Goal: Find specific page/section: Find specific page/section

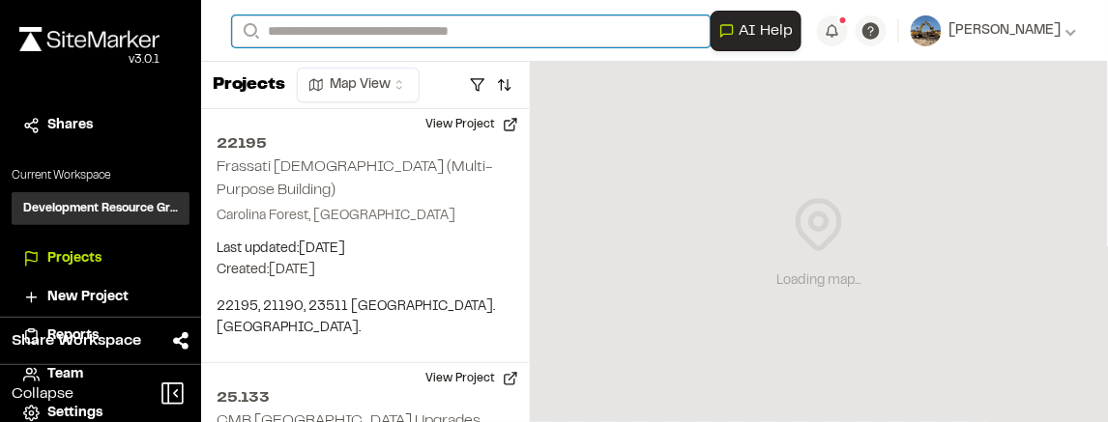
click at [578, 33] on input "Search" at bounding box center [471, 31] width 478 height 32
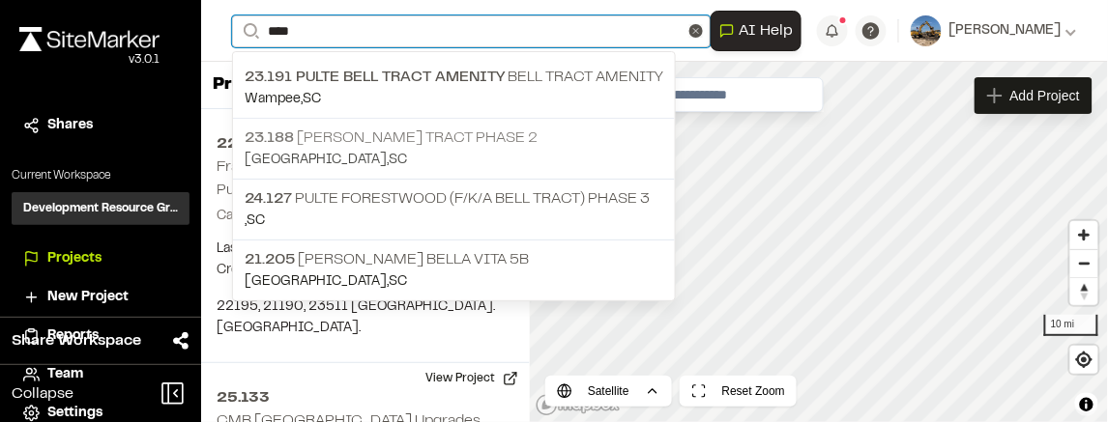
type input "****"
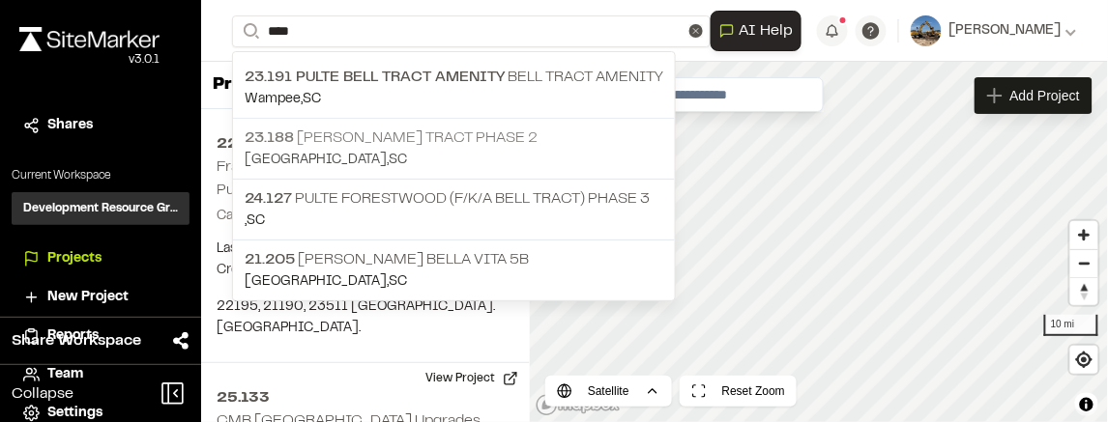
click at [431, 129] on p "23.188 [PERSON_NAME] Tract Phase 2" at bounding box center [454, 138] width 418 height 23
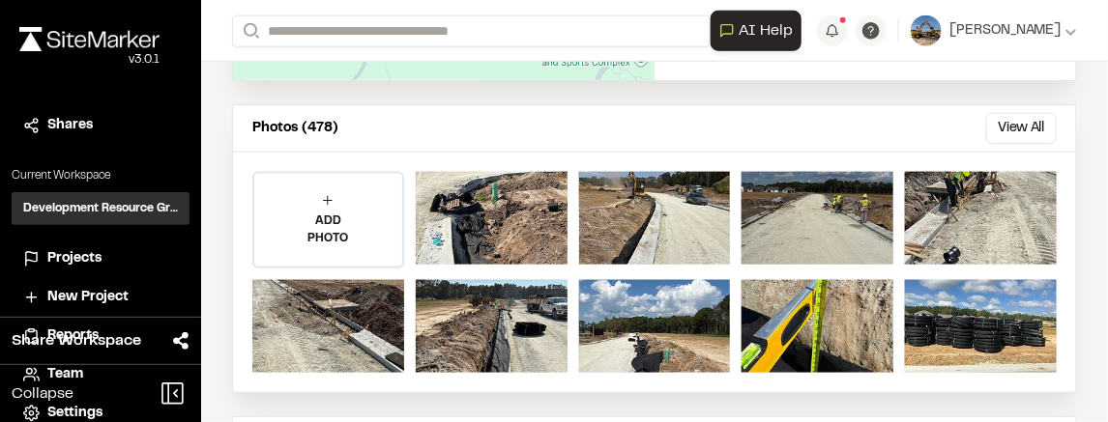
scroll to position [450, 0]
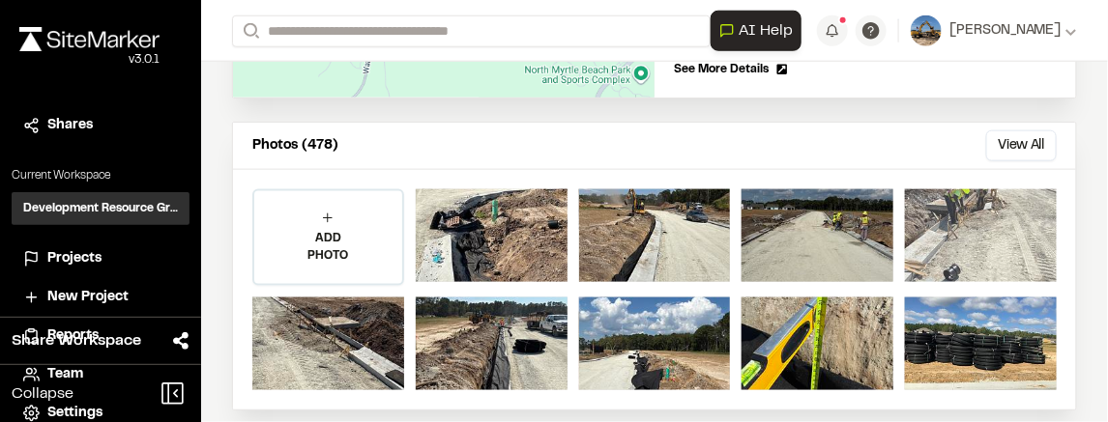
click at [964, 211] on div at bounding box center [981, 235] width 152 height 93
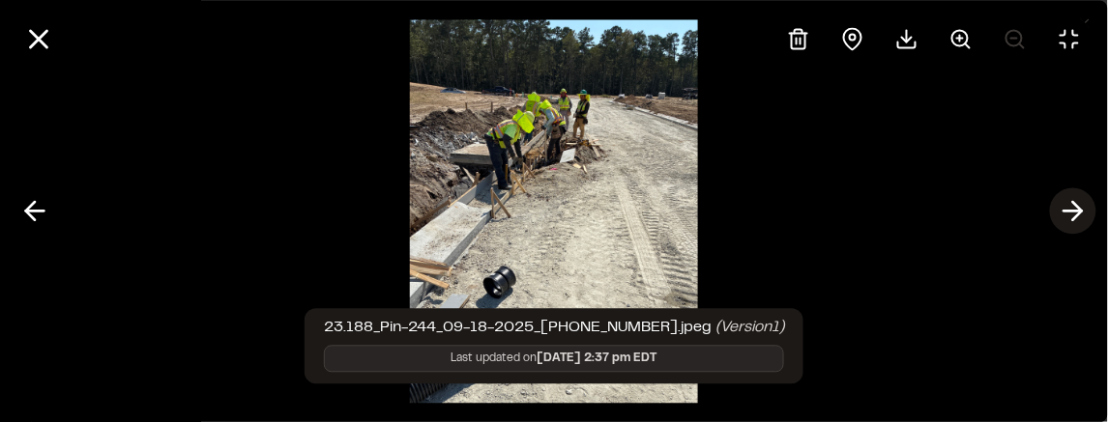
click at [1072, 216] on icon at bounding box center [1072, 211] width 31 height 33
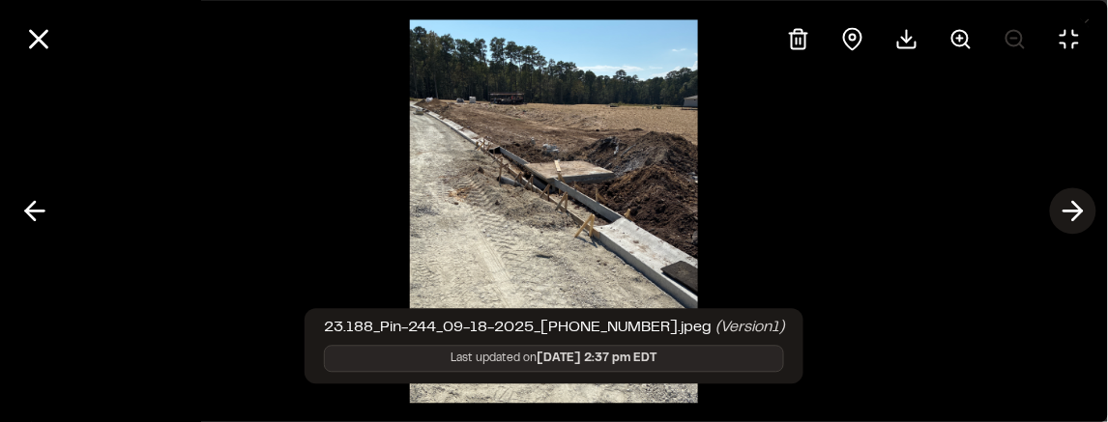
click at [1050, 188] on button at bounding box center [1073, 211] width 46 height 46
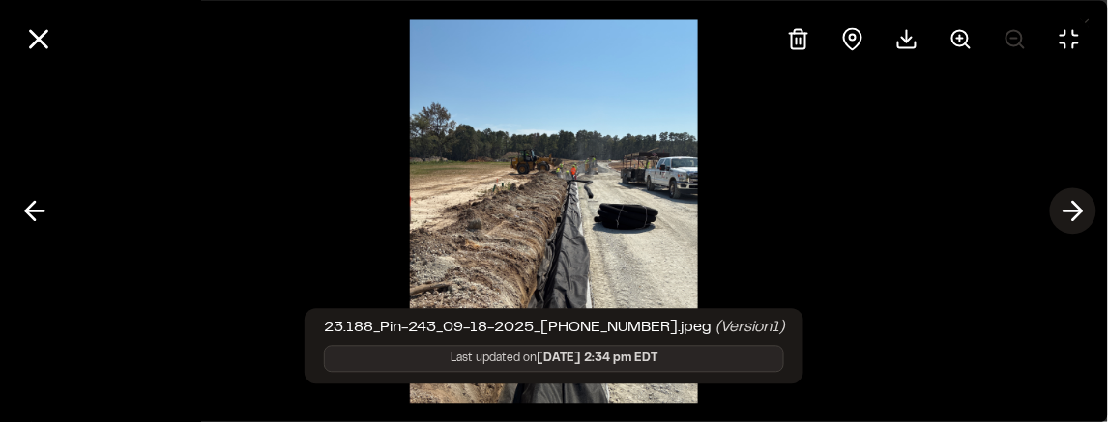
click at [1072, 216] on icon at bounding box center [1072, 211] width 31 height 33
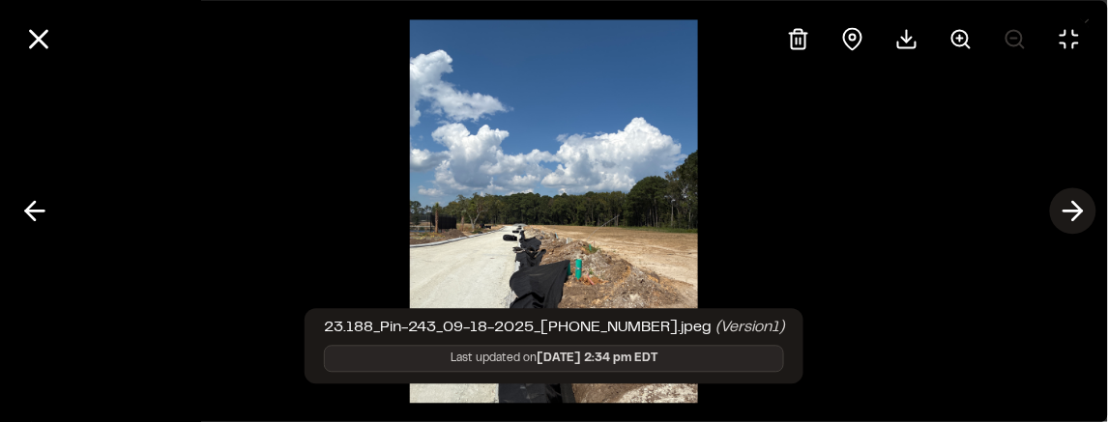
click at [1072, 216] on icon at bounding box center [1072, 211] width 31 height 33
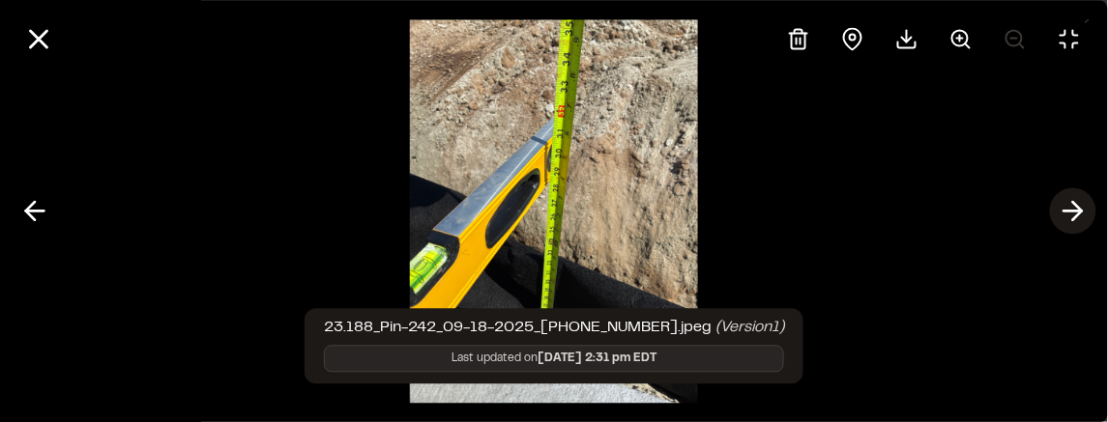
click at [1072, 216] on icon at bounding box center [1072, 211] width 31 height 33
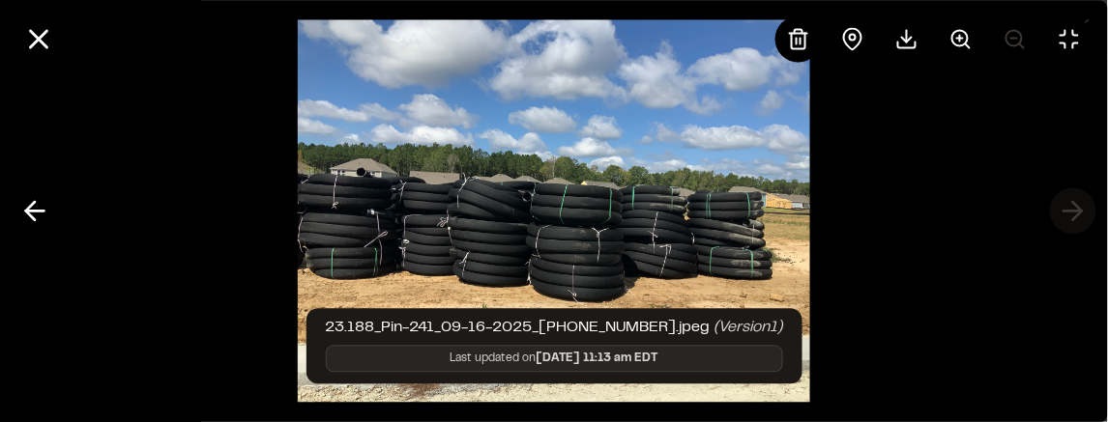
click at [1072, 216] on div at bounding box center [554, 211] width 1108 height 422
click at [18, 28] on button at bounding box center [38, 38] width 46 height 46
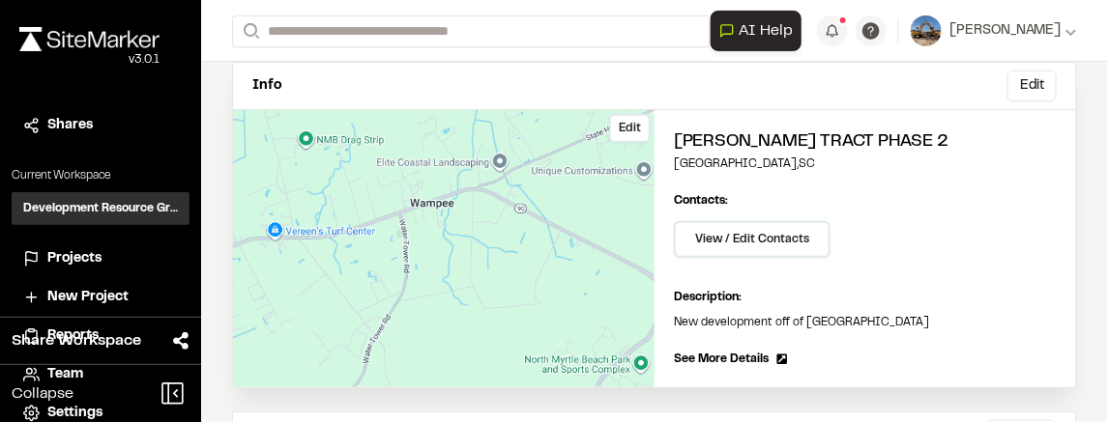
scroll to position [32, 0]
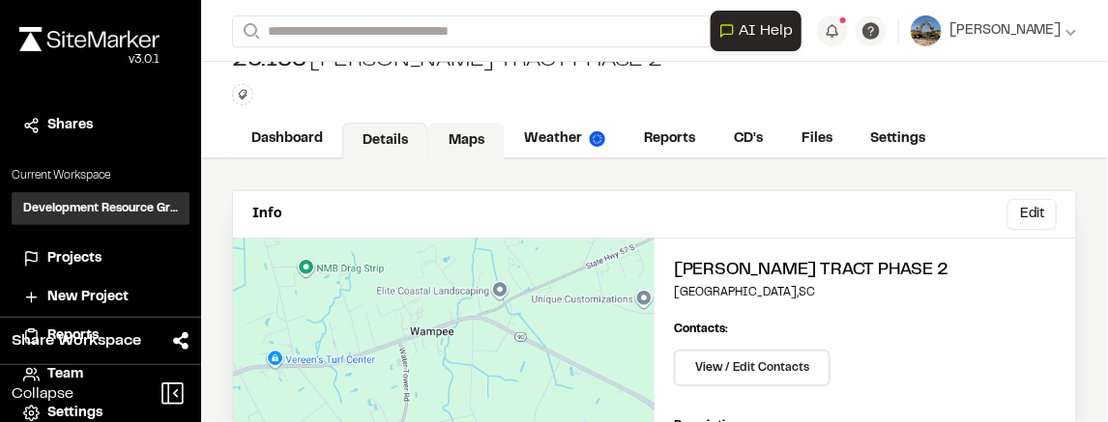
click at [464, 130] on link "Maps" at bounding box center [466, 141] width 76 height 37
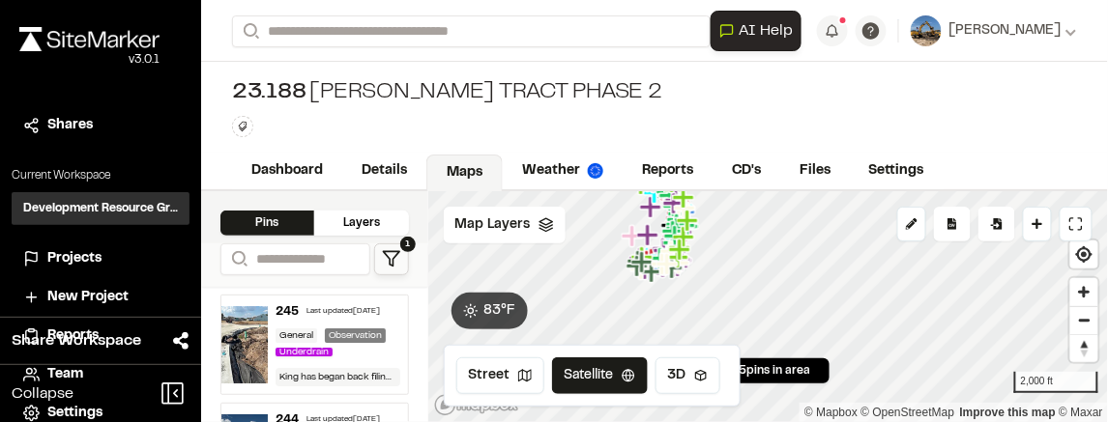
click at [389, 254] on icon at bounding box center [391, 258] width 19 height 19
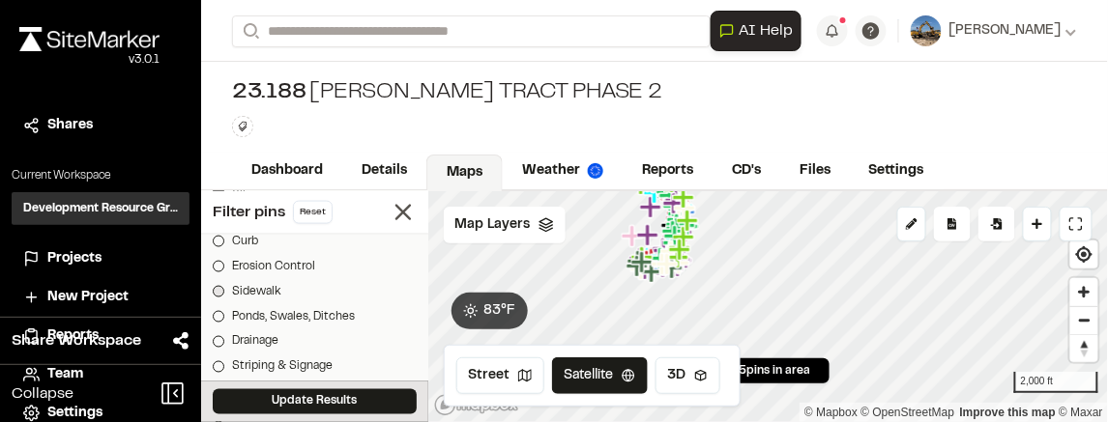
scroll to position [677, 0]
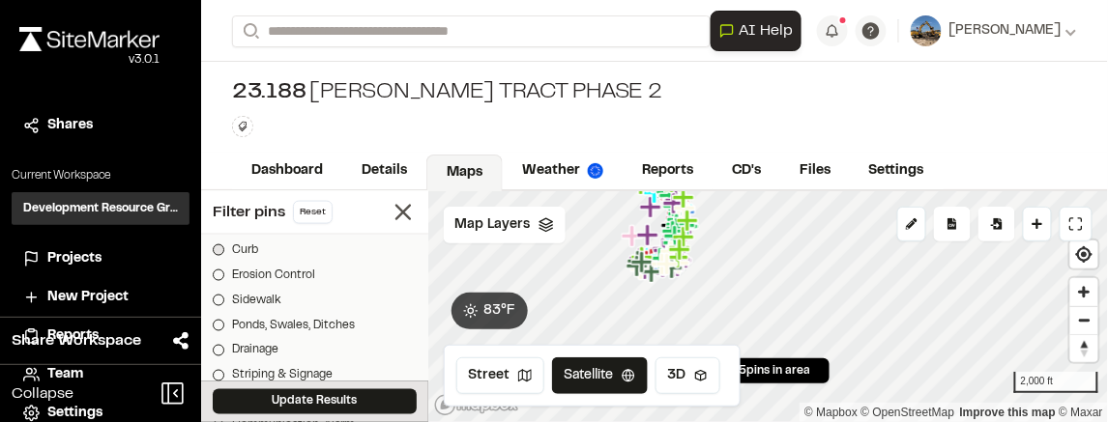
click at [223, 251] on div at bounding box center [219, 251] width 12 height 12
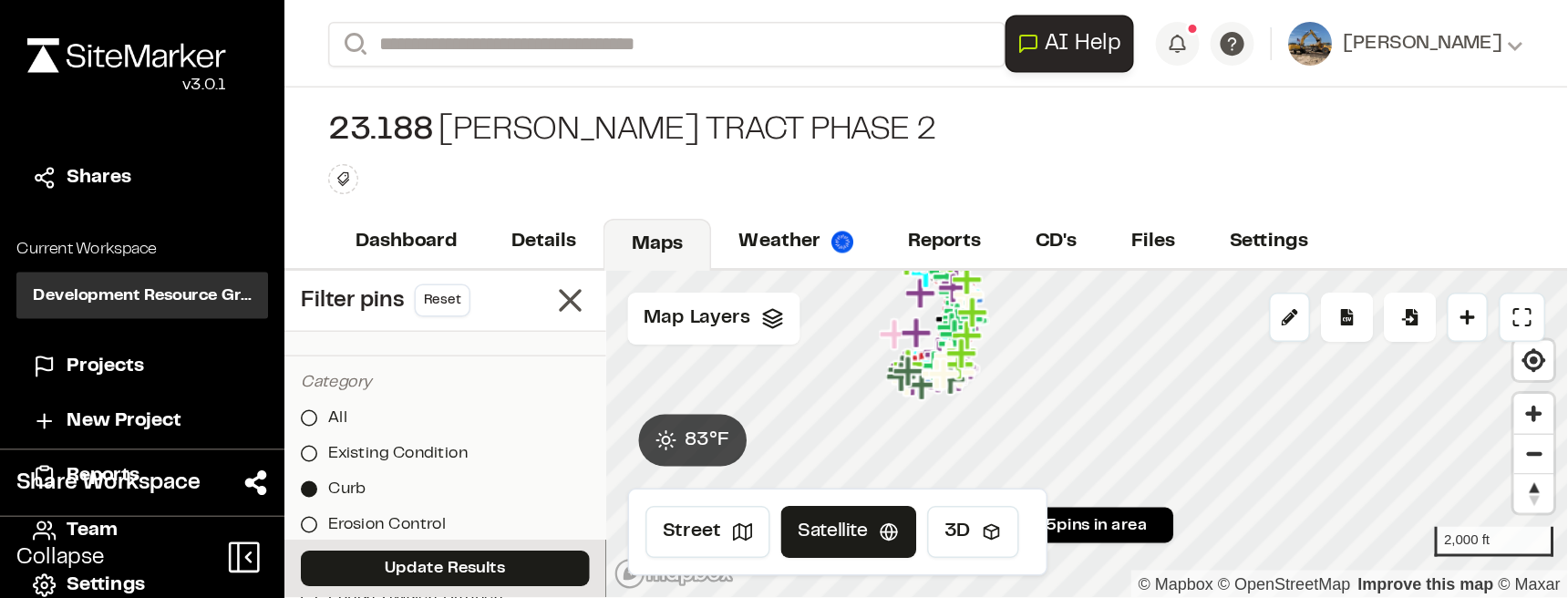
scroll to position [547, 0]
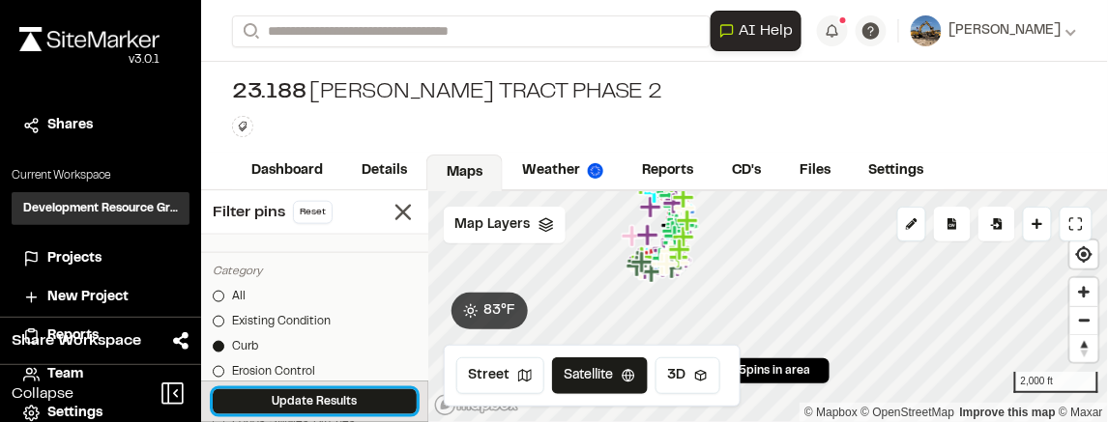
click at [321, 408] on button "Update Results" at bounding box center [315, 401] width 204 height 25
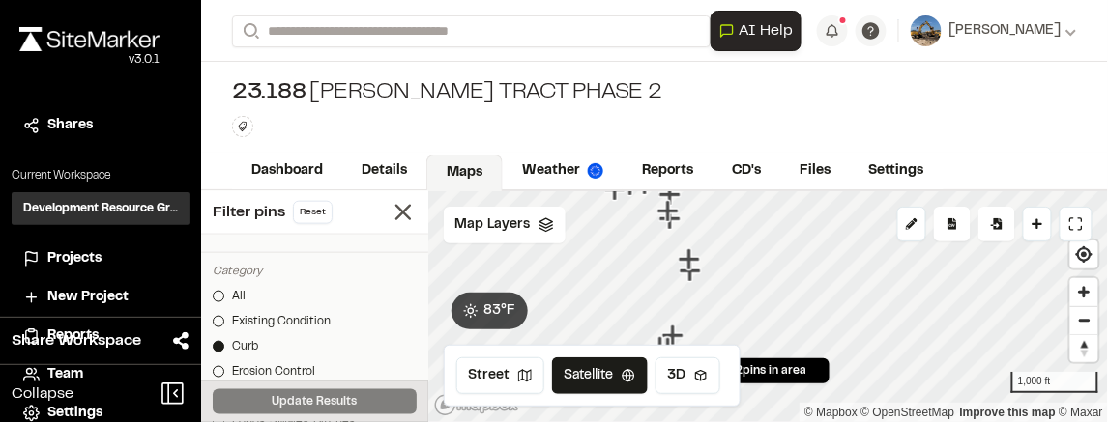
click at [690, 257] on icon "Map marker" at bounding box center [688, 258] width 21 height 21
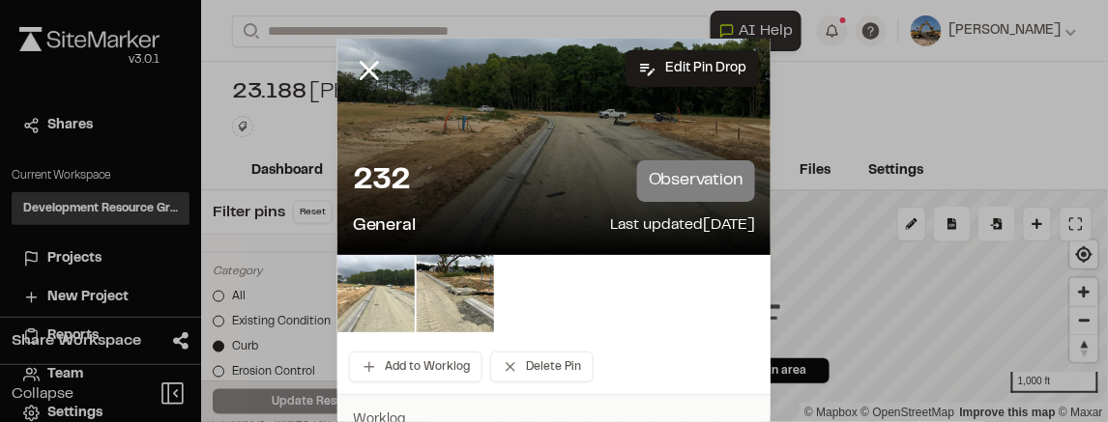
click at [360, 295] on img at bounding box center [375, 293] width 77 height 77
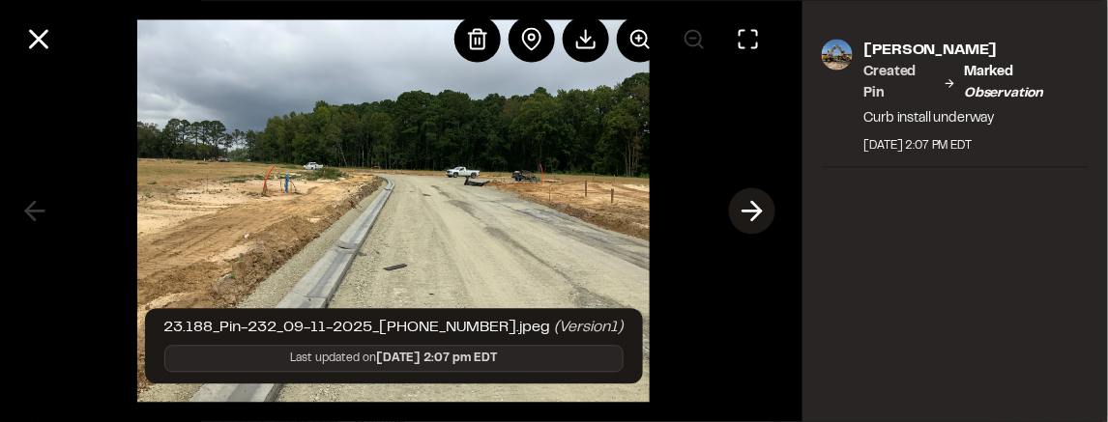
click at [758, 200] on icon at bounding box center [751, 211] width 31 height 33
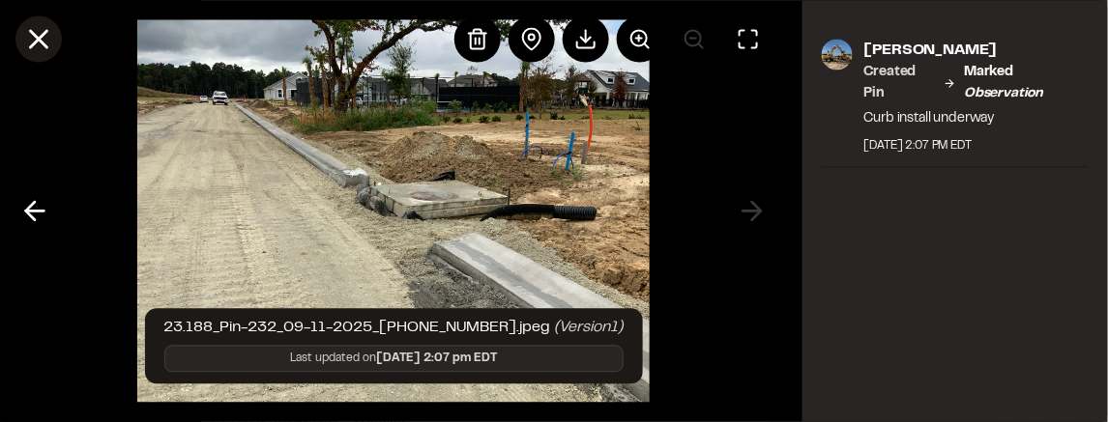
click at [44, 43] on icon at bounding box center [38, 38] width 33 height 33
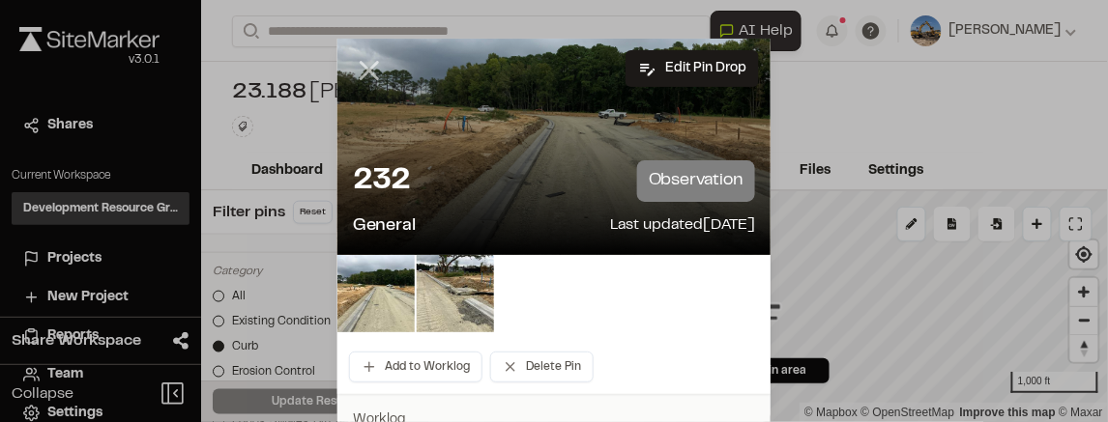
click at [372, 72] on icon at bounding box center [369, 70] width 33 height 33
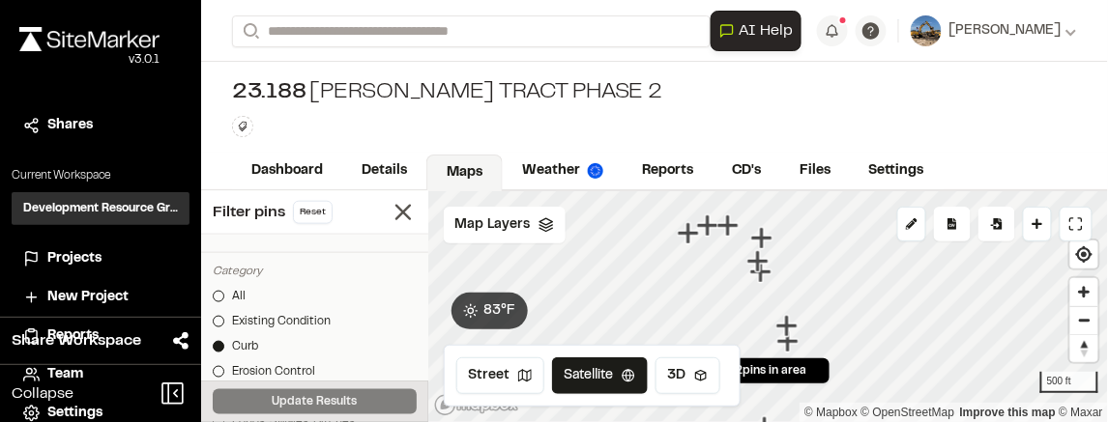
click at [688, 236] on icon "Map marker" at bounding box center [687, 232] width 21 height 21
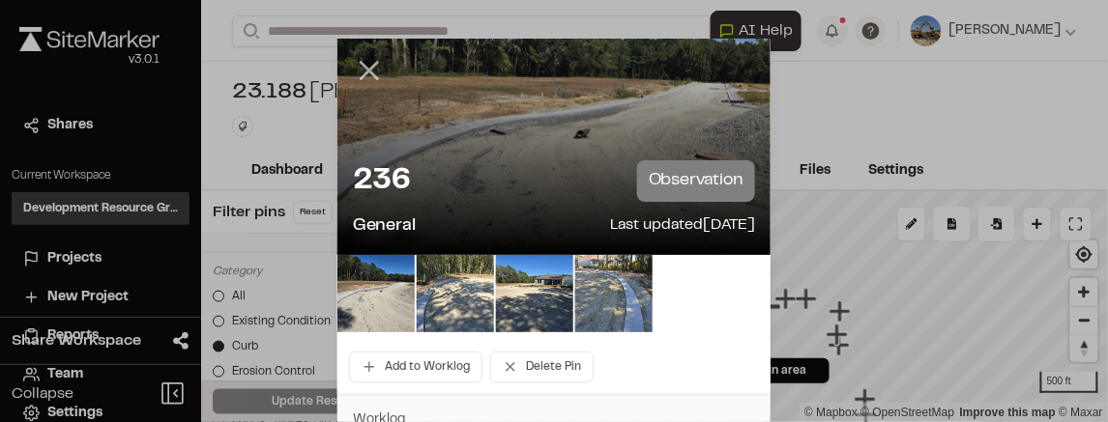
click at [370, 62] on icon at bounding box center [369, 70] width 33 height 33
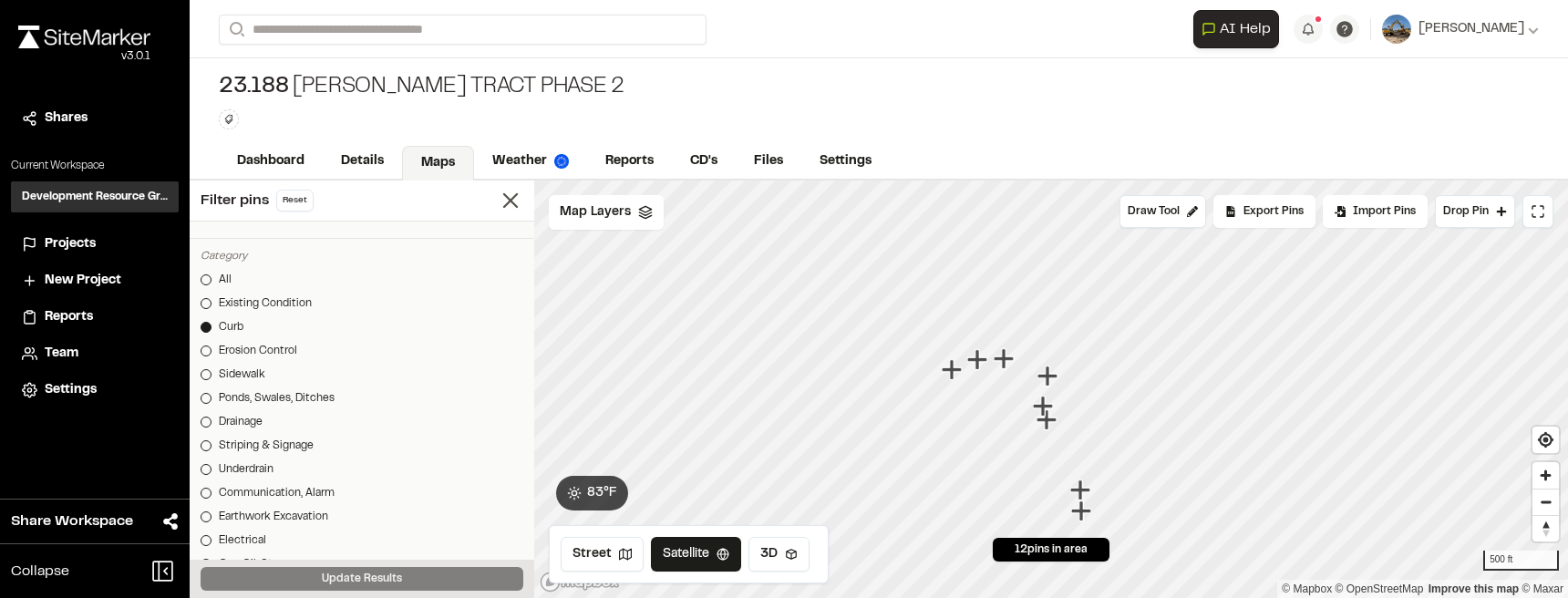
click at [981, 357] on icon "Map marker" at bounding box center [978, 359] width 24 height 24
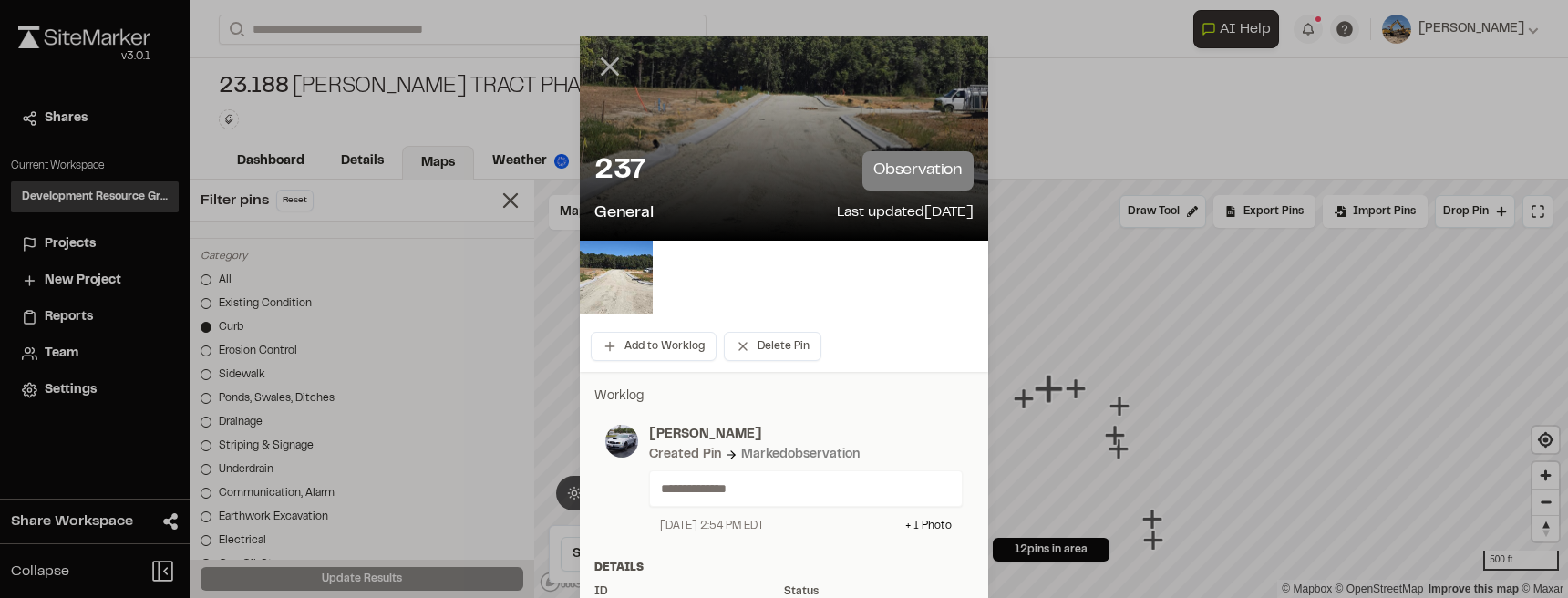
click at [616, 68] on icon at bounding box center [609, 66] width 31 height 31
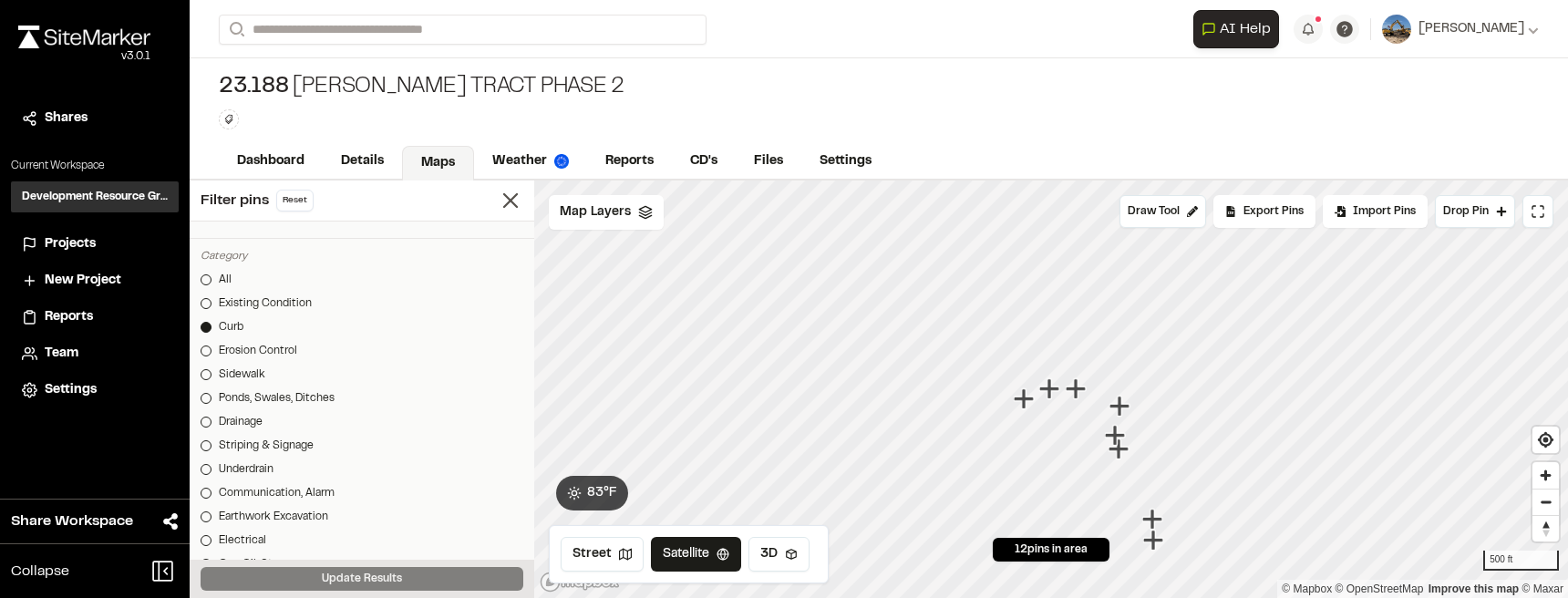
click at [1044, 393] on icon "Map marker" at bounding box center [1077, 389] width 24 height 24
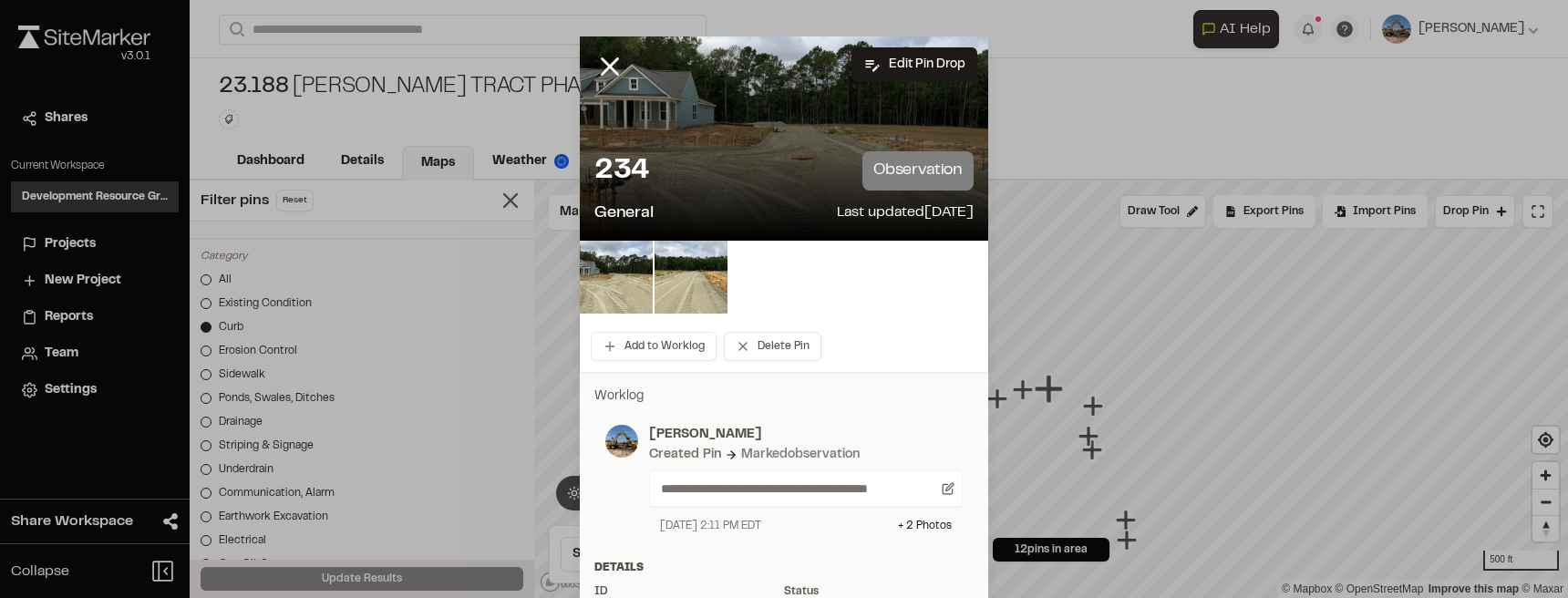
click at [608, 67] on line at bounding box center [610, 67] width 15 height 15
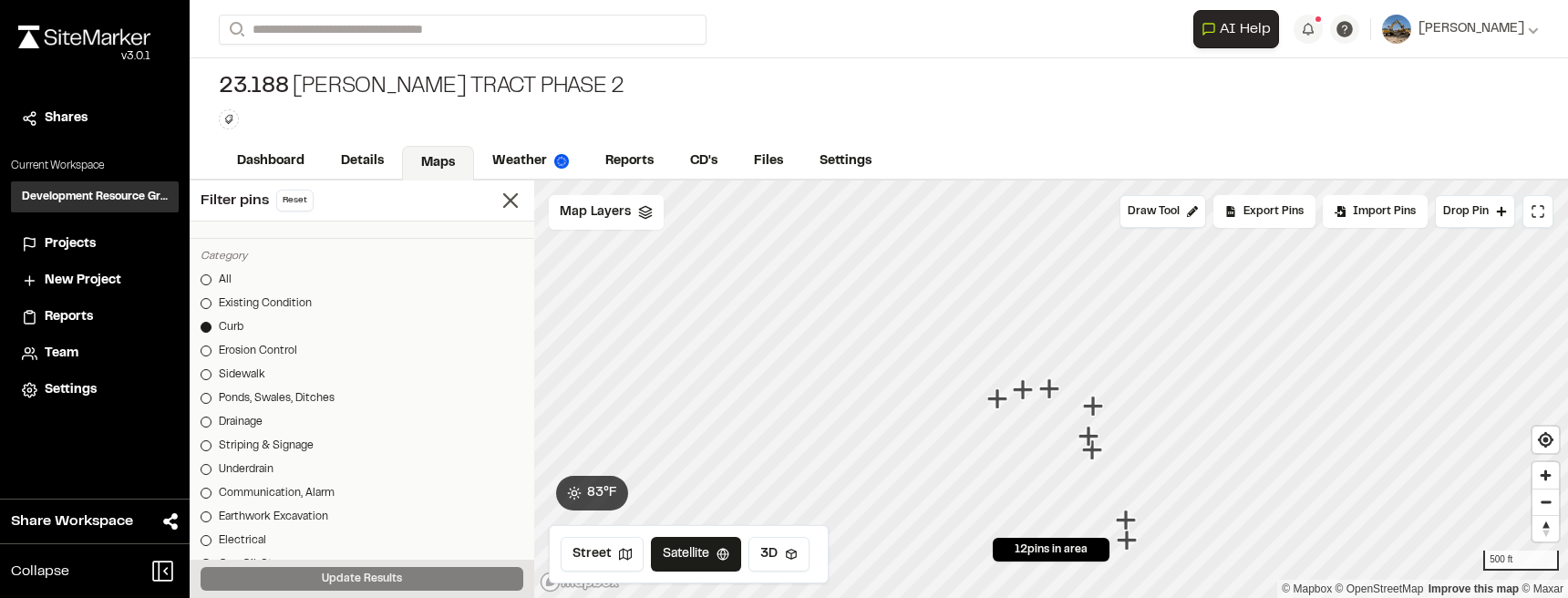
click at [1044, 397] on icon "Map marker" at bounding box center [1094, 406] width 24 height 24
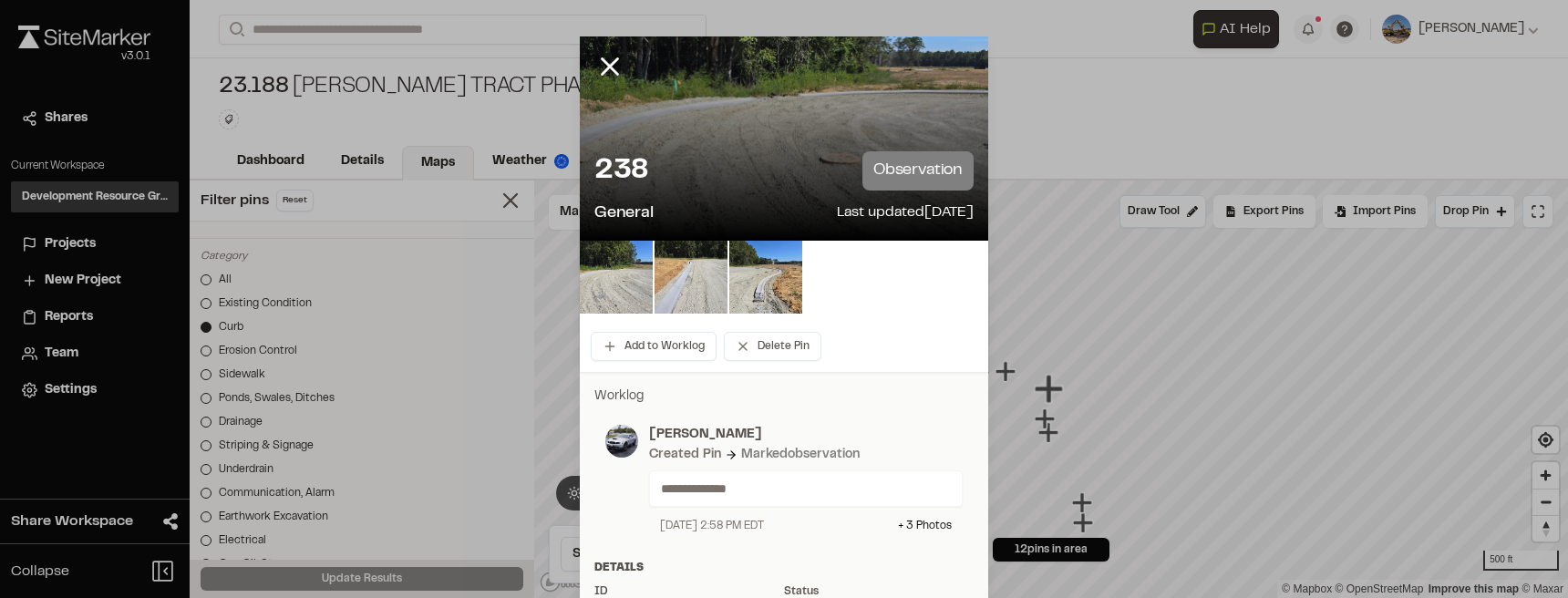
click at [608, 61] on icon at bounding box center [609, 66] width 31 height 31
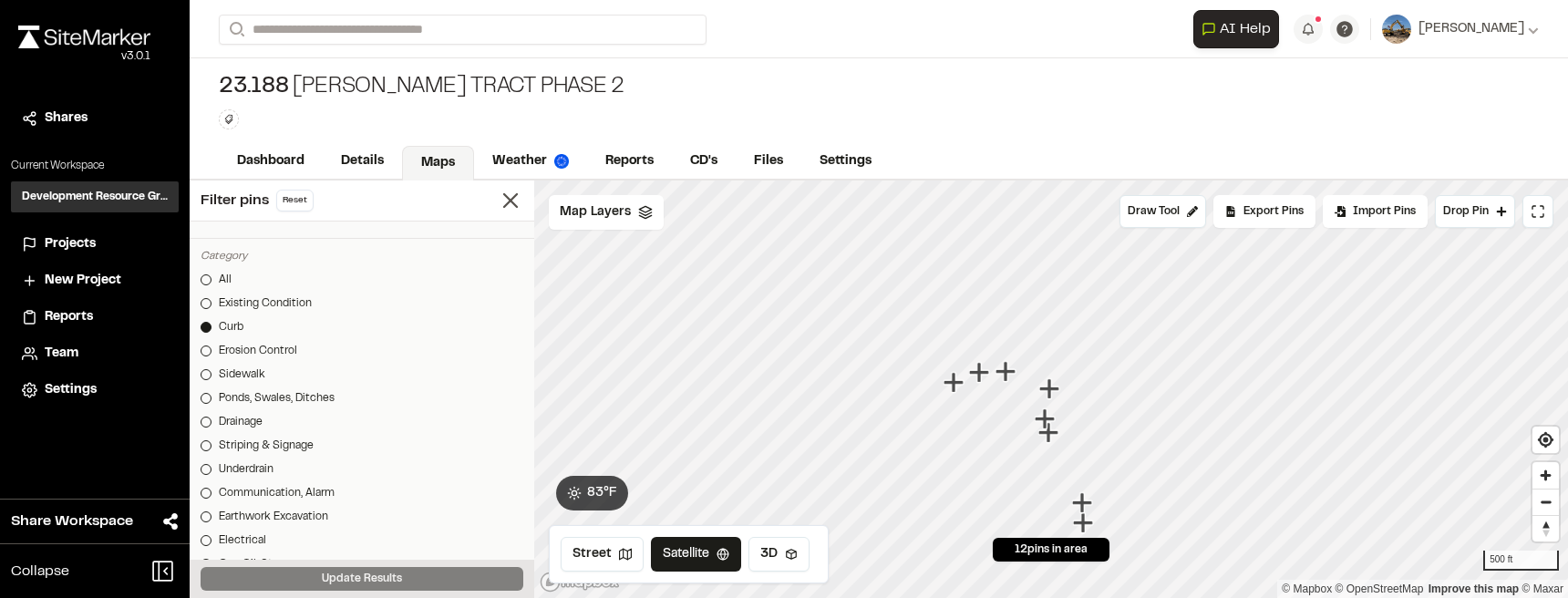
click at [1044, 397] on icon "Map marker" at bounding box center [1044, 418] width 20 height 20
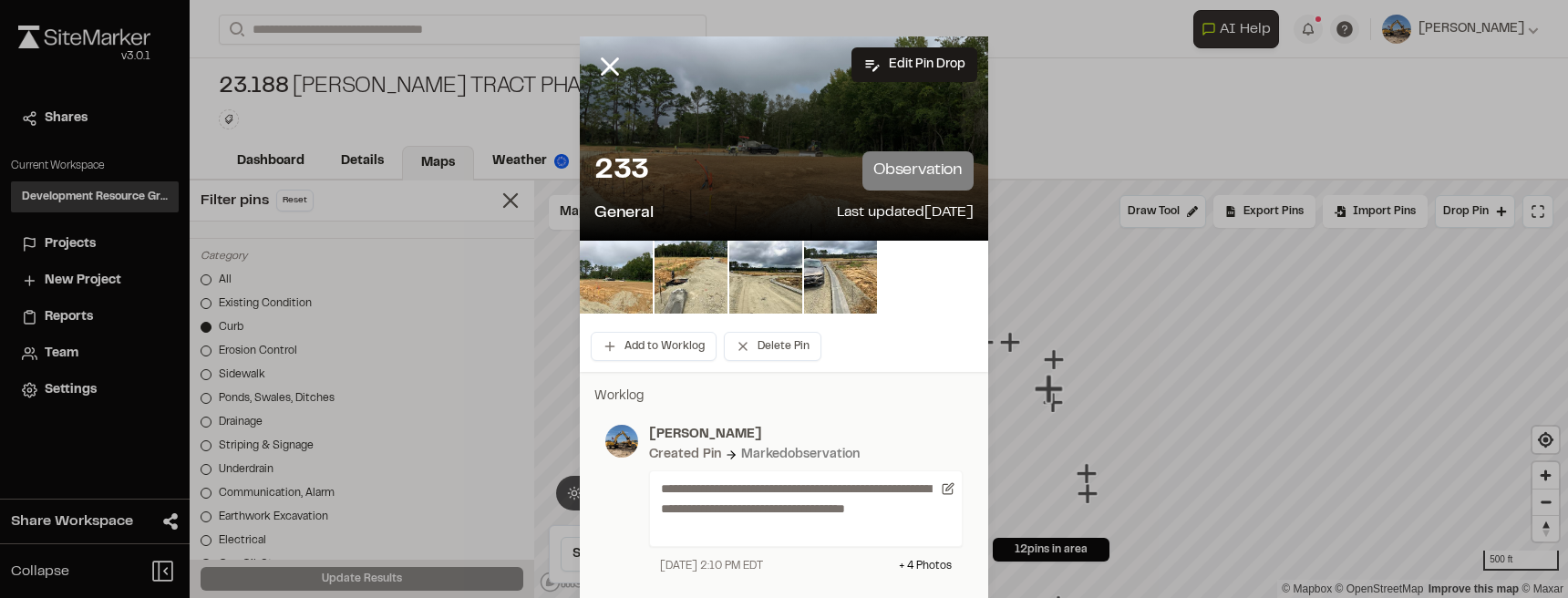
click at [610, 61] on line at bounding box center [610, 67] width 15 height 15
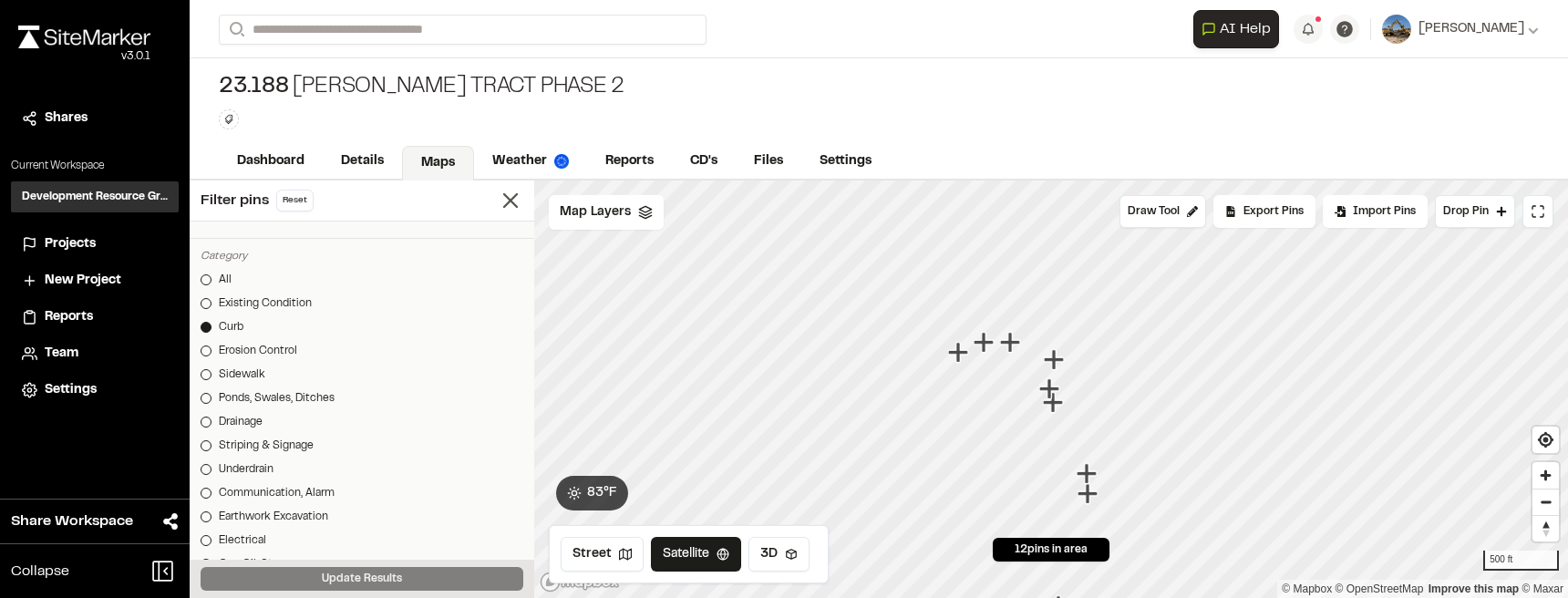
click at [1044, 397] on icon "Map marker" at bounding box center [1053, 402] width 20 height 20
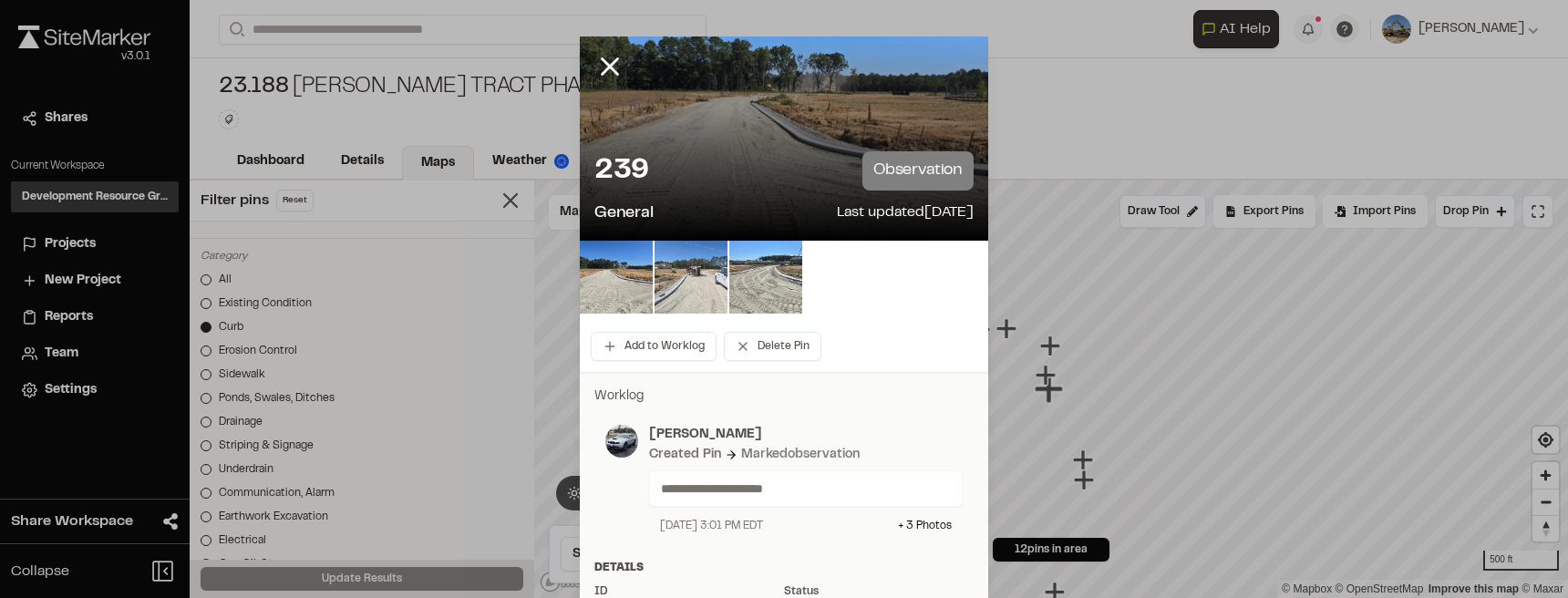
click at [686, 287] on img at bounding box center [691, 276] width 73 height 73
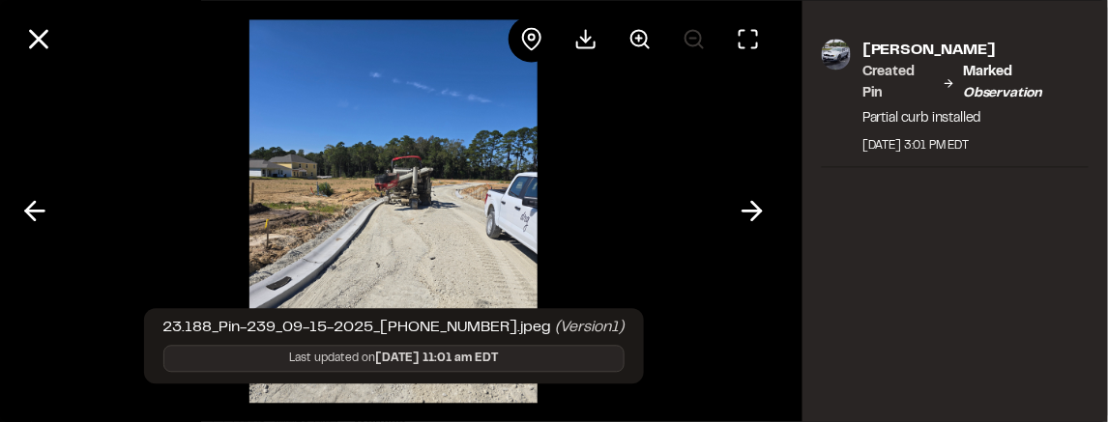
click at [431, 192] on img at bounding box center [393, 211] width 288 height 422
click at [507, 163] on img at bounding box center [393, 211] width 288 height 422
click at [731, 268] on div at bounding box center [393, 211] width 787 height 422
click at [392, 220] on img at bounding box center [393, 211] width 288 height 422
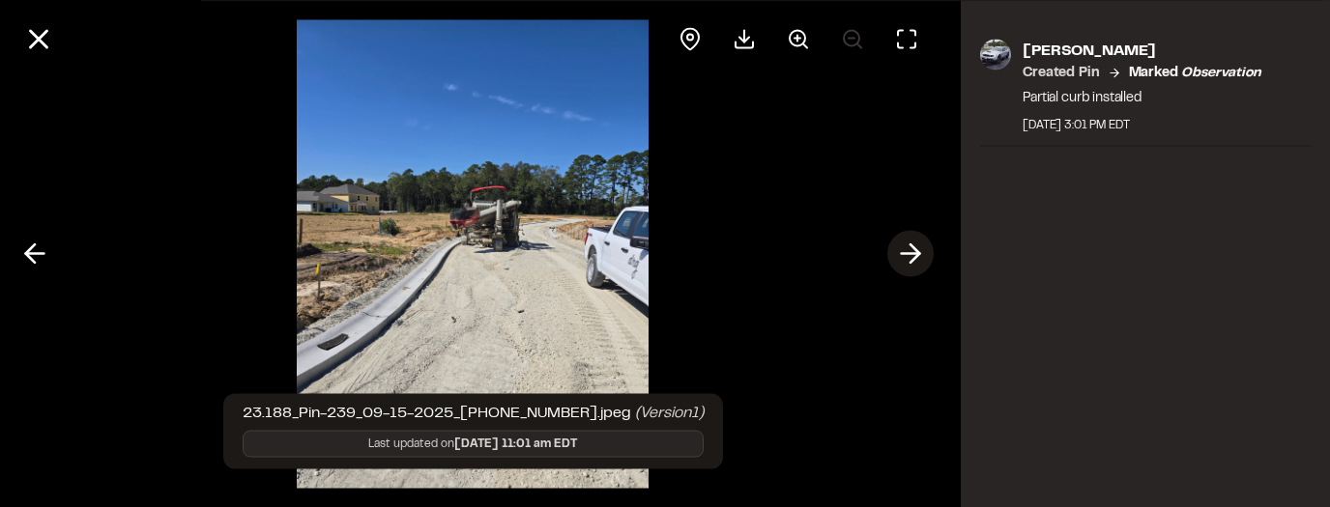
click at [910, 257] on icon at bounding box center [910, 254] width 31 height 33
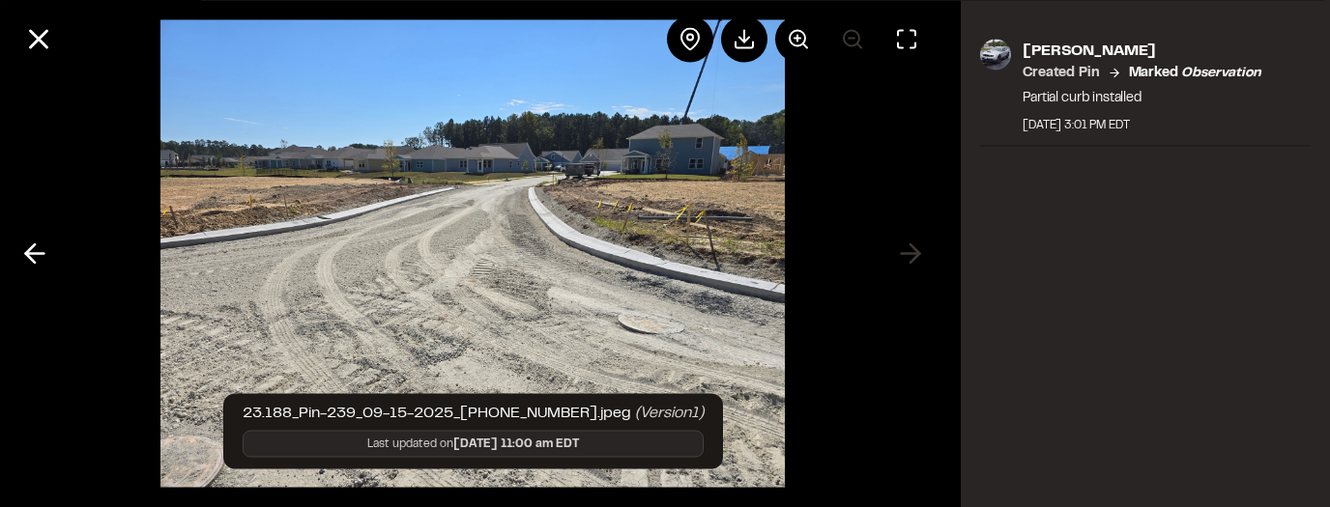
click at [910, 257] on div at bounding box center [472, 253] width 945 height 507
click at [27, 251] on polyline at bounding box center [30, 254] width 9 height 18
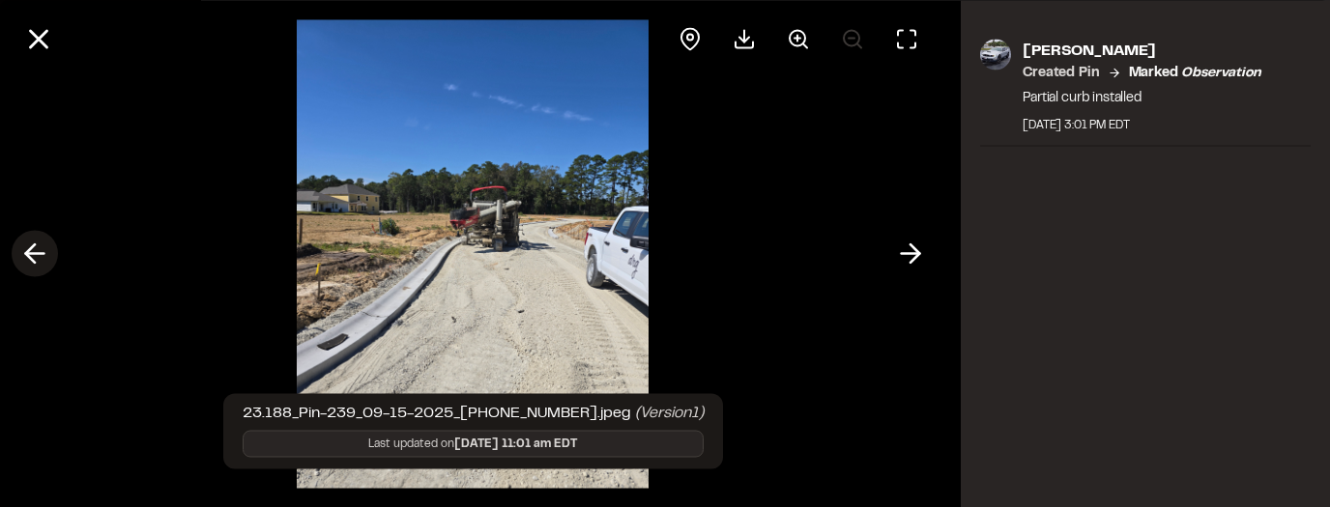
click at [29, 251] on polyline at bounding box center [30, 254] width 9 height 18
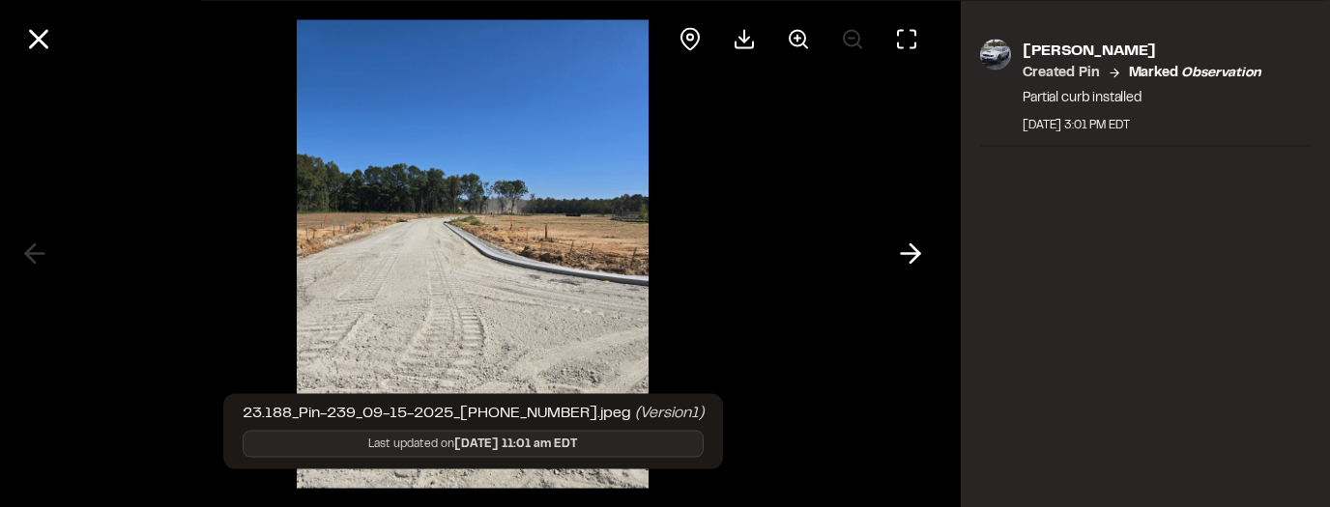
click at [29, 251] on div at bounding box center [472, 253] width 945 height 507
click at [17, 33] on button at bounding box center [38, 38] width 46 height 46
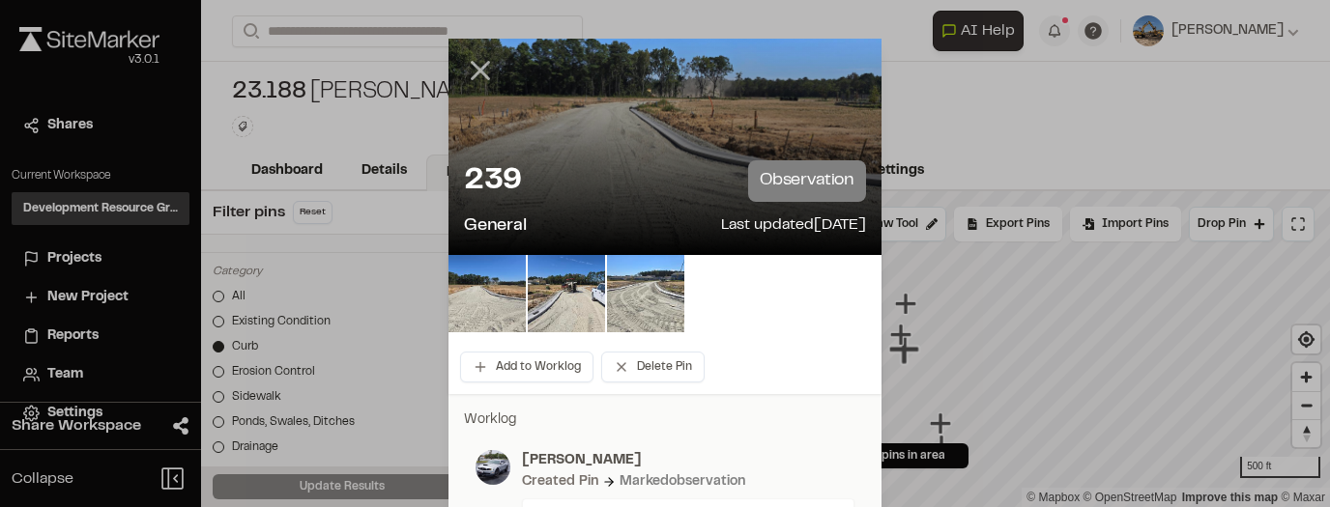
click at [488, 68] on icon at bounding box center [480, 70] width 33 height 33
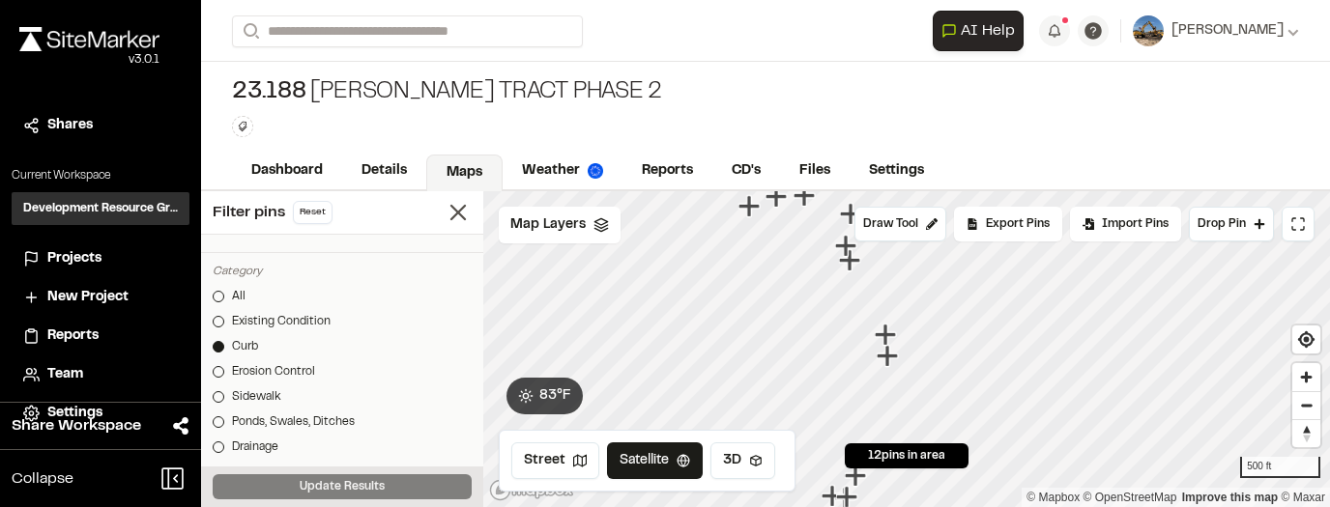
click at [892, 331] on icon "Map marker" at bounding box center [887, 335] width 25 height 25
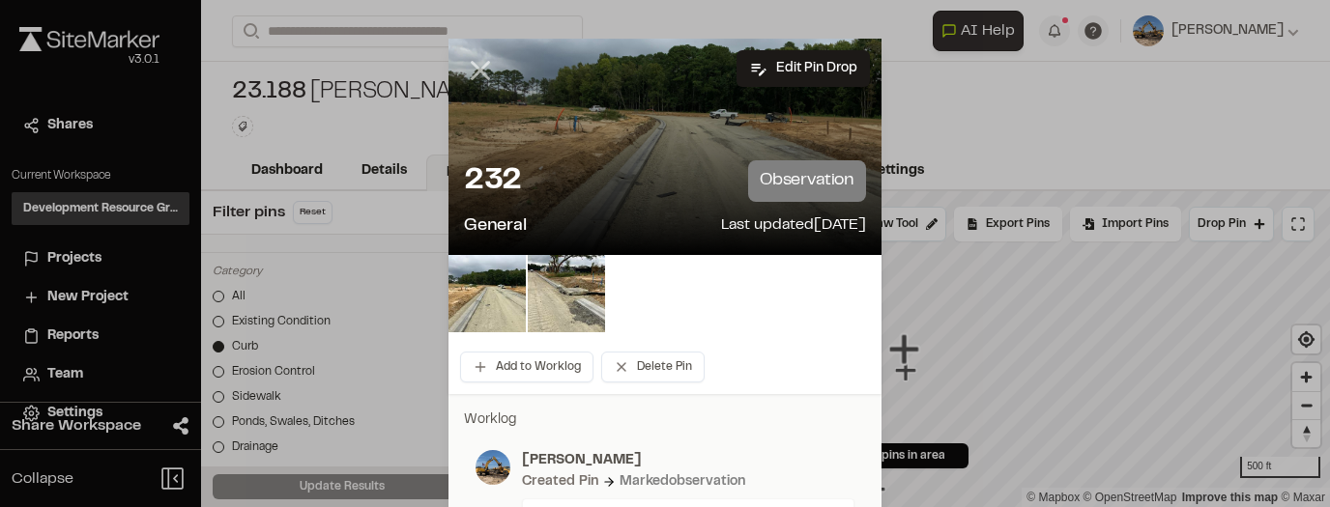
click at [475, 66] on icon at bounding box center [480, 70] width 33 height 33
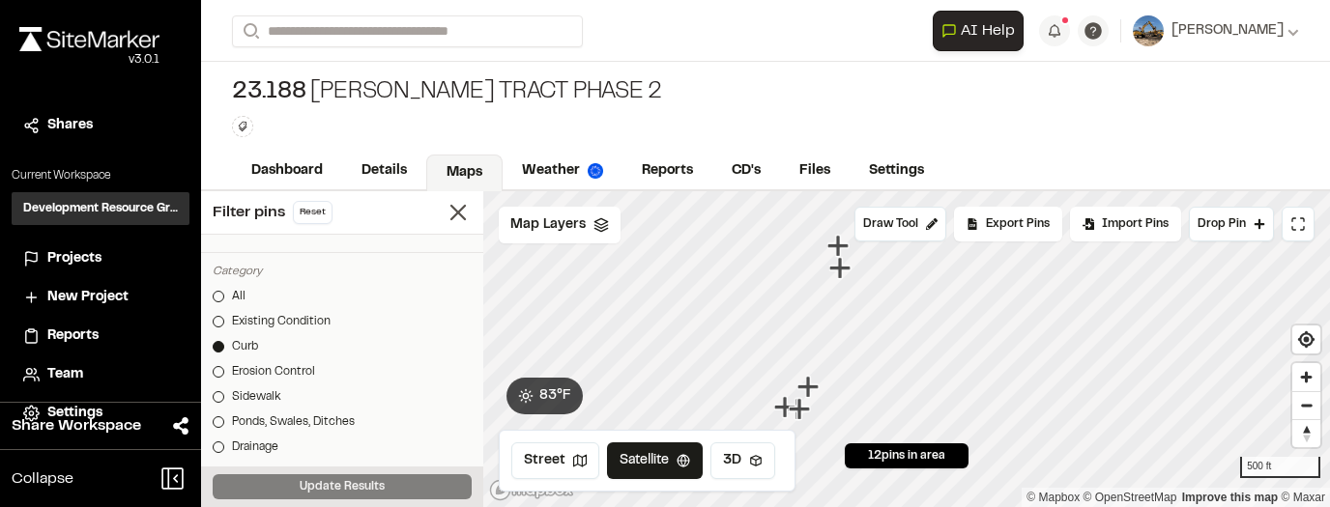
click at [811, 383] on icon "Map marker" at bounding box center [809, 387] width 25 height 25
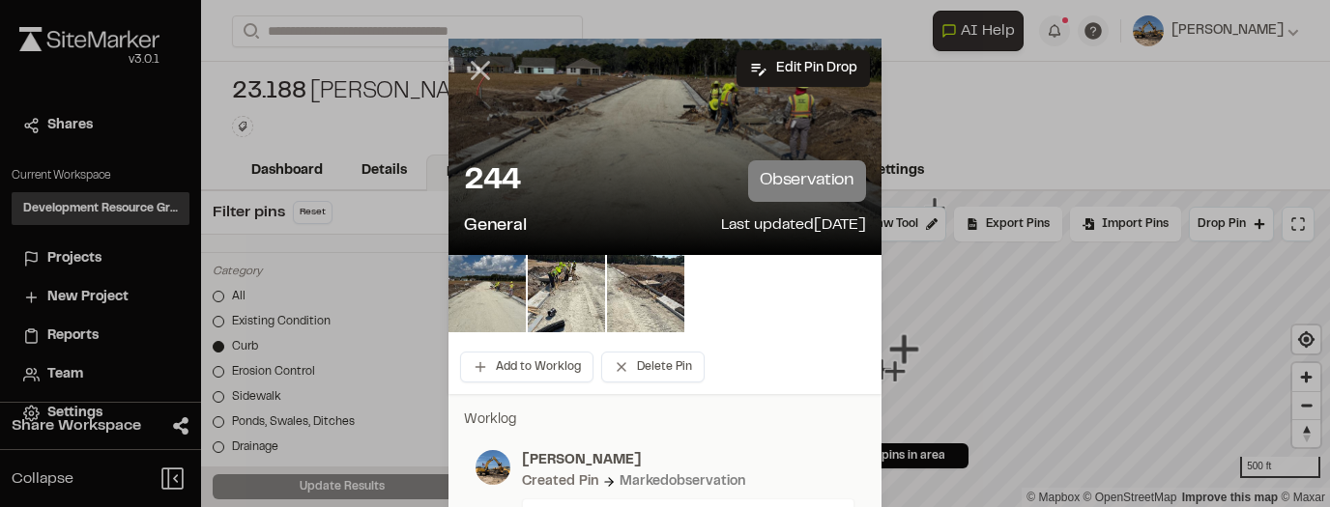
click at [474, 77] on icon at bounding box center [480, 70] width 33 height 33
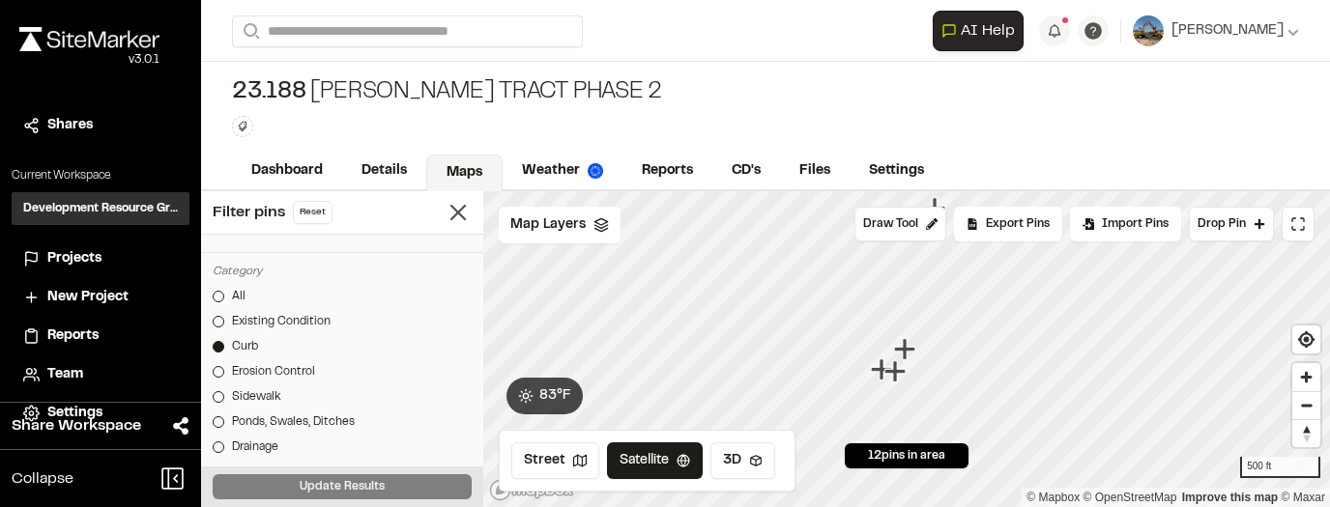
click at [878, 371] on icon "Map marker" at bounding box center [881, 369] width 21 height 21
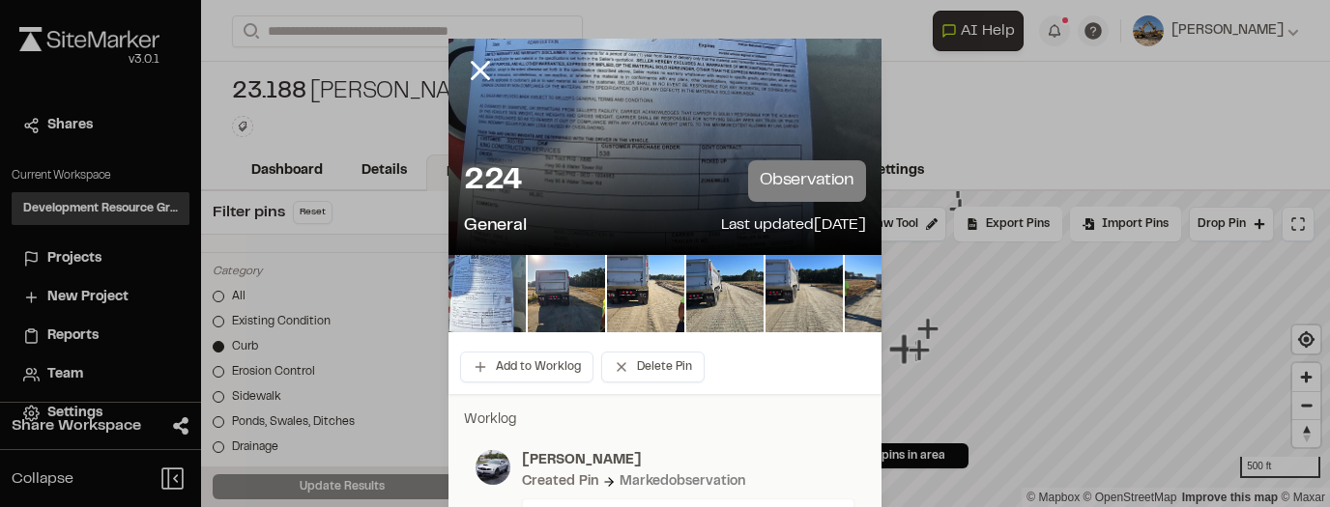
click at [470, 60] on icon at bounding box center [480, 70] width 33 height 33
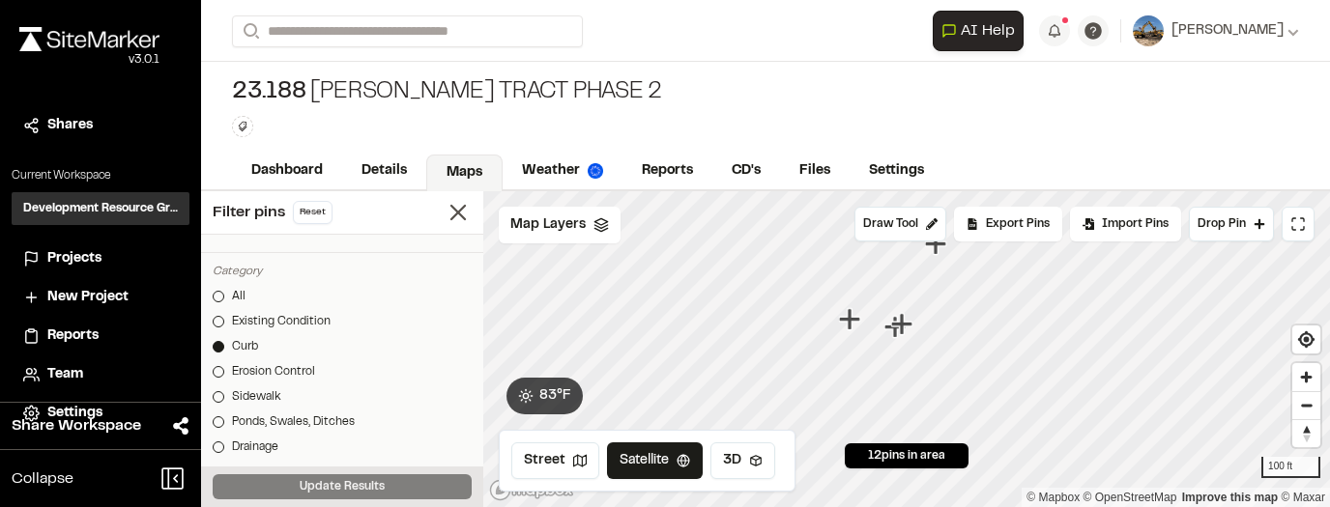
click at [905, 314] on icon "Map marker" at bounding box center [903, 324] width 25 height 25
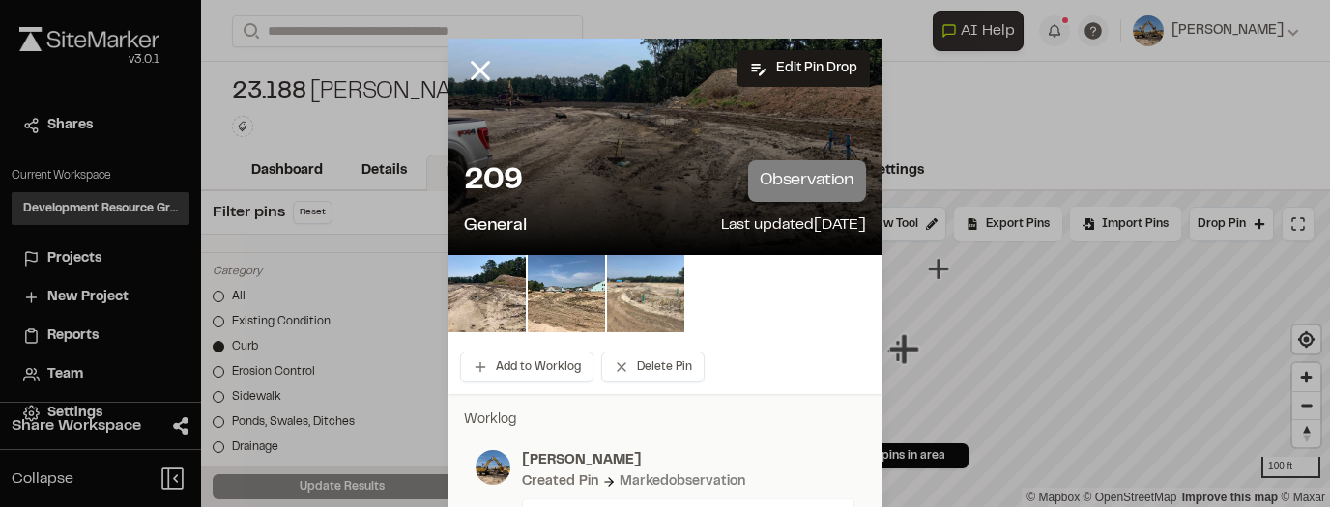
click at [669, 291] on img at bounding box center [645, 293] width 77 height 77
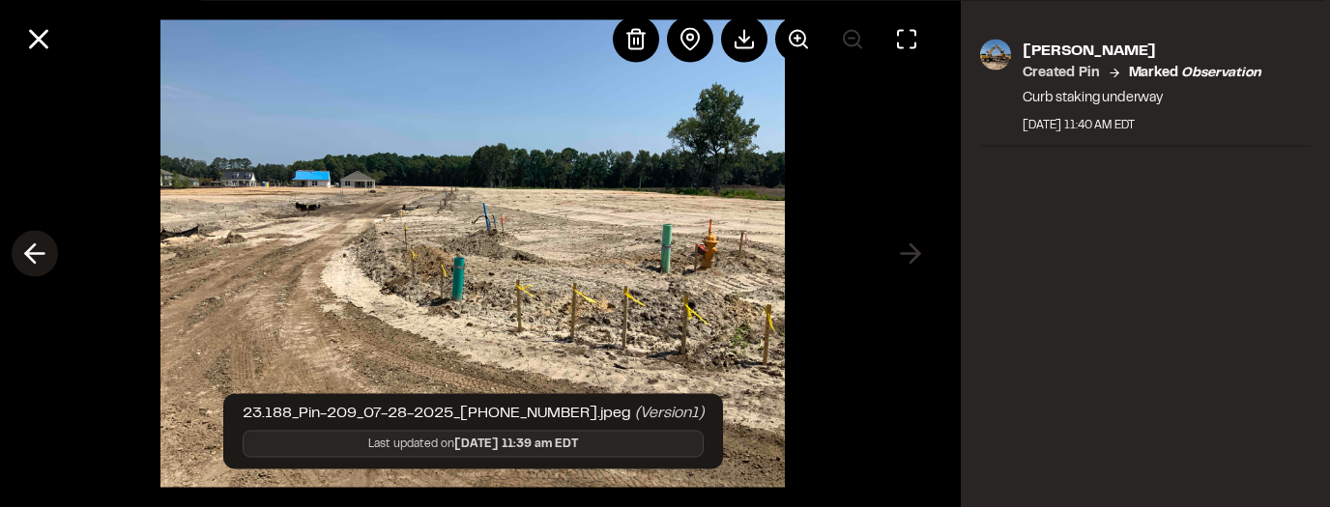
click at [44, 258] on icon at bounding box center [34, 254] width 31 height 33
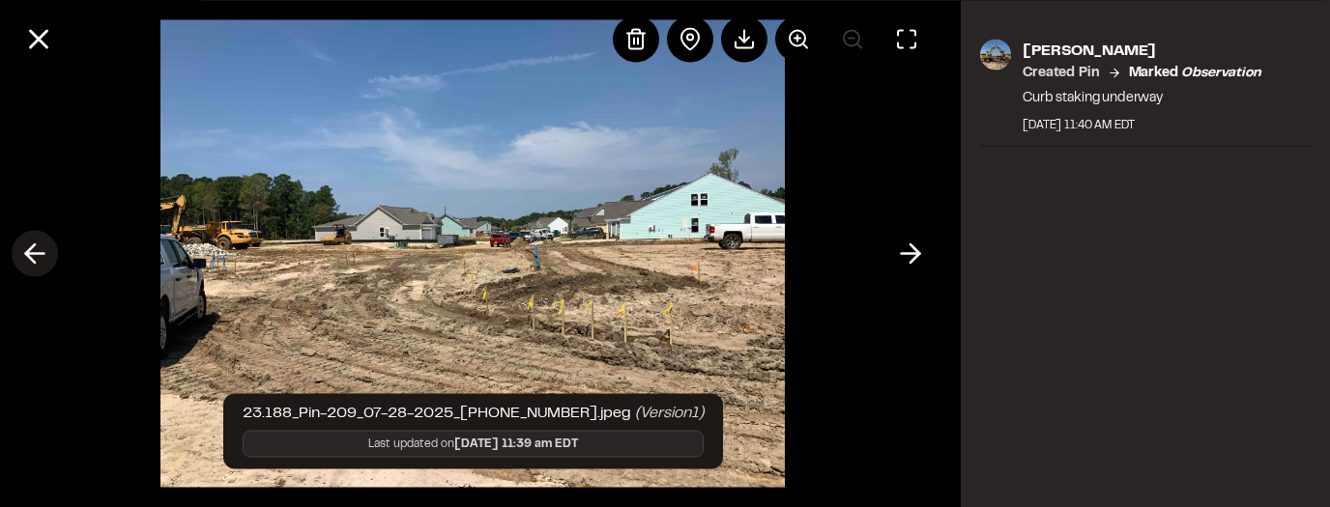
click at [44, 258] on icon at bounding box center [34, 254] width 31 height 33
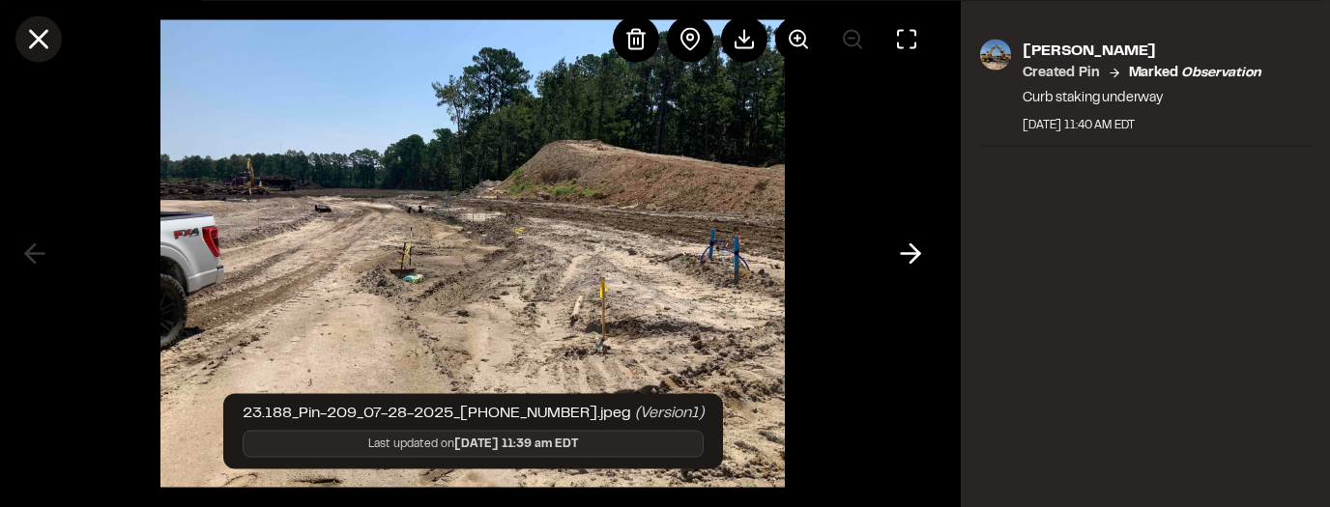
click at [39, 46] on icon at bounding box center [38, 38] width 33 height 33
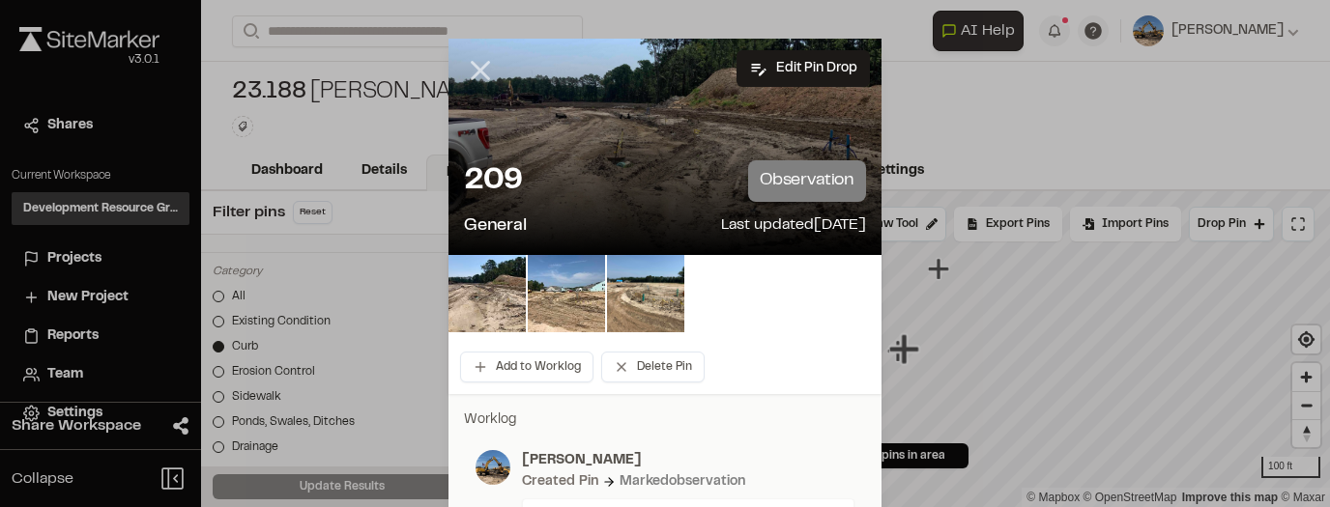
click at [476, 70] on line at bounding box center [481, 71] width 16 height 16
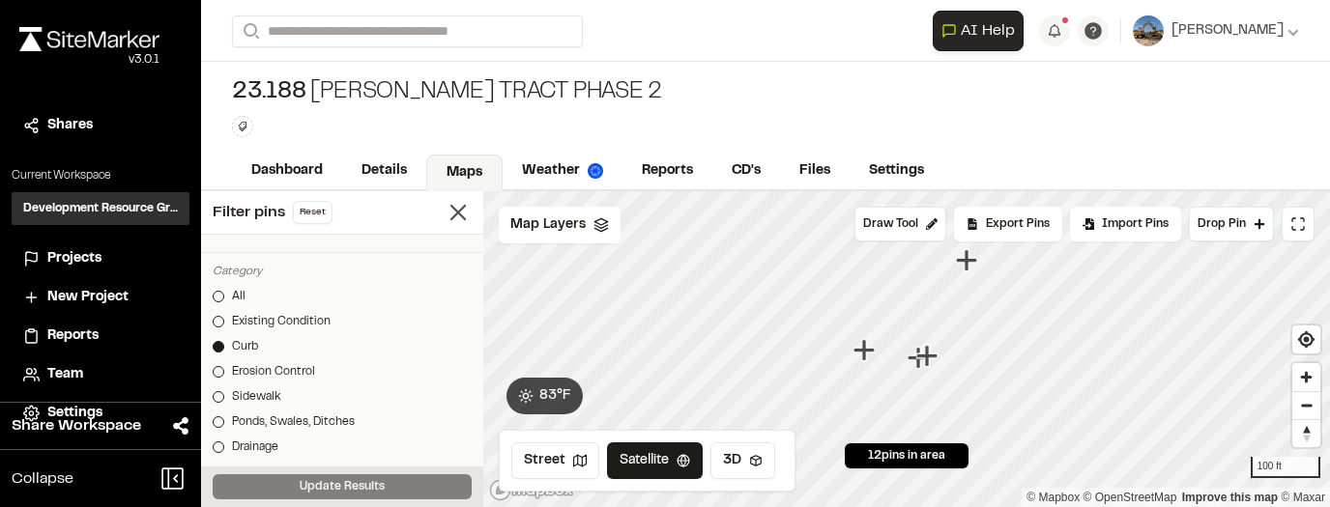
click at [908, 360] on icon "Map marker" at bounding box center [918, 357] width 21 height 21
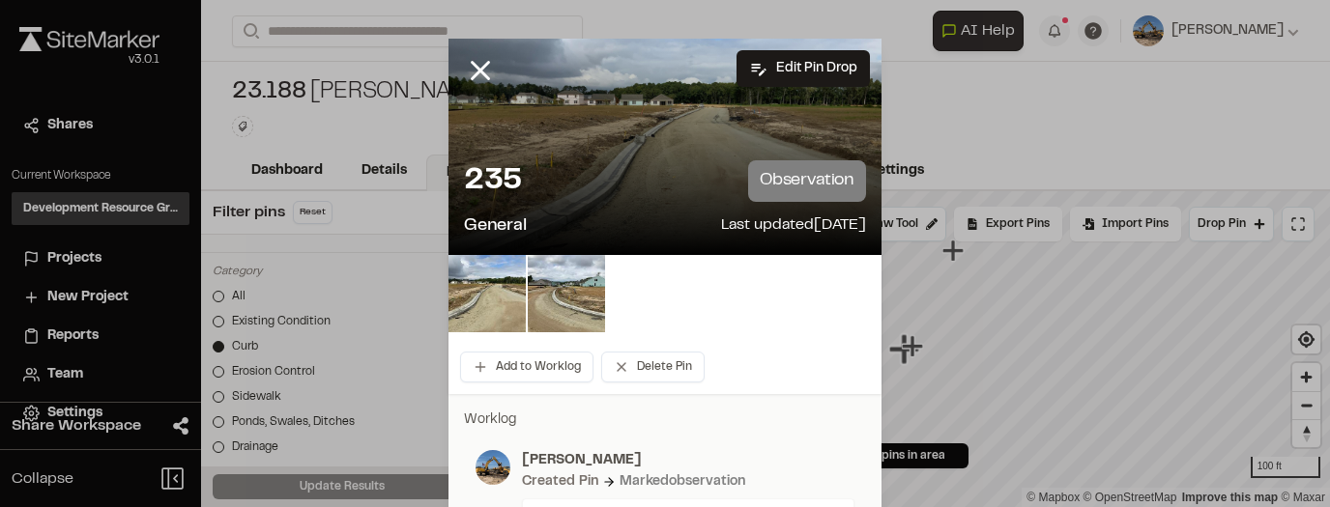
click at [573, 336] on div at bounding box center [664, 297] width 433 height 85
click at [573, 325] on img at bounding box center [566, 293] width 77 height 77
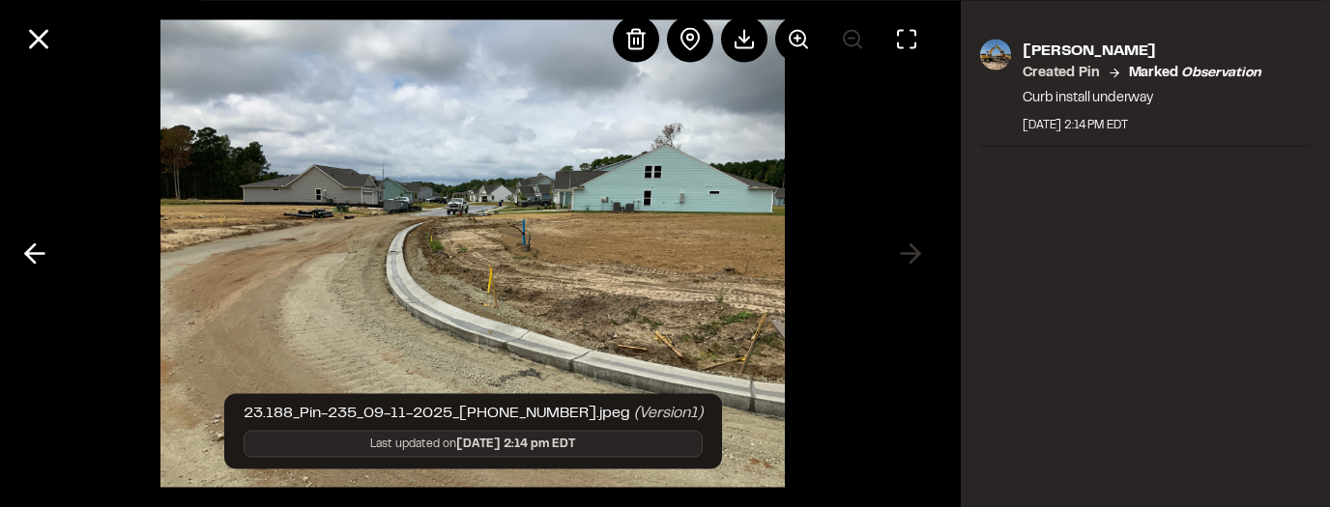
click at [75, 32] on div at bounding box center [472, 38] width 945 height 77
click at [47, 35] on icon at bounding box center [38, 38] width 33 height 33
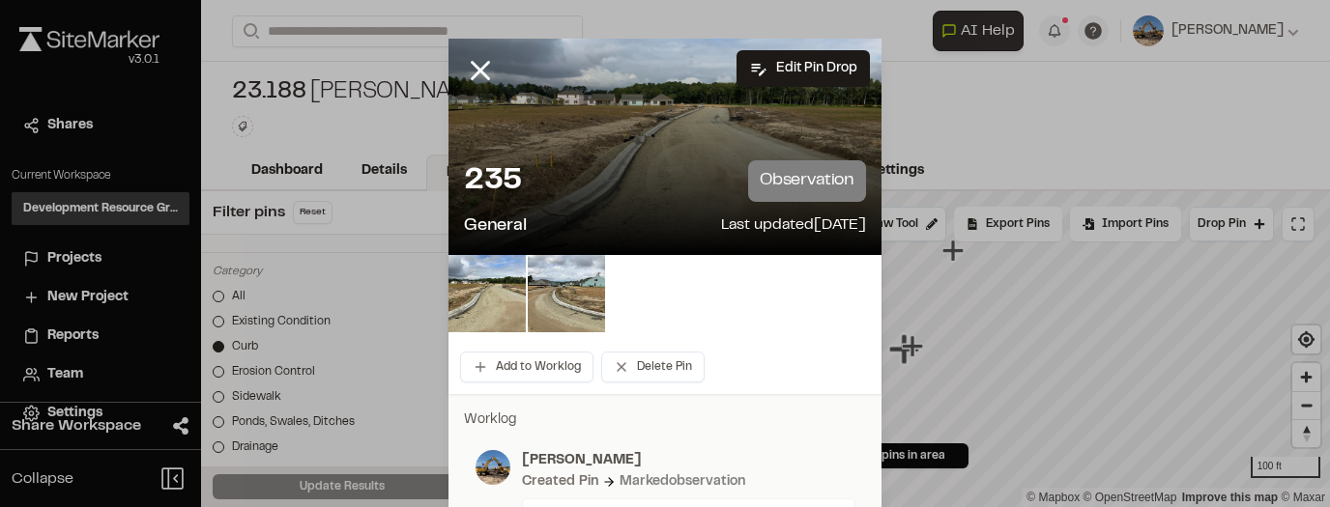
click at [469, 71] on icon at bounding box center [480, 70] width 33 height 33
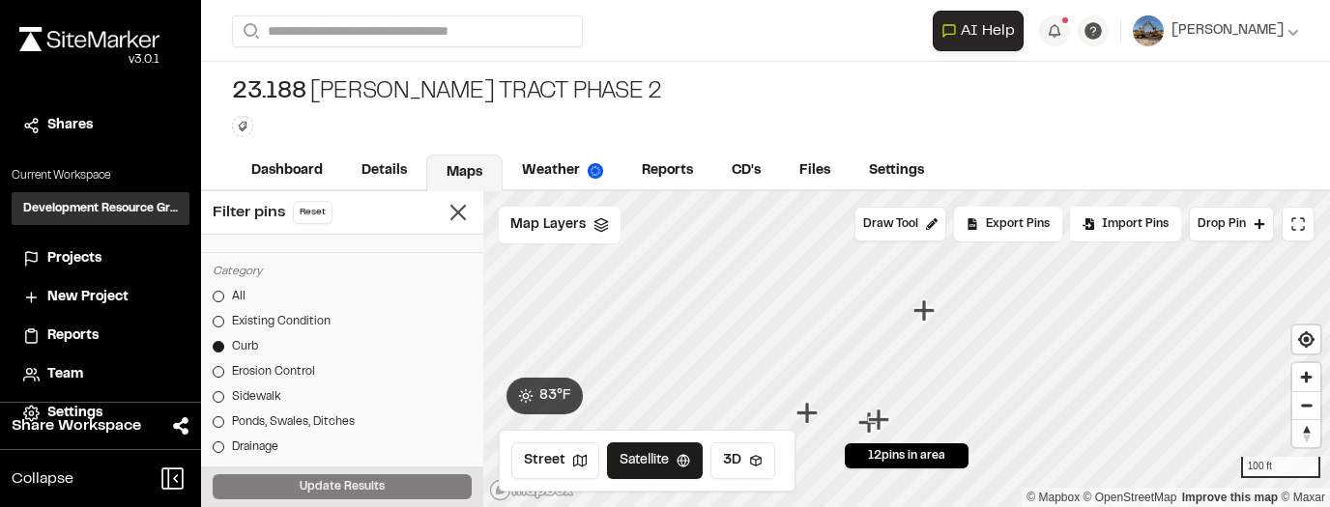
click at [925, 303] on icon "Map marker" at bounding box center [923, 310] width 21 height 21
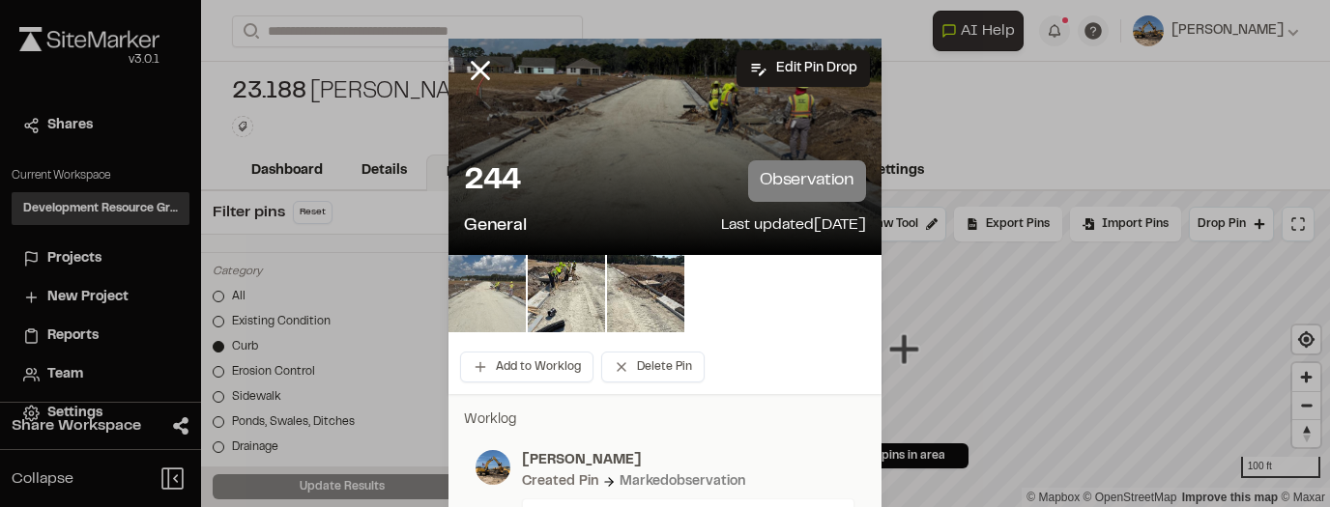
click at [474, 276] on img at bounding box center [486, 293] width 77 height 77
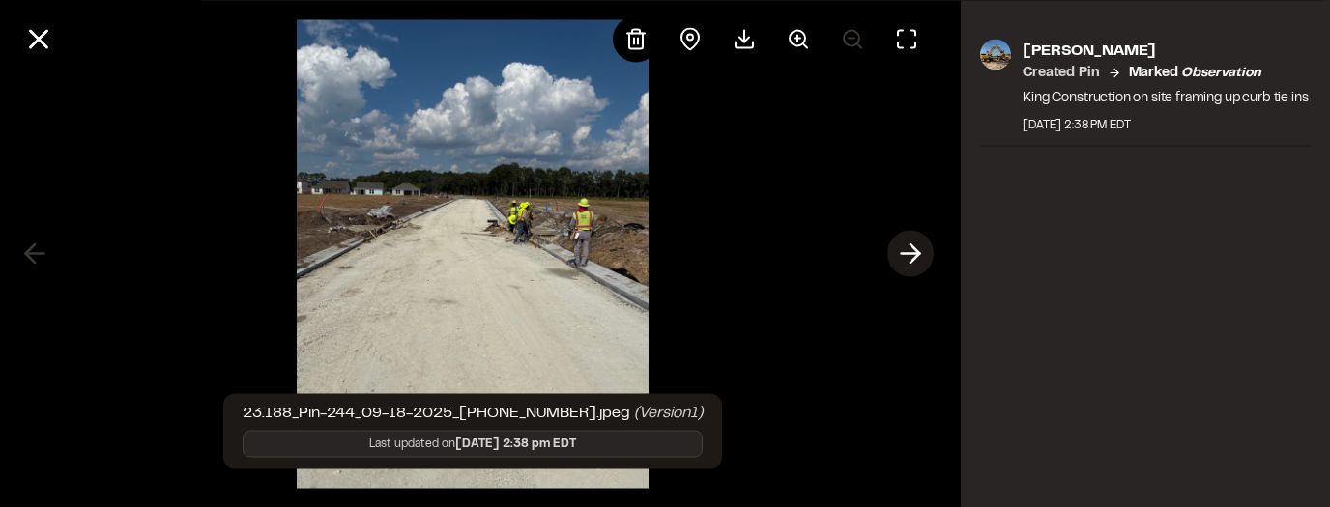
click at [907, 242] on icon at bounding box center [910, 254] width 31 height 33
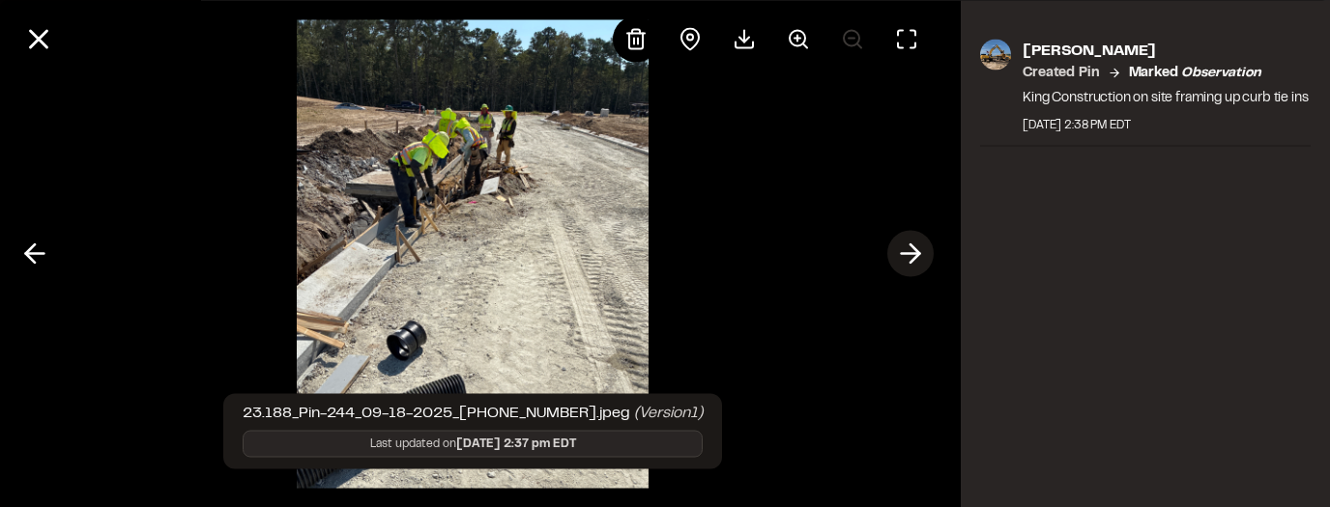
click at [911, 247] on polyline at bounding box center [914, 254] width 9 height 18
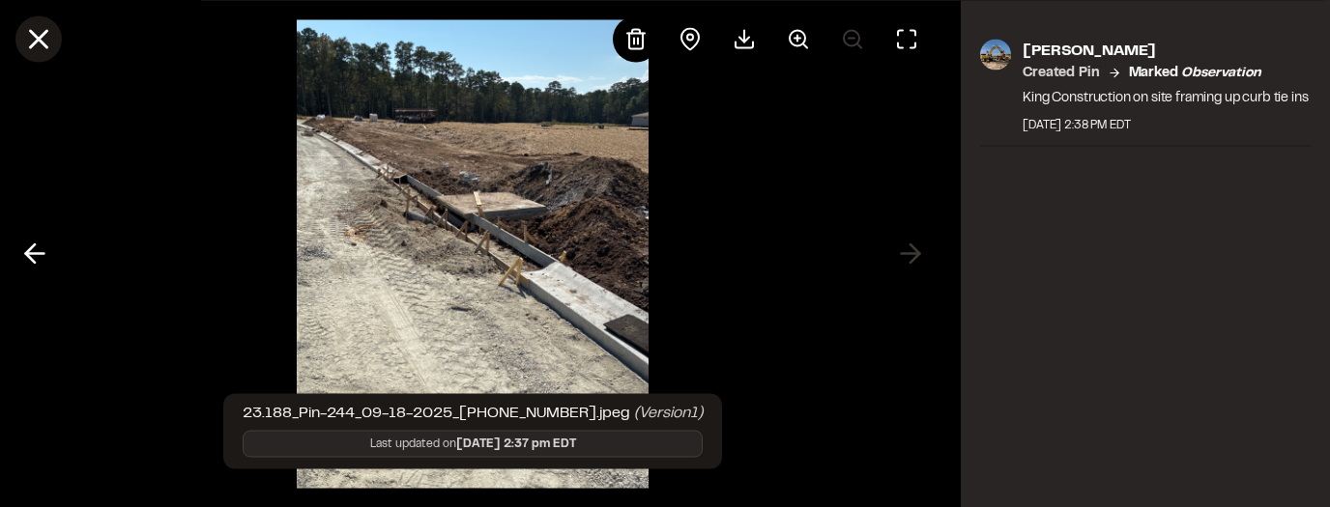
click at [43, 34] on line at bounding box center [39, 39] width 16 height 16
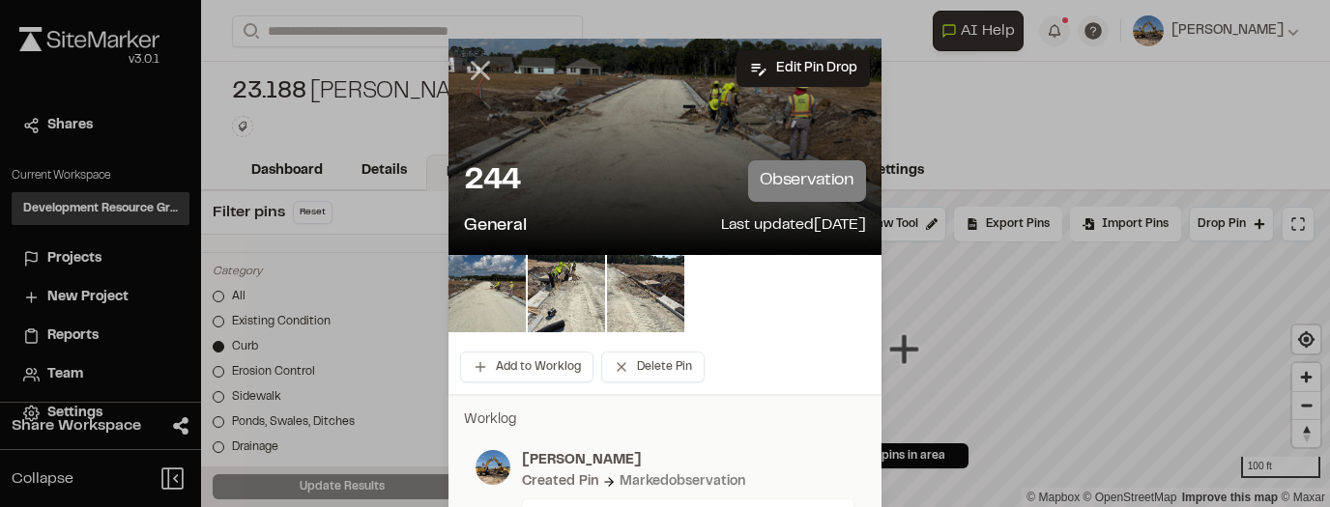
click at [475, 71] on icon at bounding box center [480, 70] width 33 height 33
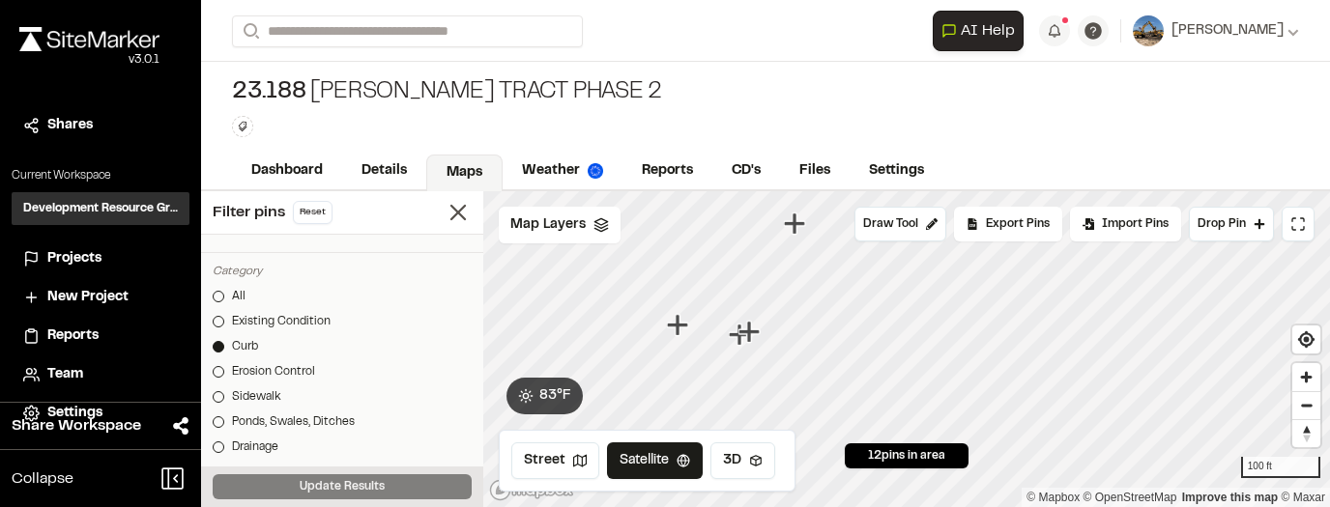
click at [793, 231] on icon "Map marker" at bounding box center [794, 223] width 21 height 21
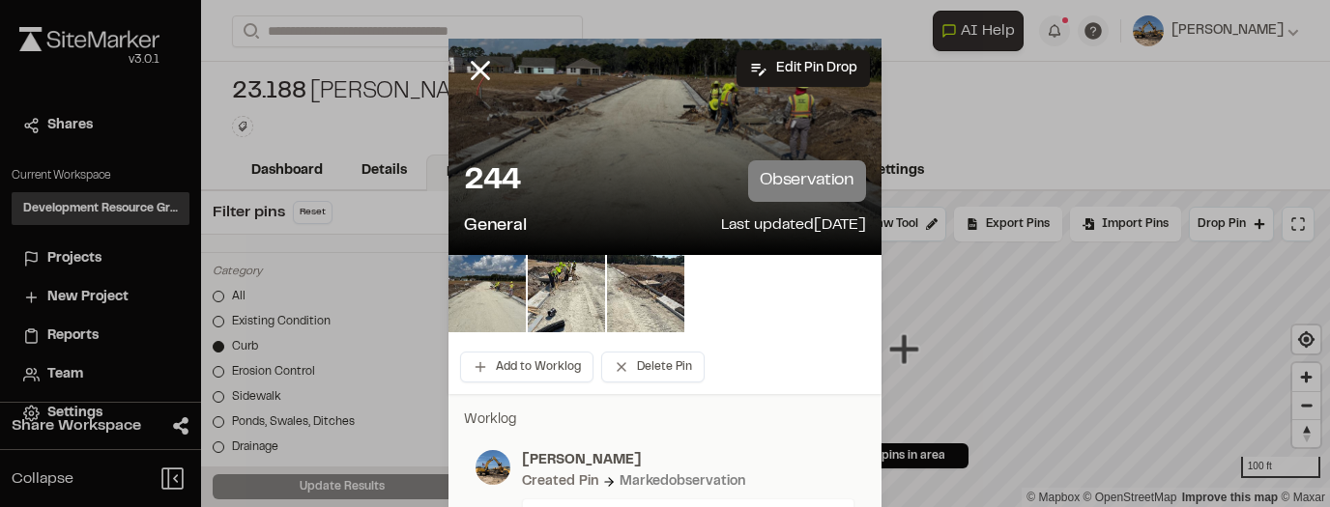
click at [470, 68] on icon at bounding box center [480, 70] width 33 height 33
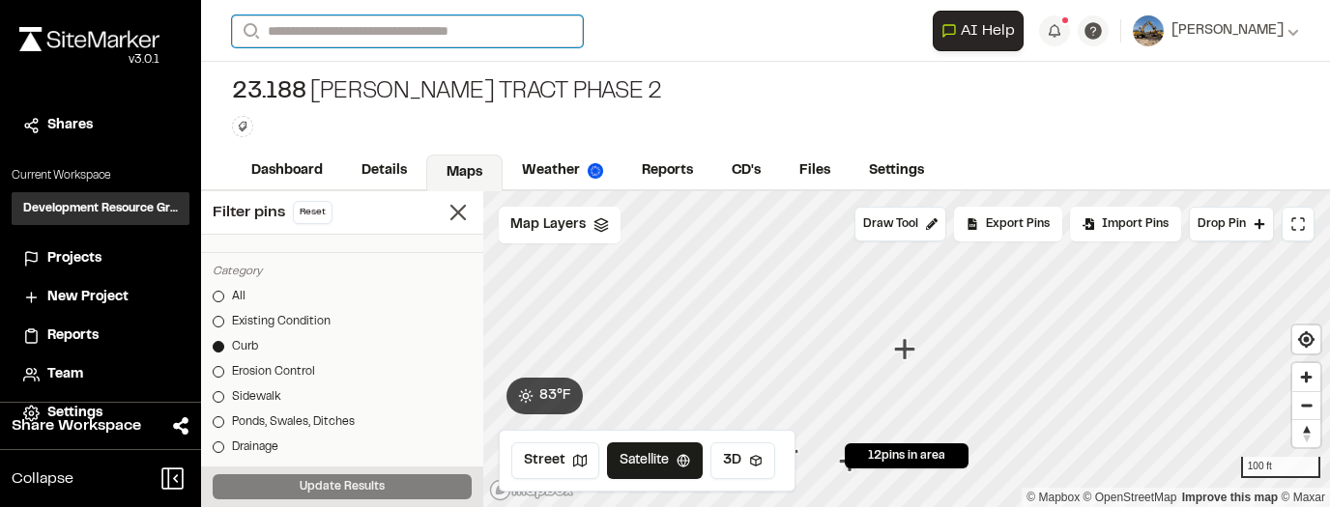
click at [467, 44] on input "Search" at bounding box center [407, 31] width 351 height 32
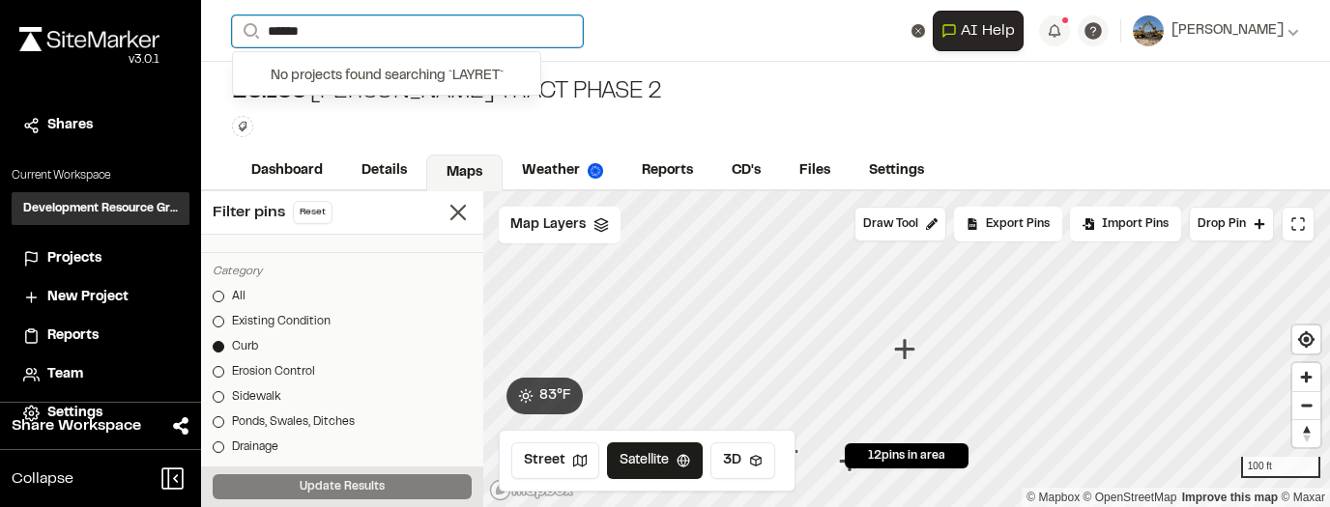
click at [293, 29] on input "******" at bounding box center [407, 31] width 351 height 32
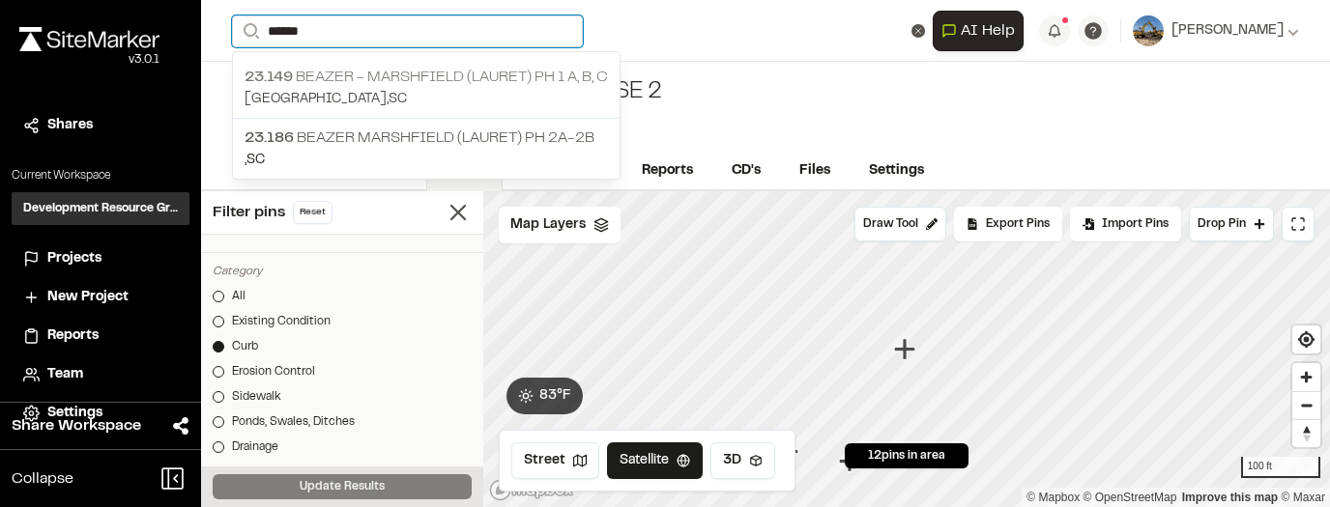
type input "******"
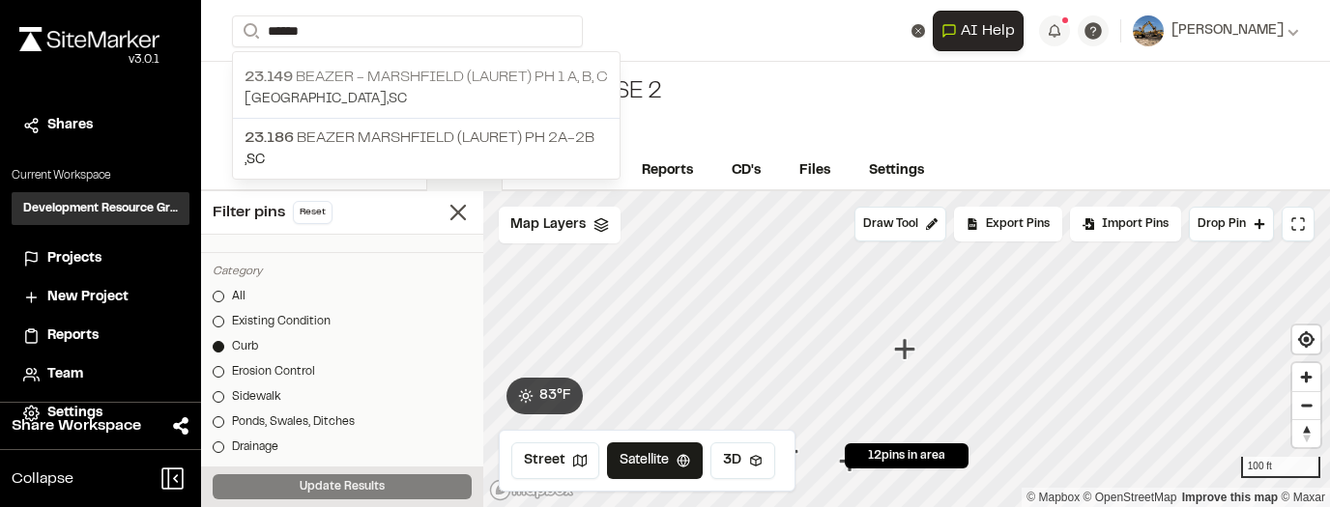
click at [474, 89] on p "[GEOGRAPHIC_DATA] , [GEOGRAPHIC_DATA]" at bounding box center [426, 99] width 363 height 21
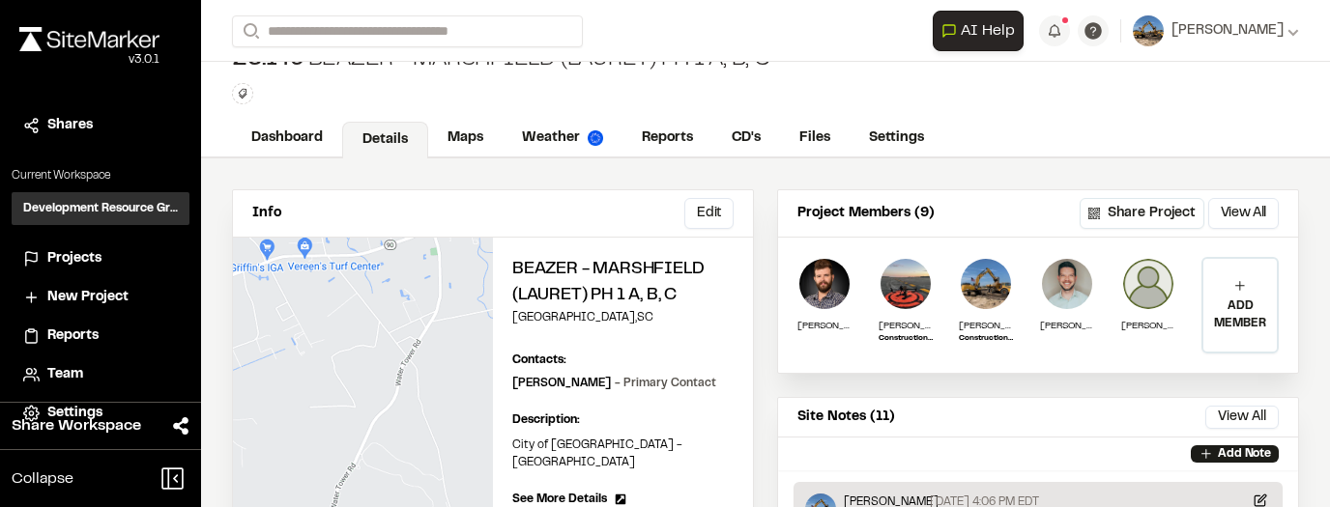
scroll to position [77, 0]
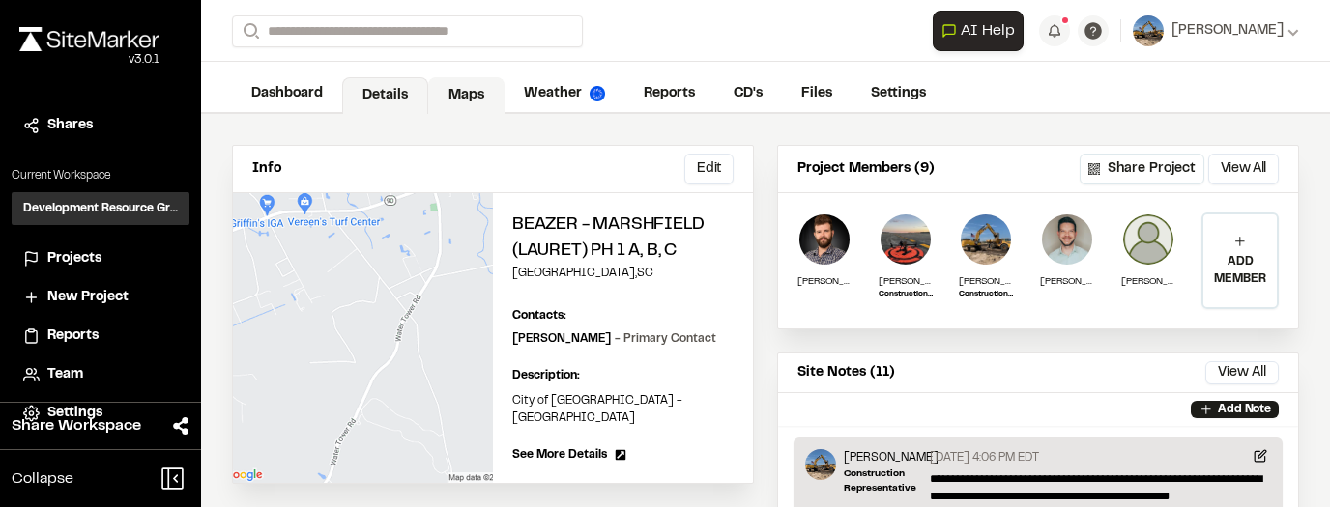
click at [471, 99] on link "Maps" at bounding box center [466, 95] width 76 height 37
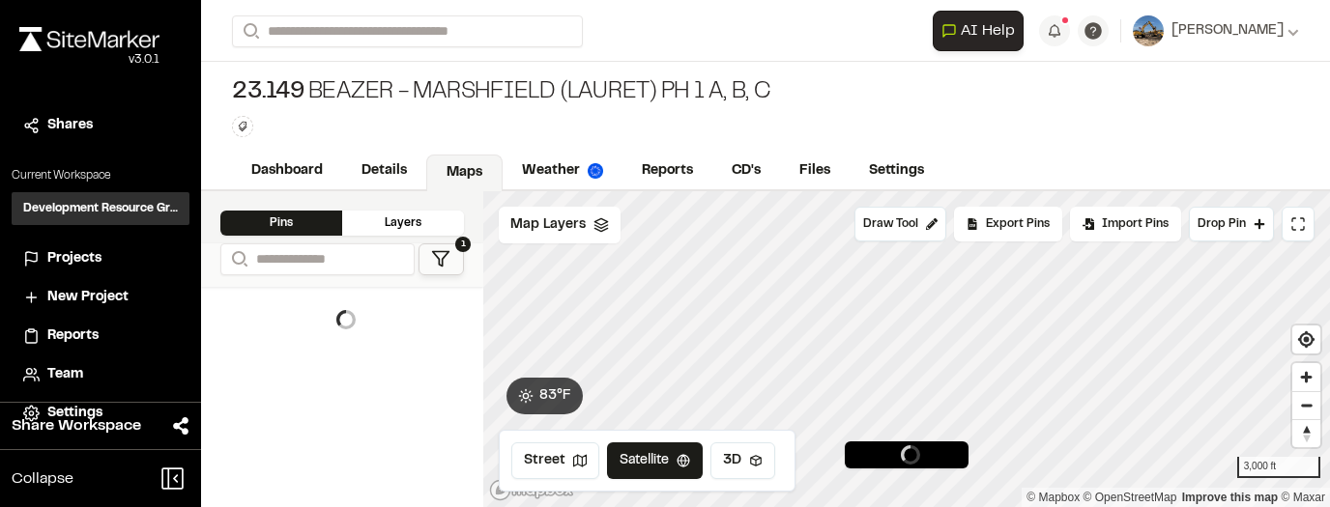
click at [433, 222] on div "Layers" at bounding box center [403, 223] width 122 height 25
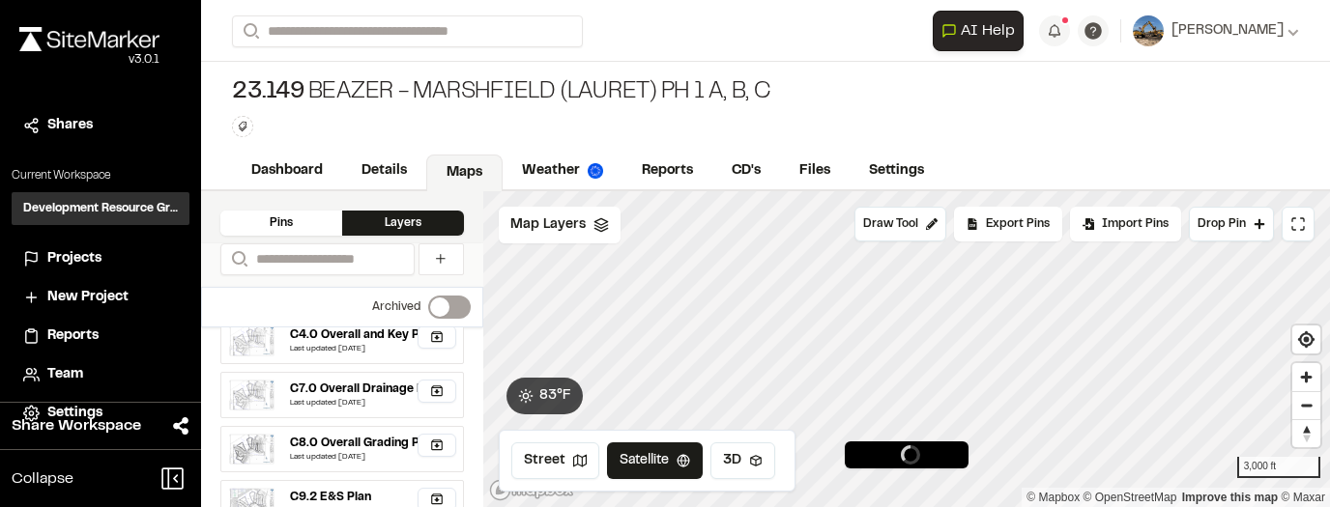
scroll to position [155, 0]
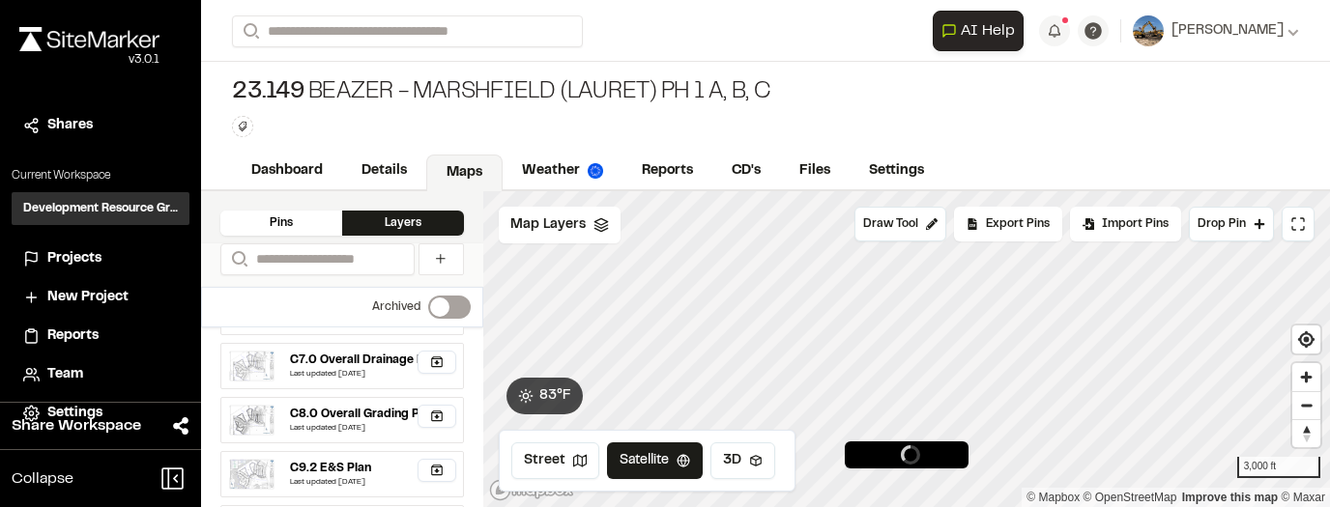
click at [332, 234] on div "Pins" at bounding box center [281, 223] width 122 height 25
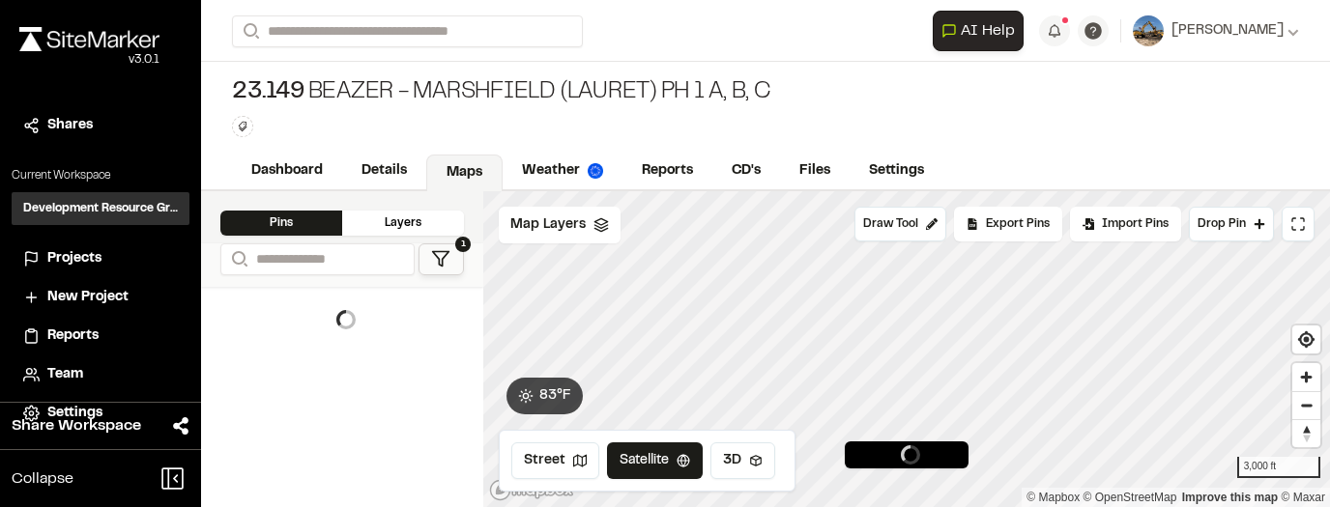
click at [435, 252] on polygon at bounding box center [441, 259] width 16 height 14
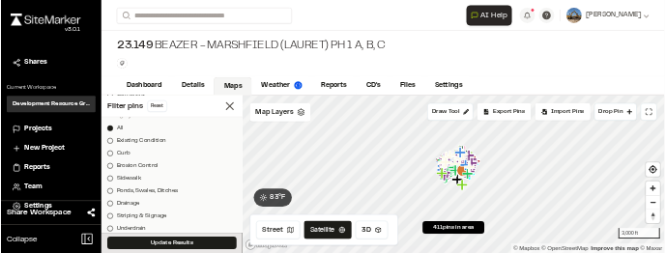
scroll to position [619, 0]
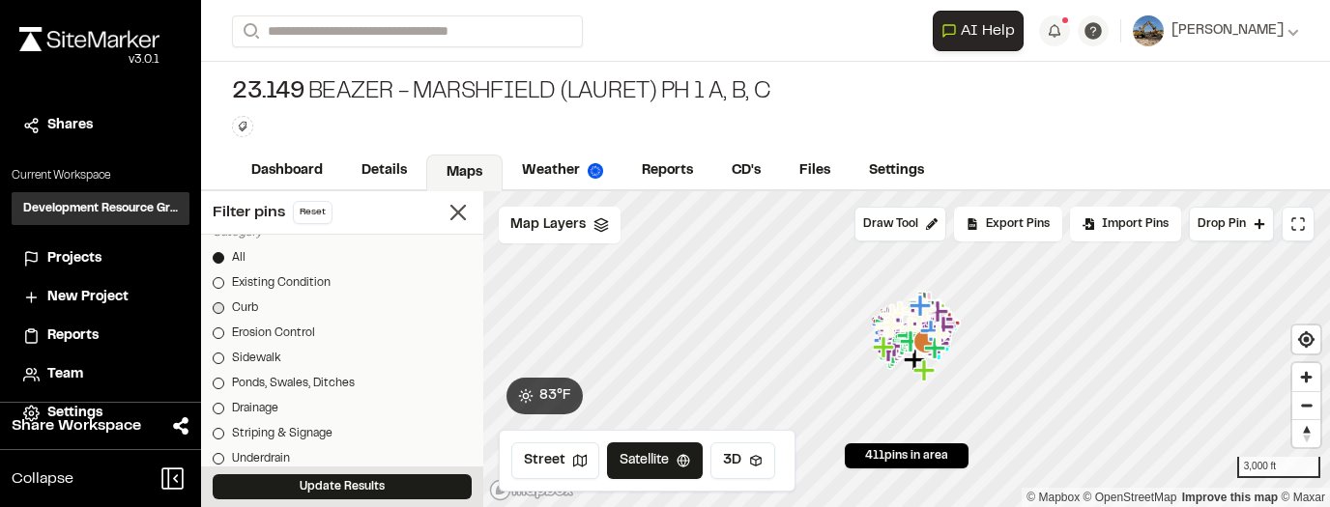
click at [223, 307] on div at bounding box center [219, 309] width 12 height 12
click at [389, 421] on button "Update Results" at bounding box center [342, 487] width 259 height 25
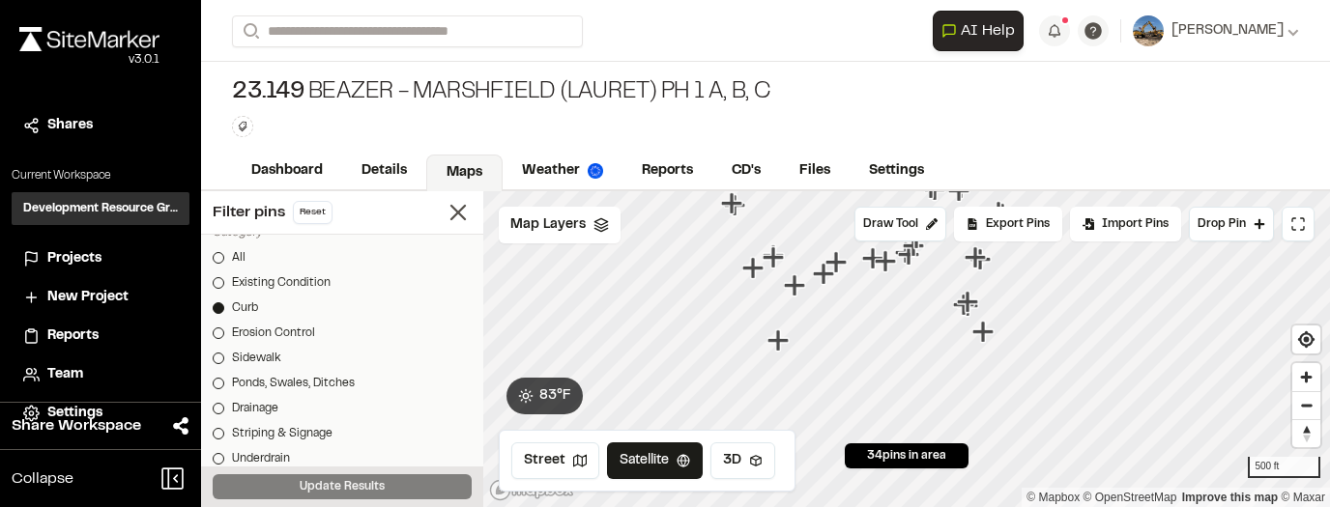
click at [791, 291] on icon "Map marker" at bounding box center [796, 286] width 25 height 25
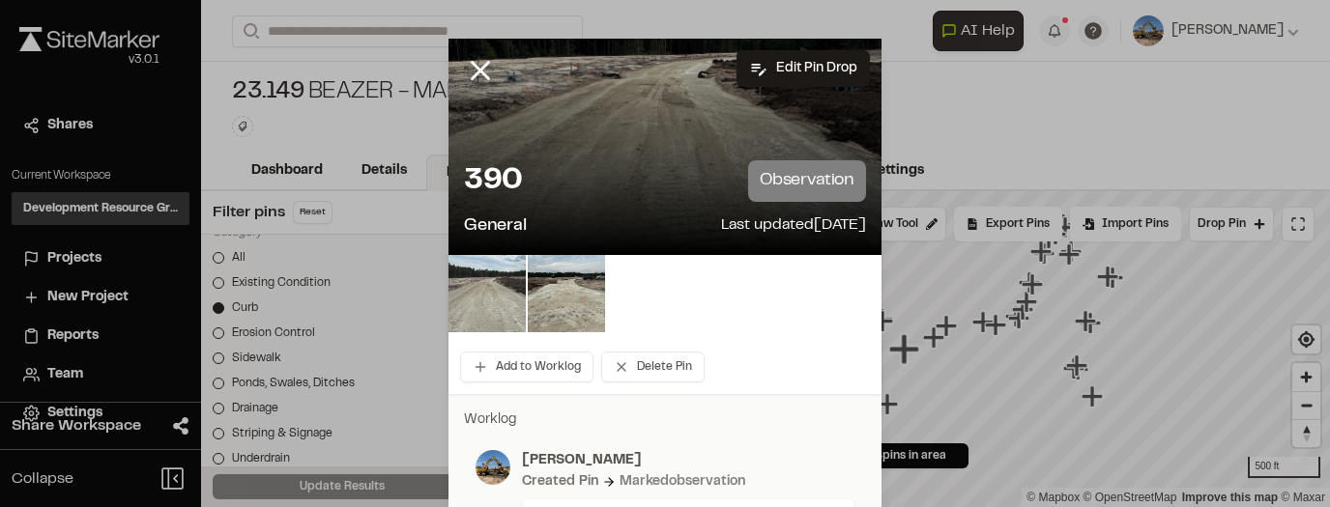
click at [491, 298] on img at bounding box center [486, 293] width 77 height 77
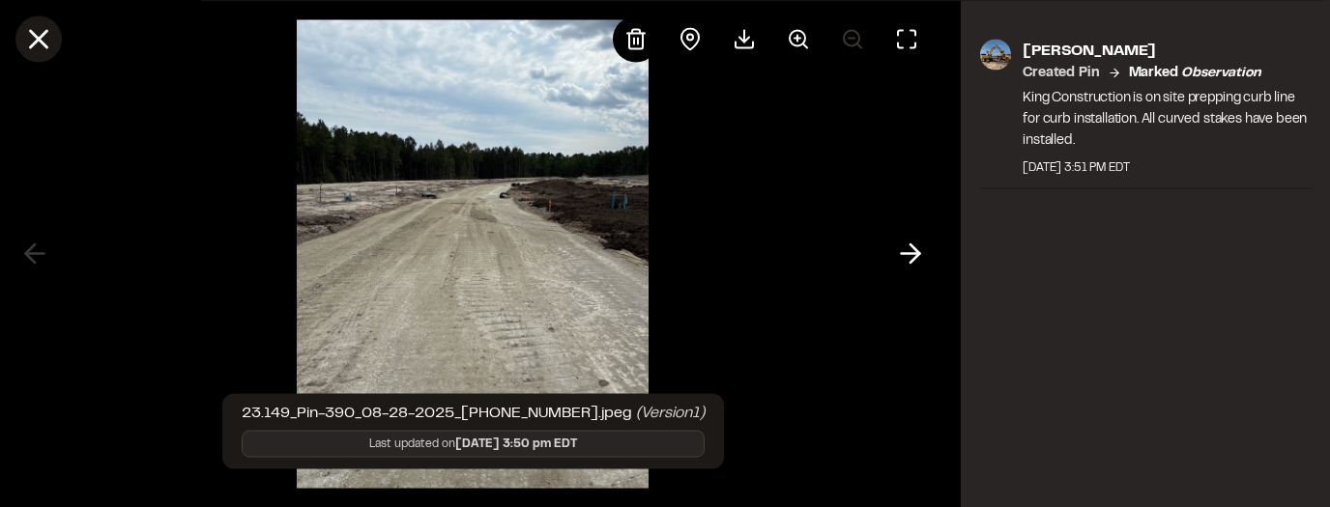
click at [37, 35] on icon at bounding box center [38, 38] width 33 height 33
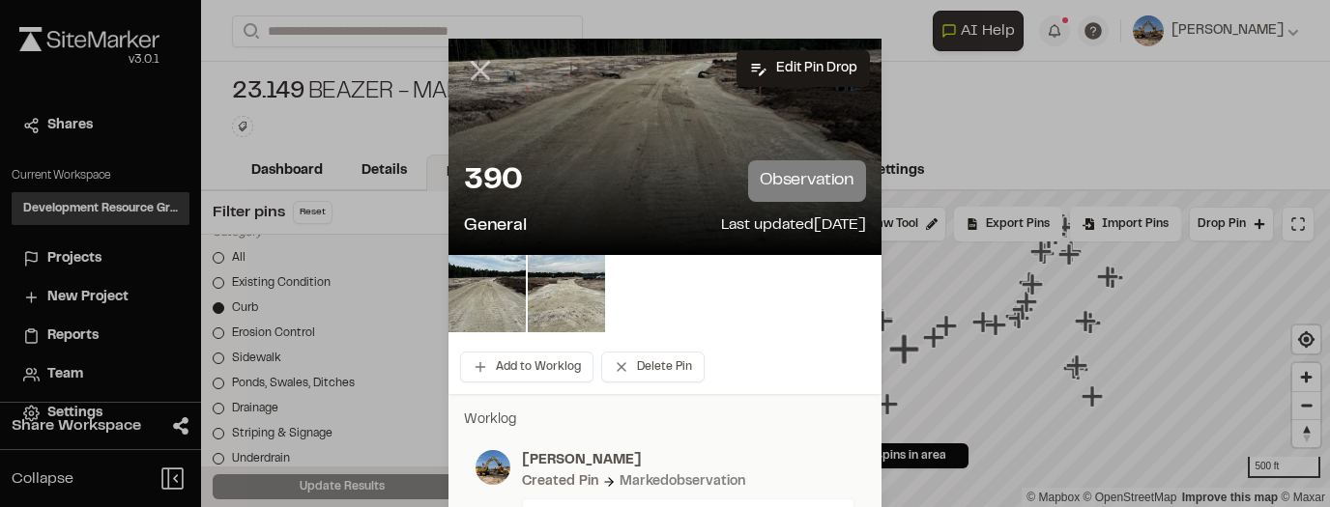
click at [485, 79] on line at bounding box center [481, 71] width 16 height 16
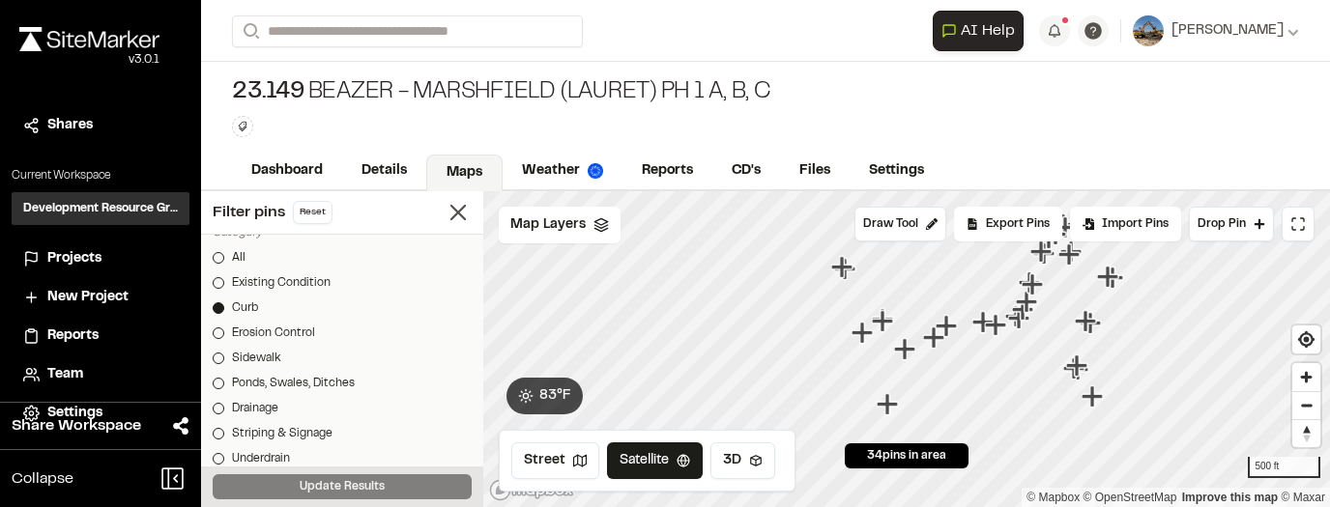
click at [936, 338] on icon "Map marker" at bounding box center [933, 337] width 21 height 21
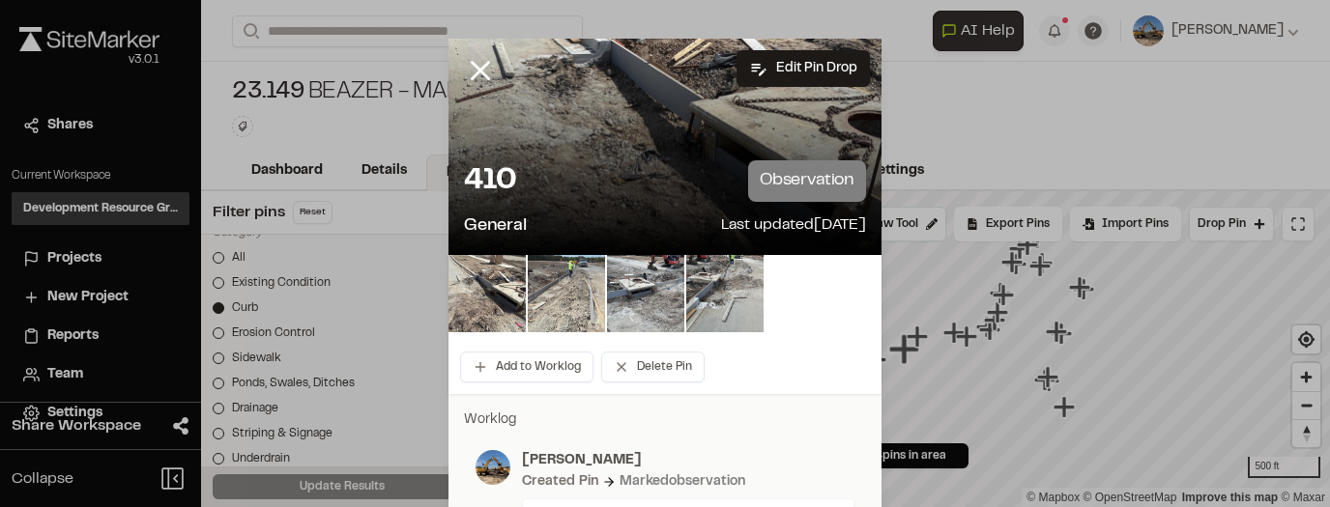
click at [557, 300] on img at bounding box center [566, 293] width 77 height 77
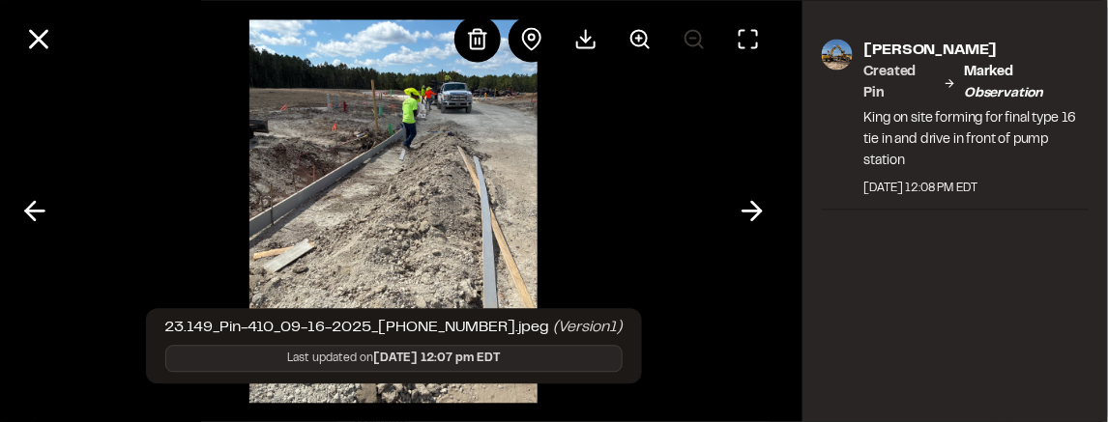
click at [391, 144] on img at bounding box center [393, 211] width 288 height 422
click at [41, 41] on line at bounding box center [39, 39] width 16 height 16
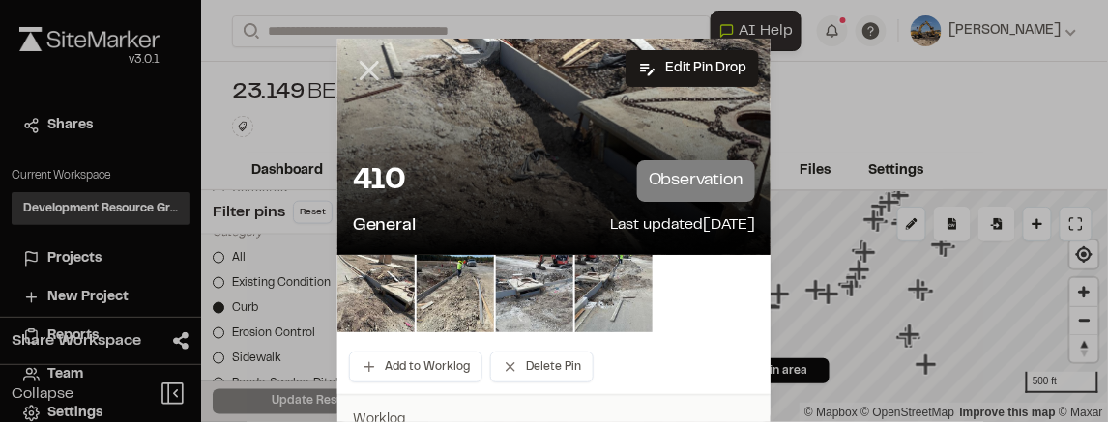
click at [362, 71] on icon at bounding box center [369, 70] width 33 height 33
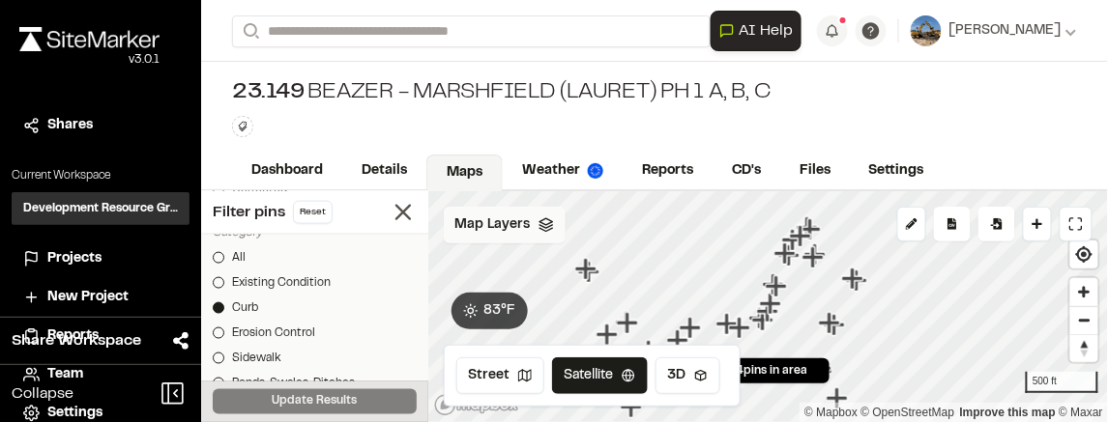
click at [520, 222] on span "Map Layers" at bounding box center [492, 225] width 75 height 21
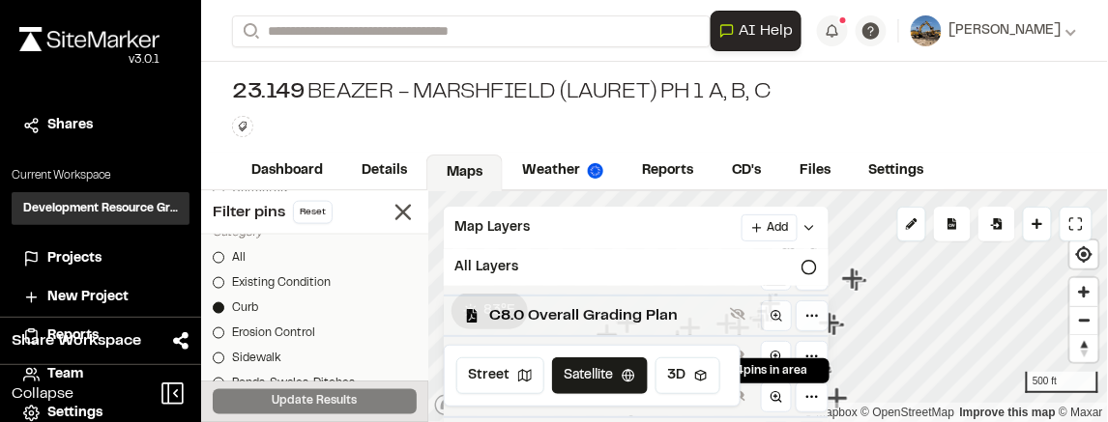
scroll to position [160, 0]
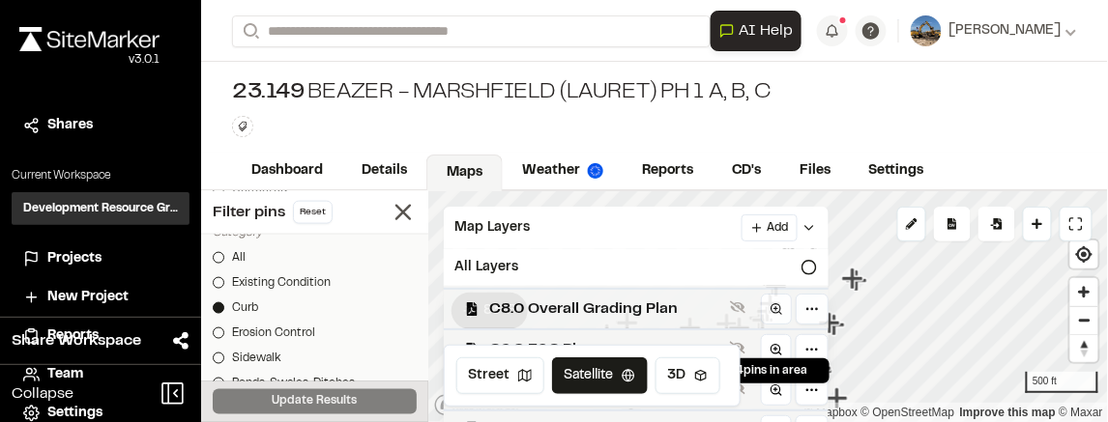
click at [666, 311] on span "C8.0 Overall Grading Plan" at bounding box center [606, 309] width 232 height 23
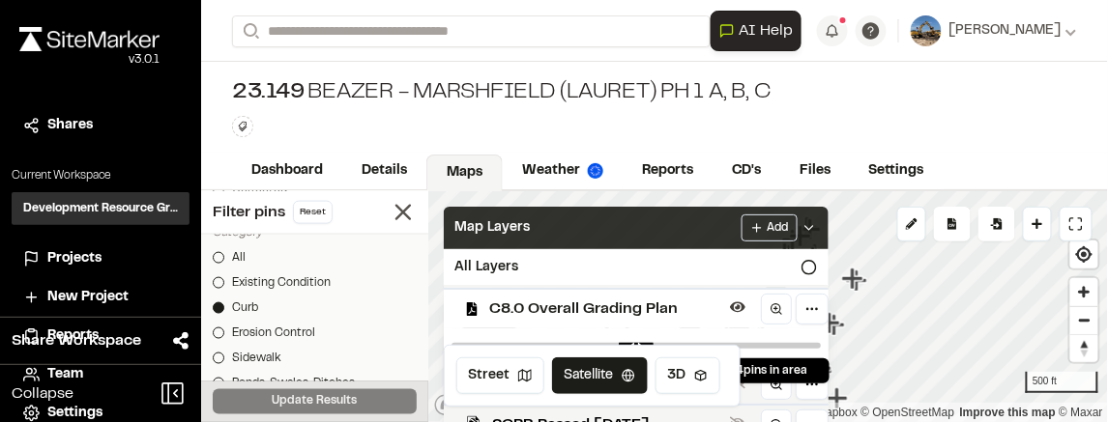
click at [817, 223] on icon at bounding box center [808, 227] width 15 height 15
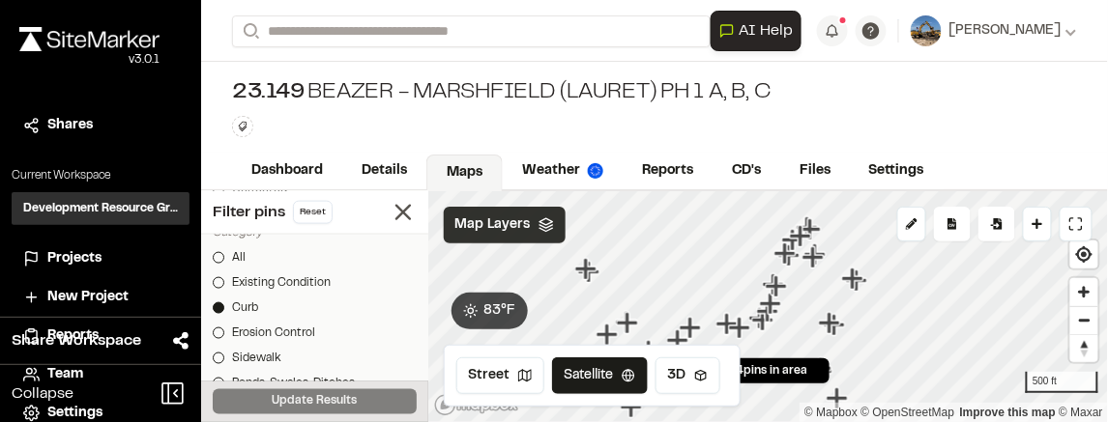
scroll to position [0, 0]
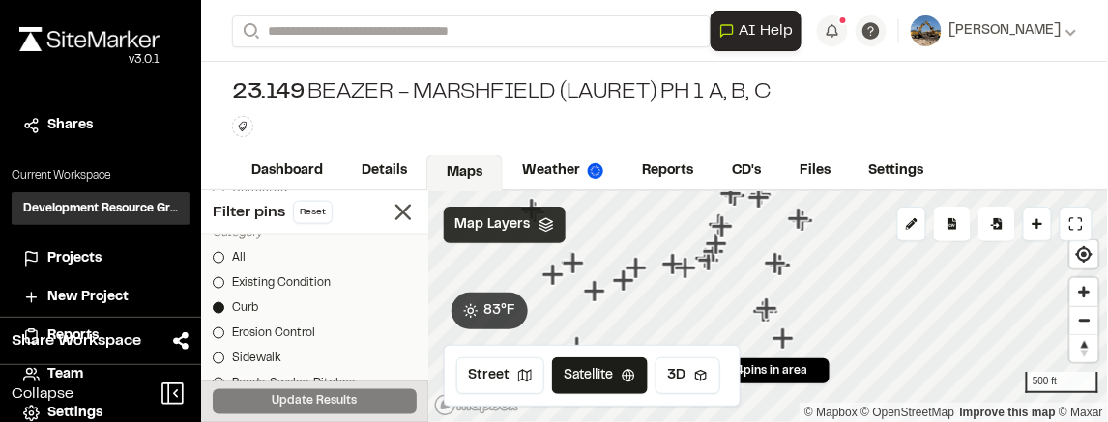
drag, startPoint x: 769, startPoint y: 293, endPoint x: 739, endPoint y: 225, distance: 74.0
click at [735, 225] on icon "Map marker" at bounding box center [722, 227] width 25 height 25
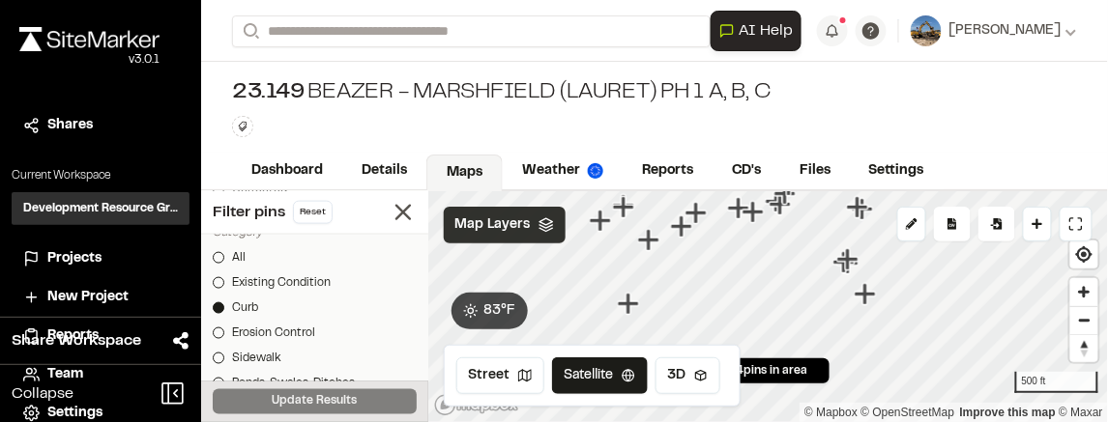
click at [683, 229] on icon "Map marker" at bounding box center [680, 226] width 21 height 21
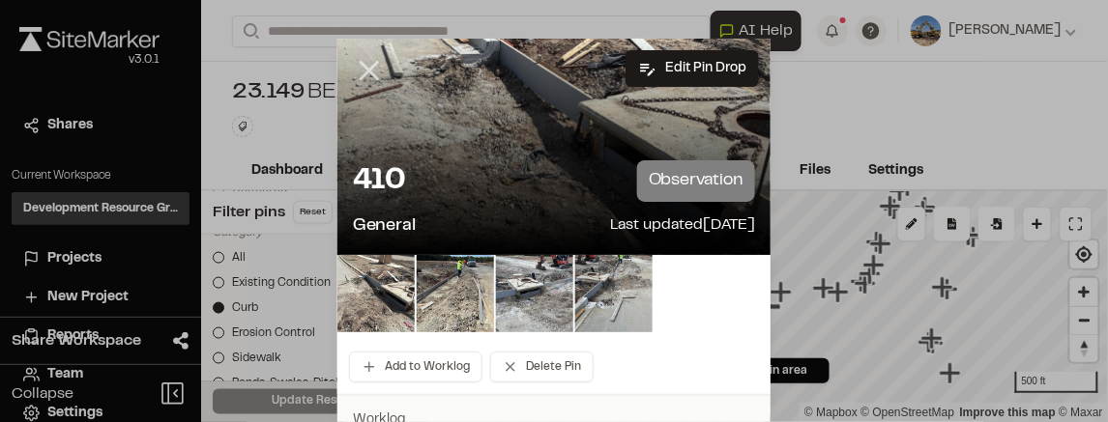
click at [366, 70] on line at bounding box center [369, 71] width 16 height 16
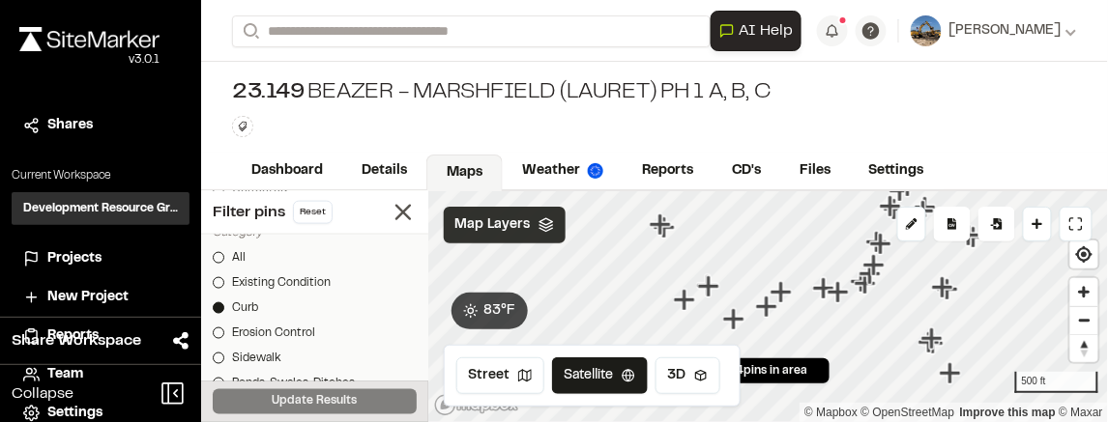
click at [707, 292] on icon "Map marker" at bounding box center [707, 285] width 21 height 21
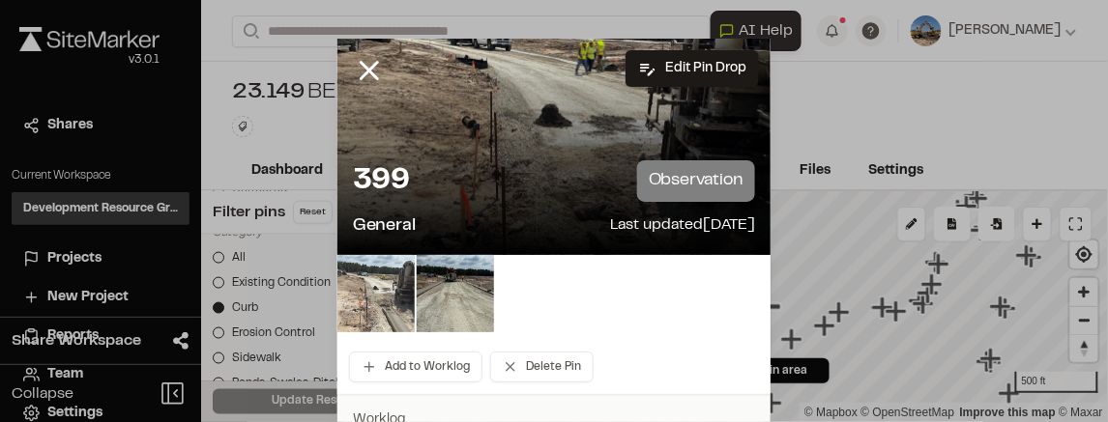
click at [374, 300] on img at bounding box center [375, 293] width 77 height 77
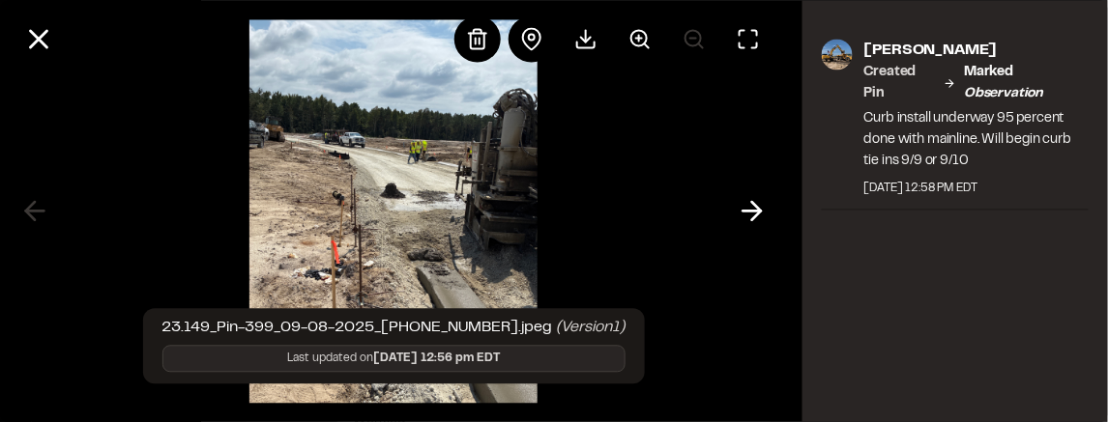
click at [651, 289] on div at bounding box center [393, 211] width 787 height 422
click at [176, 270] on div at bounding box center [393, 211] width 787 height 422
click at [759, 205] on icon at bounding box center [751, 211] width 31 height 33
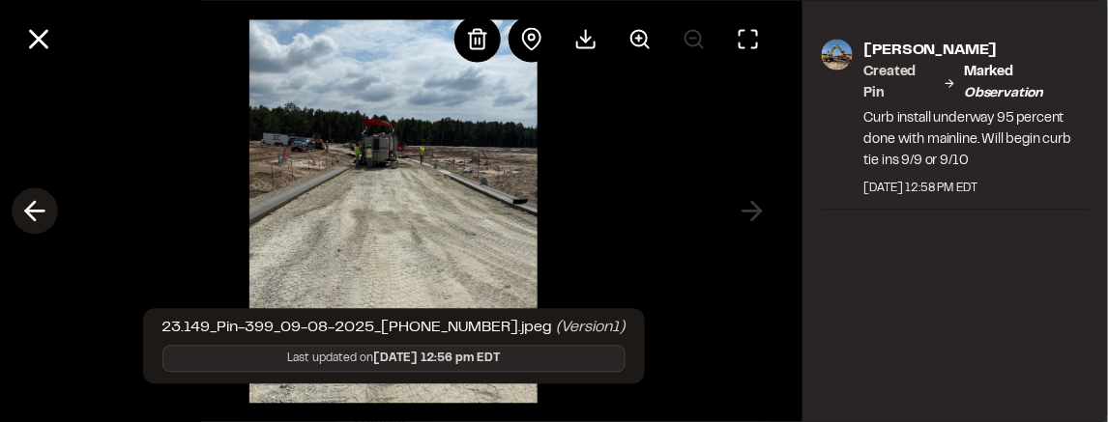
click at [31, 215] on polyline at bounding box center [30, 211] width 9 height 18
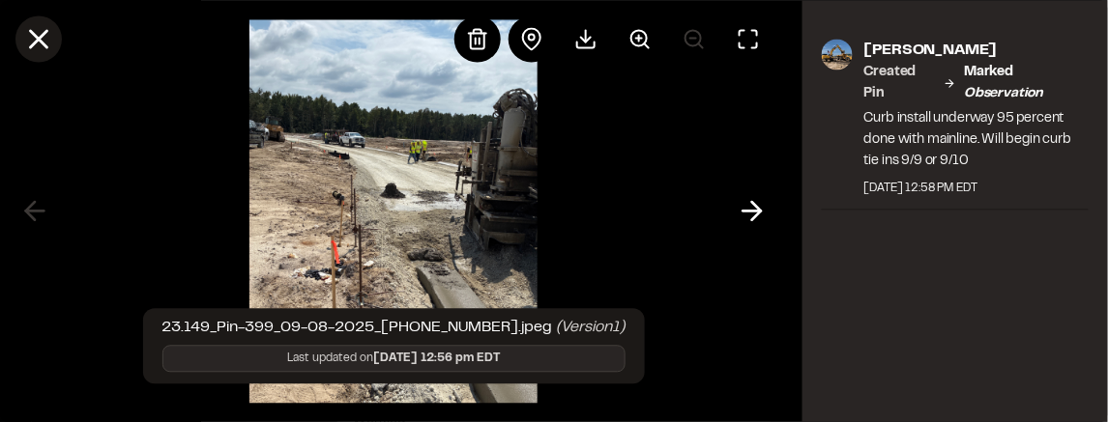
click at [50, 39] on icon at bounding box center [38, 38] width 33 height 33
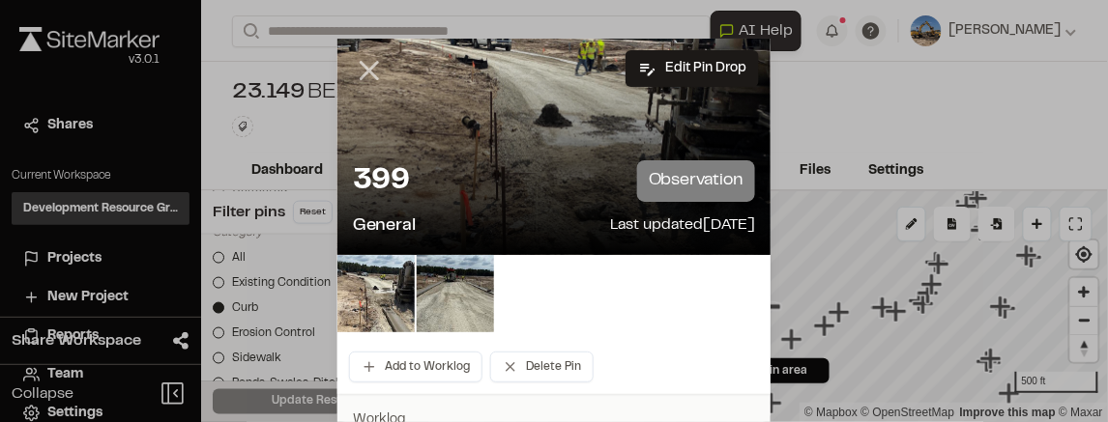
click at [367, 67] on icon at bounding box center [369, 70] width 33 height 33
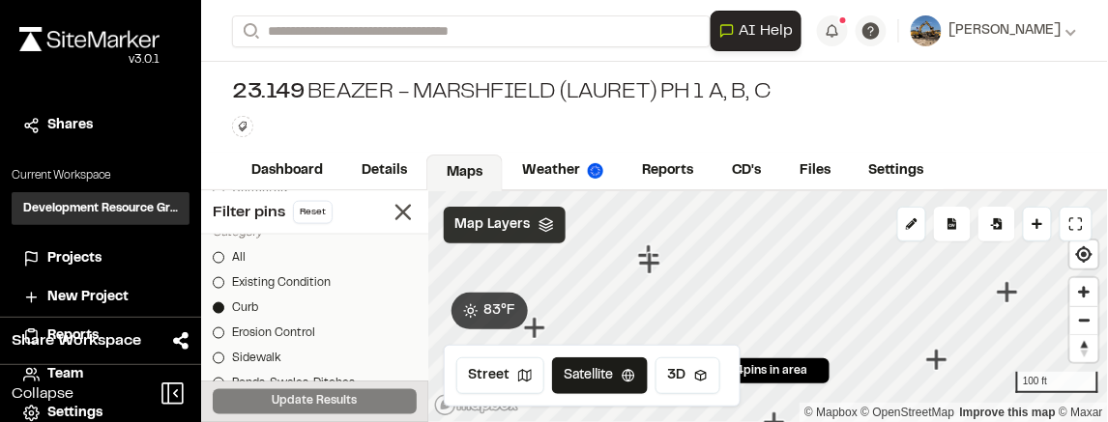
click at [648, 251] on icon "Map marker" at bounding box center [650, 263] width 25 height 25
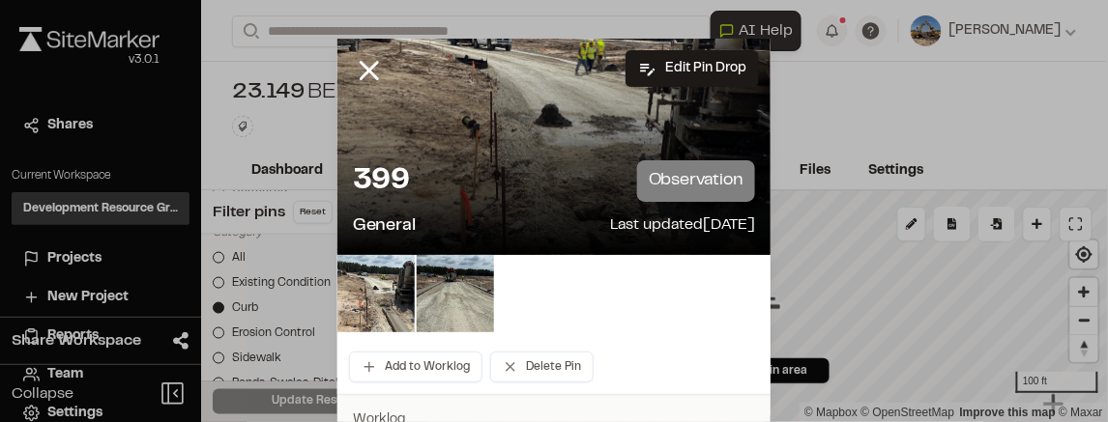
click at [363, 67] on line at bounding box center [369, 71] width 16 height 16
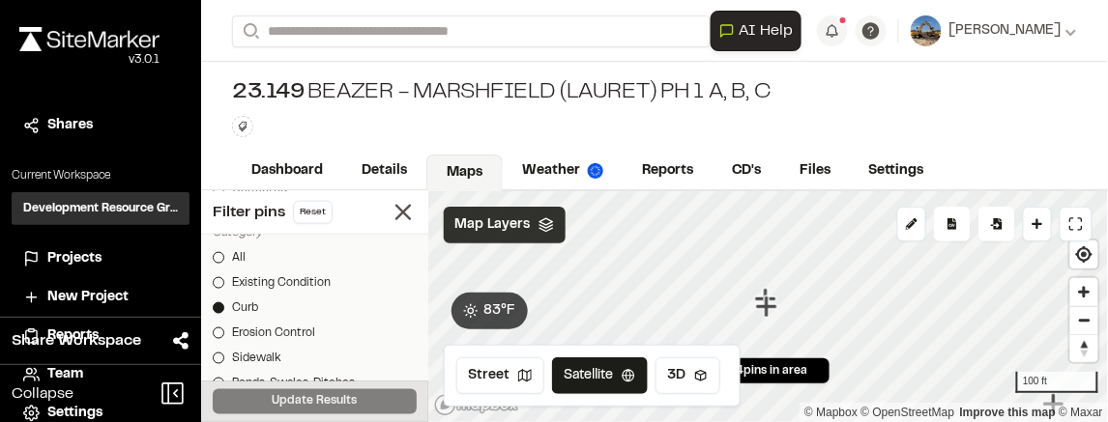
click at [768, 309] on icon "Map marker" at bounding box center [765, 306] width 21 height 21
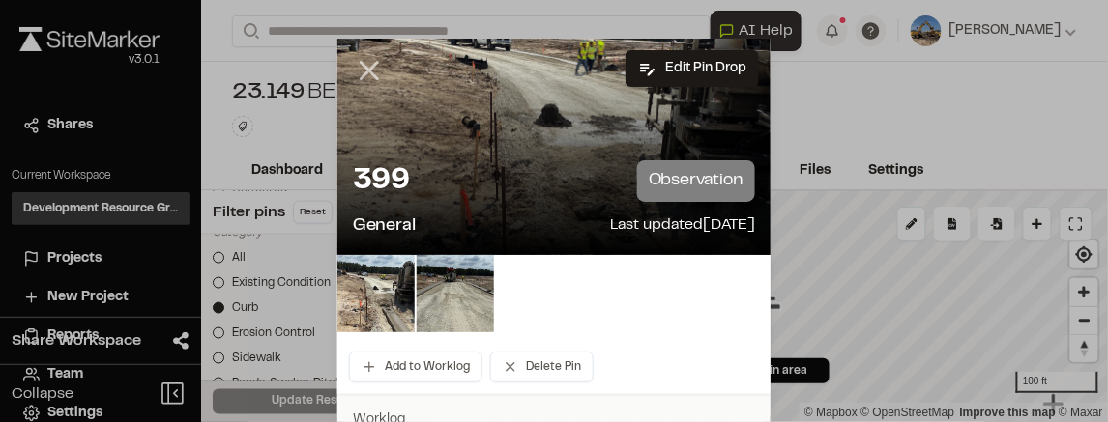
click at [374, 73] on icon at bounding box center [369, 70] width 33 height 33
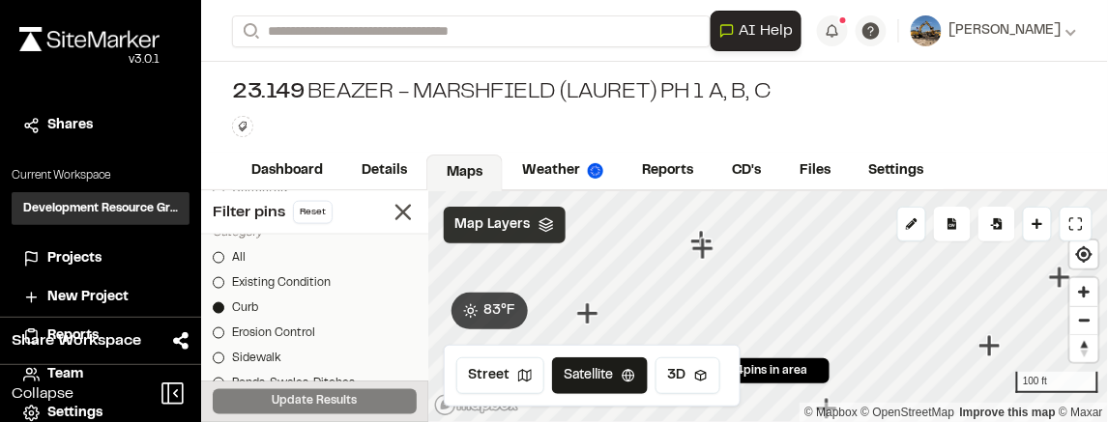
click at [788, 151] on div "**********" at bounding box center [654, 211] width 907 height 422
click at [773, 296] on icon "Map marker" at bounding box center [777, 298] width 21 height 21
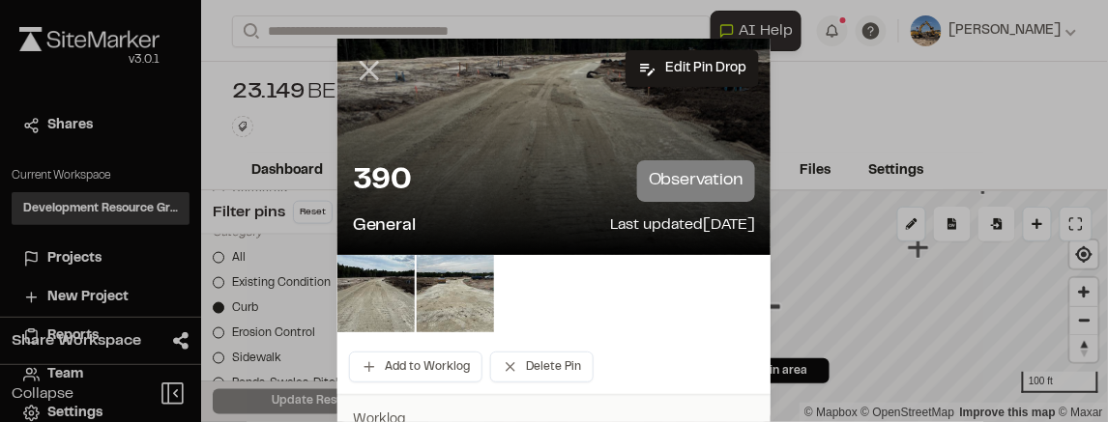
click at [378, 76] on icon at bounding box center [369, 70] width 33 height 33
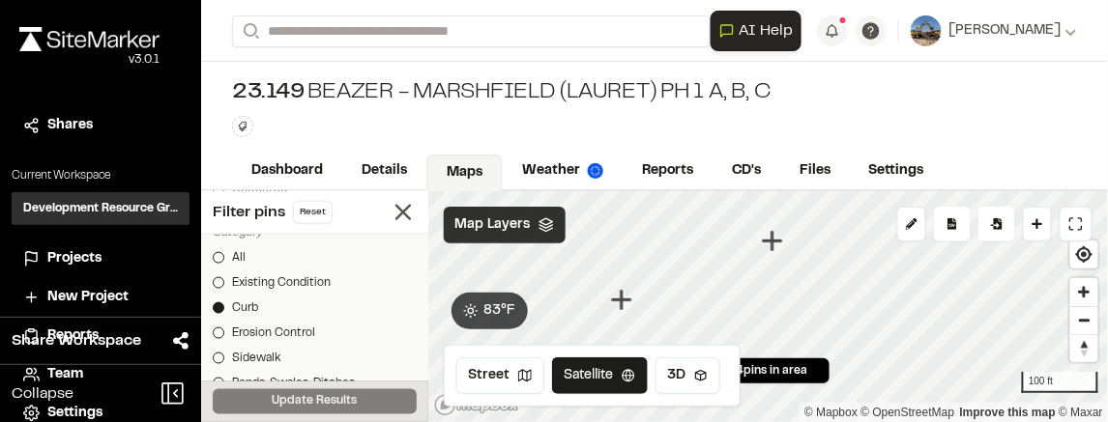
click at [771, 247] on icon "Map marker" at bounding box center [771, 240] width 21 height 21
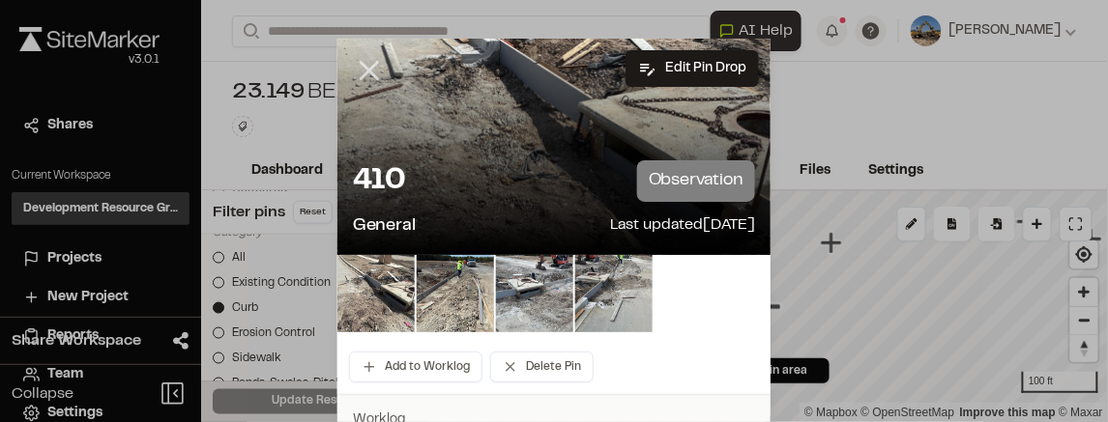
click at [366, 71] on line at bounding box center [369, 71] width 16 height 16
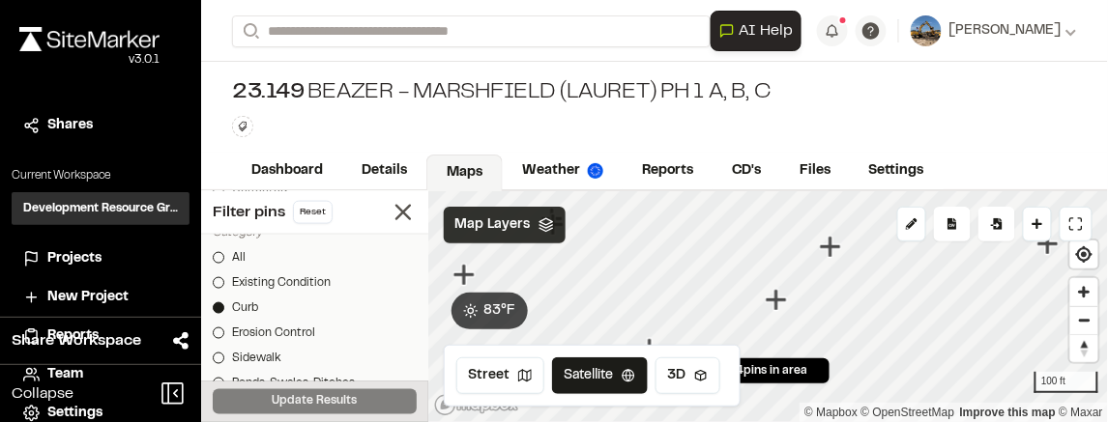
click at [829, 252] on icon "Map marker" at bounding box center [829, 246] width 21 height 21
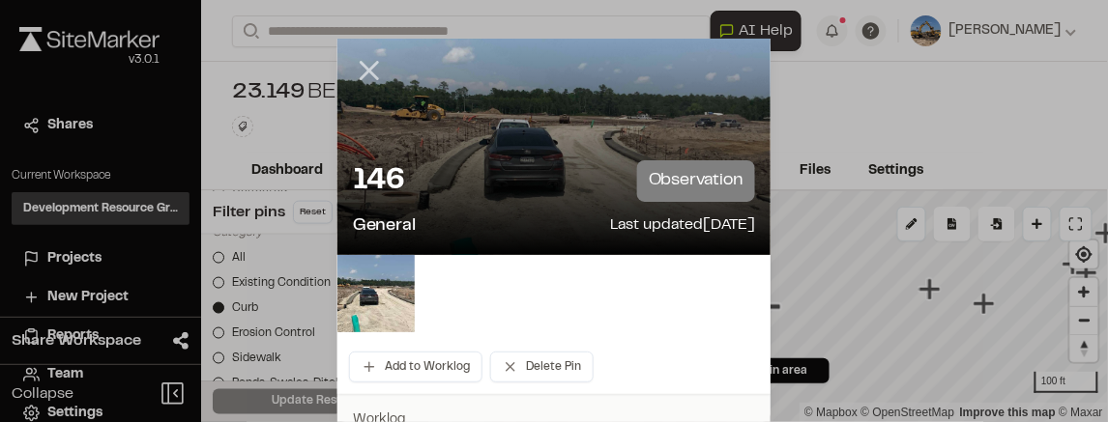
click at [370, 73] on line at bounding box center [369, 71] width 16 height 16
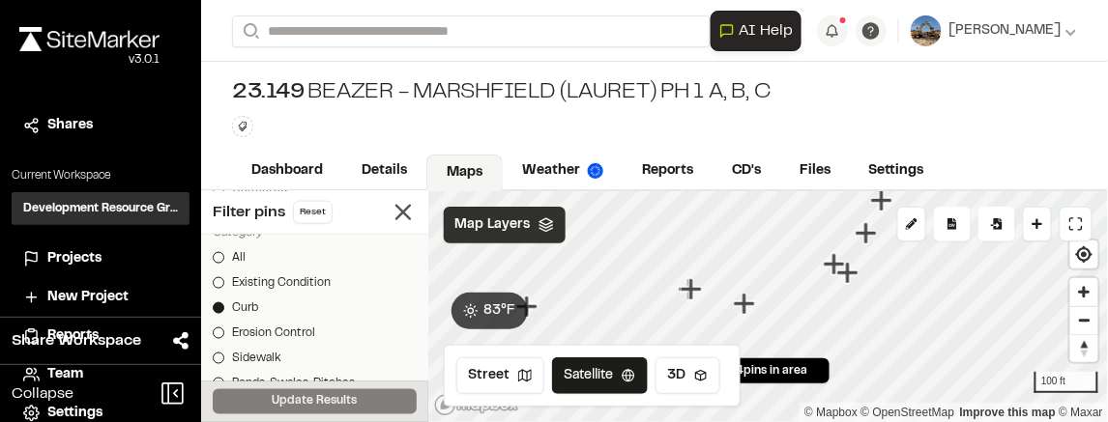
click at [688, 291] on icon "Map marker" at bounding box center [689, 288] width 21 height 21
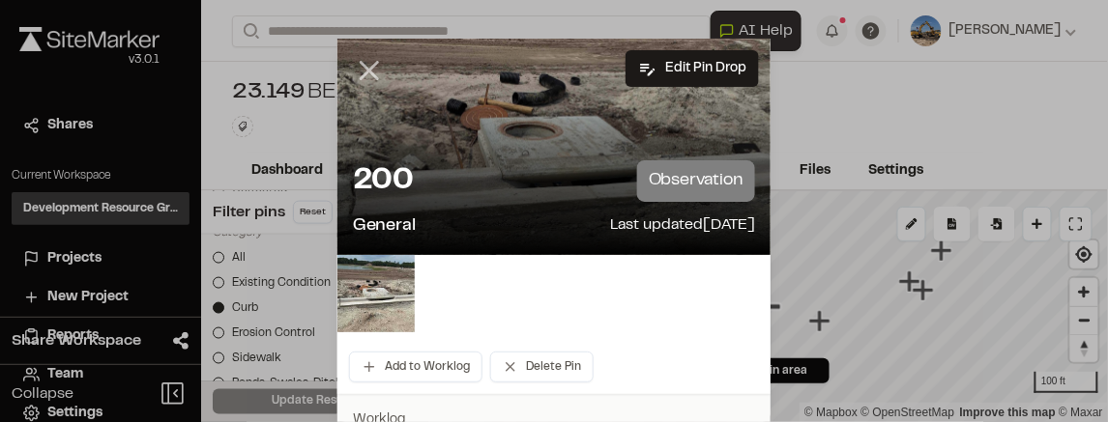
click at [366, 72] on line at bounding box center [369, 71] width 16 height 16
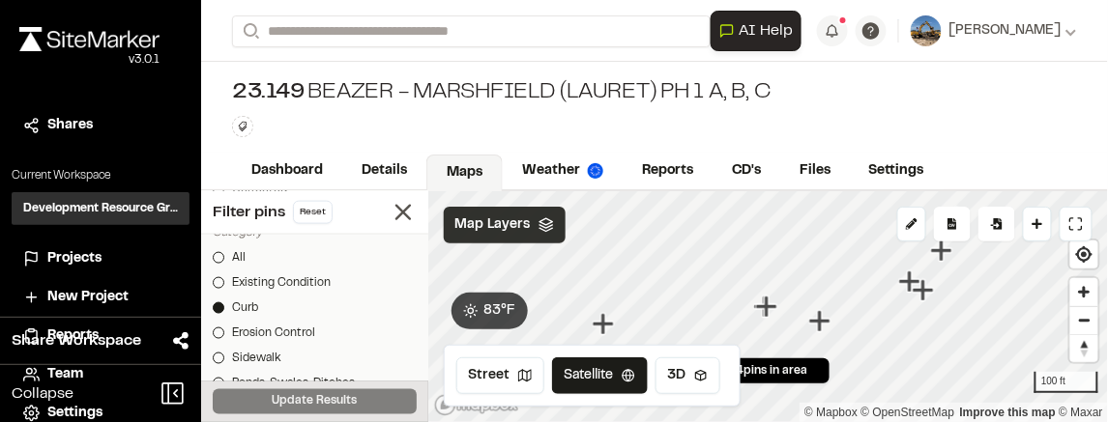
click at [821, 328] on icon "Map marker" at bounding box center [818, 320] width 21 height 21
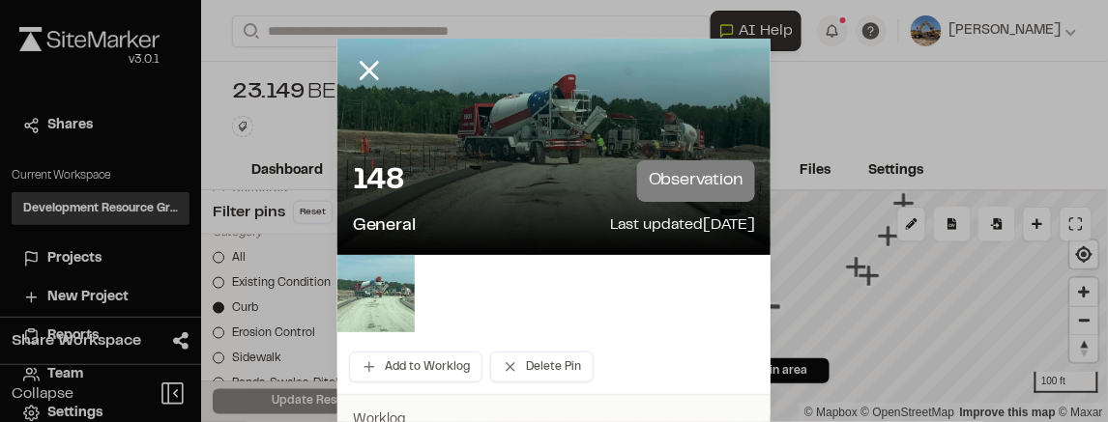
click at [399, 303] on img at bounding box center [375, 293] width 77 height 77
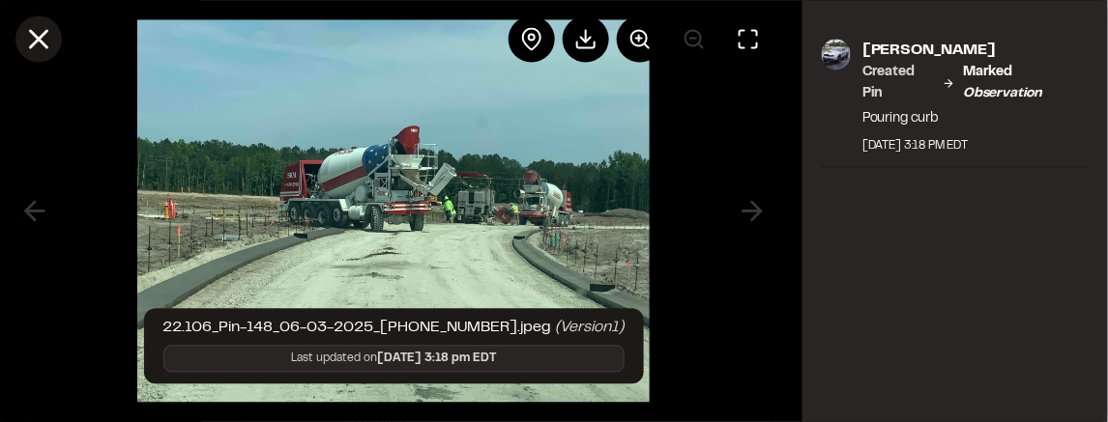
click at [36, 48] on icon at bounding box center [38, 38] width 33 height 33
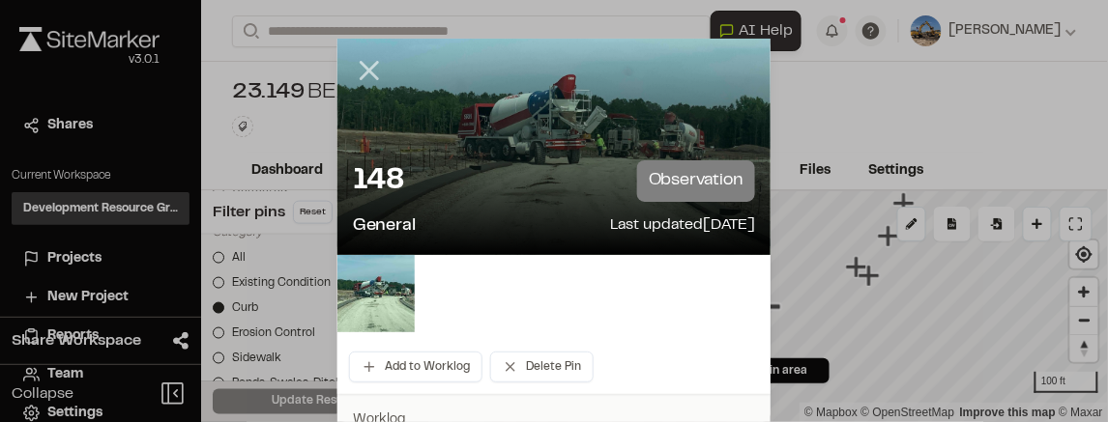
click at [368, 57] on icon at bounding box center [369, 70] width 33 height 33
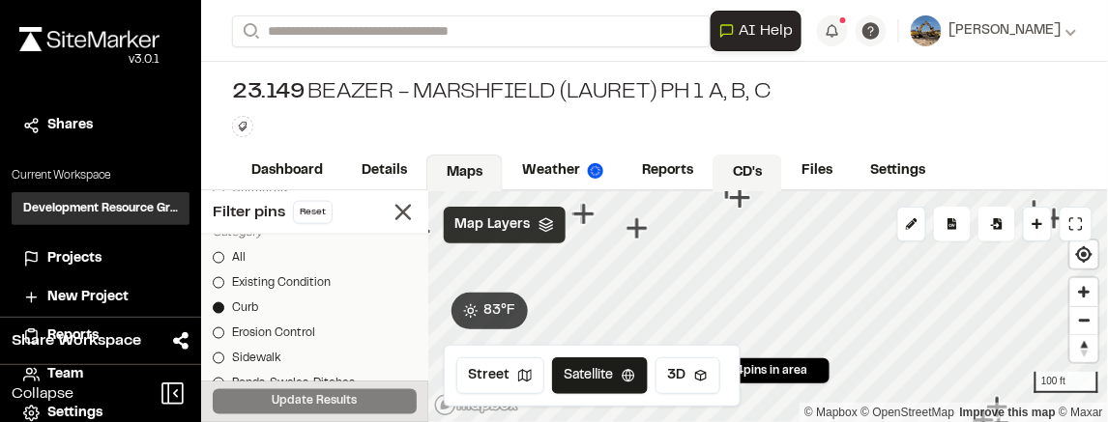
click at [712, 163] on div "**********" at bounding box center [654, 211] width 907 height 422
click at [875, 300] on icon "Map marker" at bounding box center [875, 301] width 21 height 21
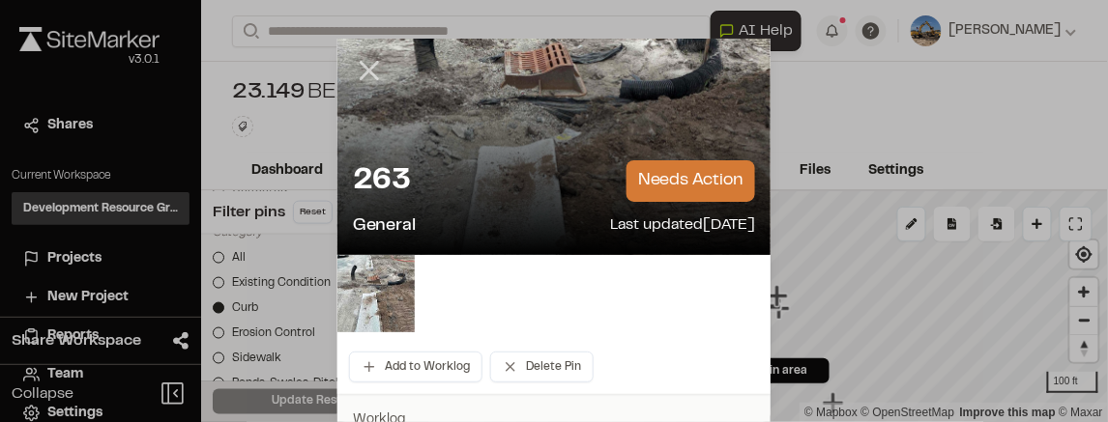
click at [372, 74] on line at bounding box center [369, 71] width 16 height 16
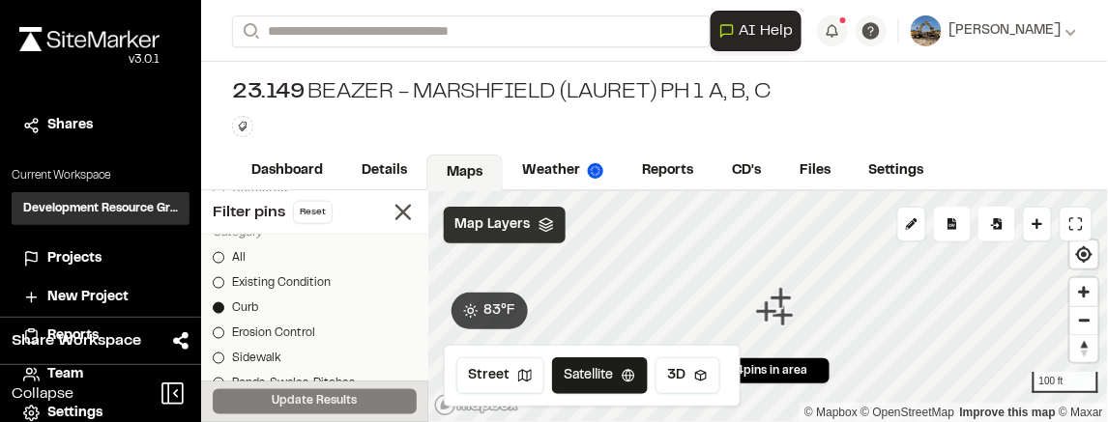
click at [782, 301] on icon "Map marker" at bounding box center [779, 297] width 21 height 21
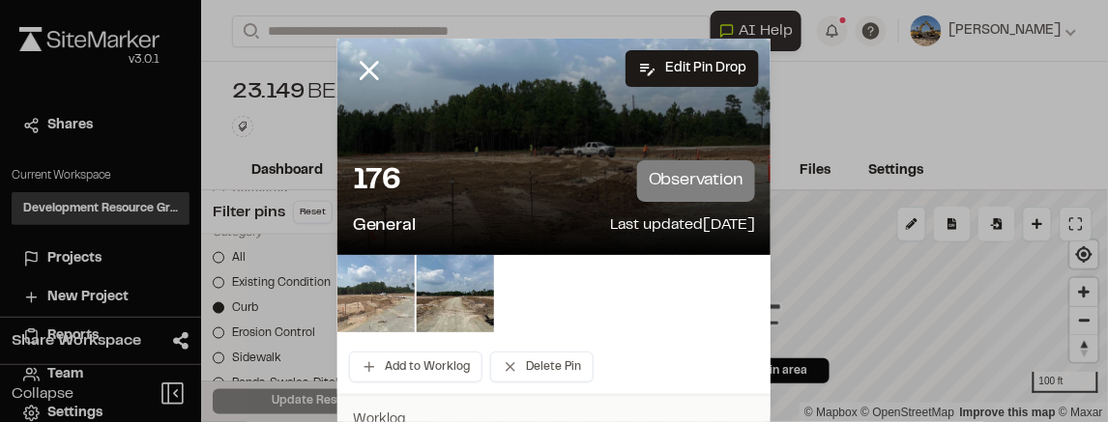
click at [384, 302] on img at bounding box center [375, 293] width 77 height 77
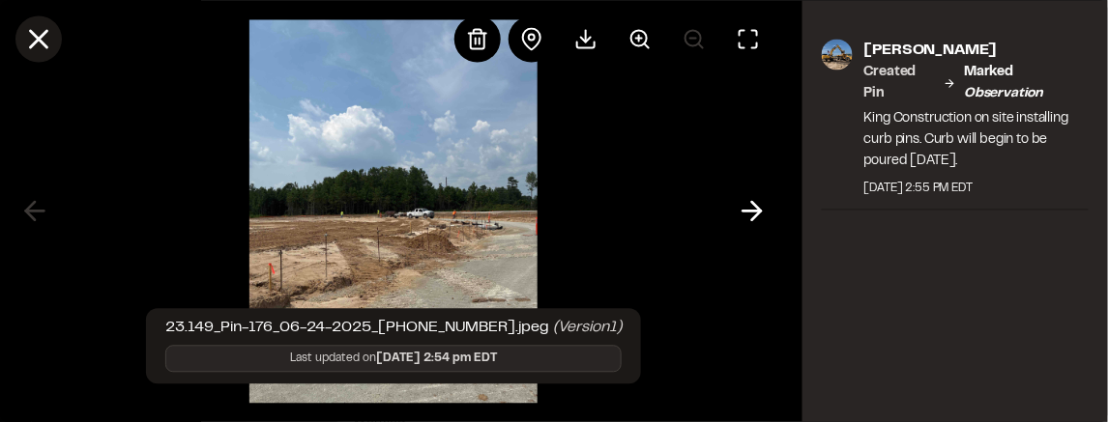
click at [51, 35] on icon at bounding box center [38, 38] width 33 height 33
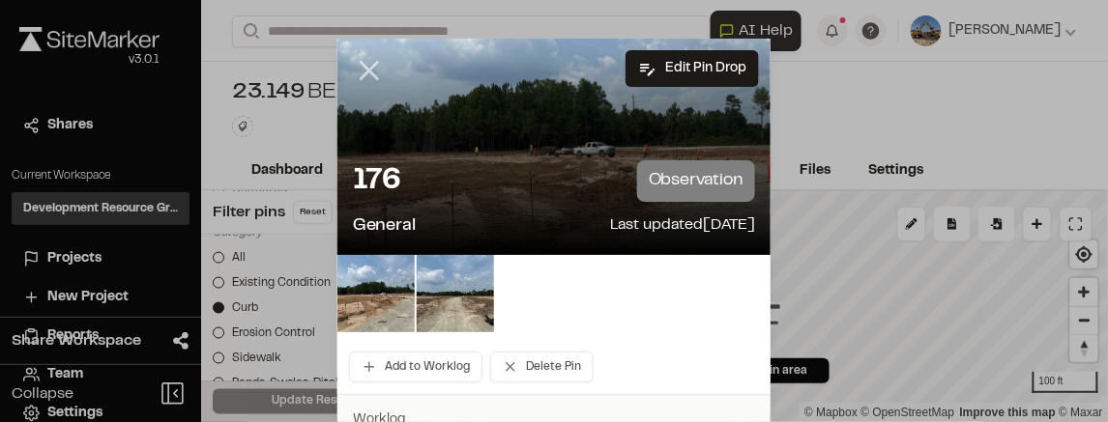
click at [366, 69] on line at bounding box center [369, 71] width 16 height 16
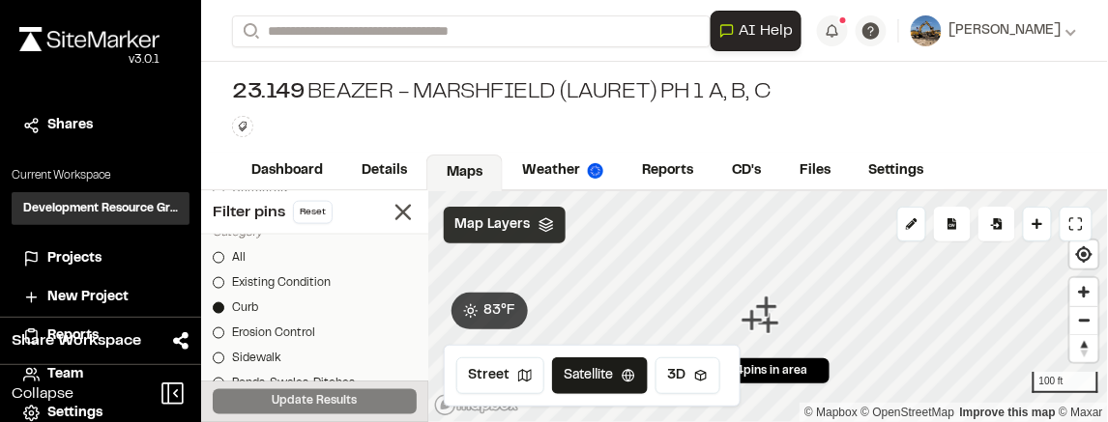
click at [768, 325] on icon "Map marker" at bounding box center [767, 322] width 21 height 21
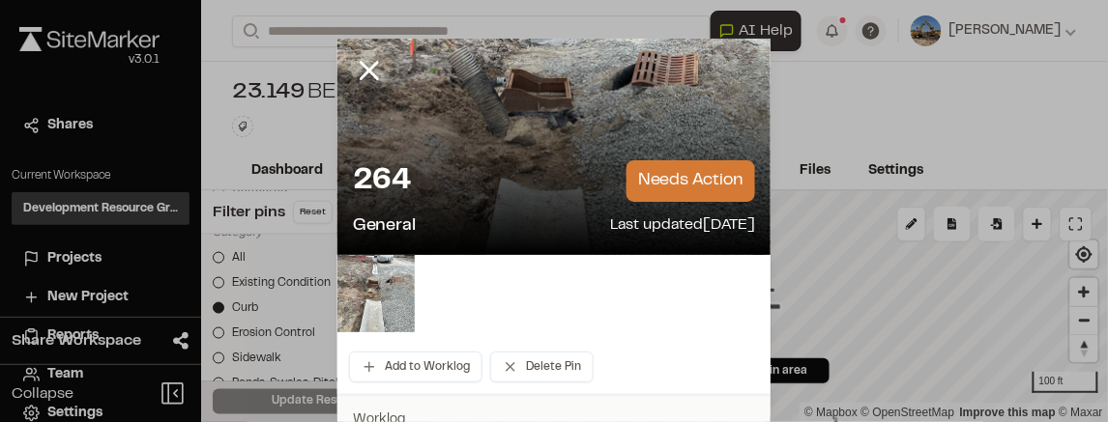
click at [372, 68] on icon at bounding box center [369, 70] width 33 height 33
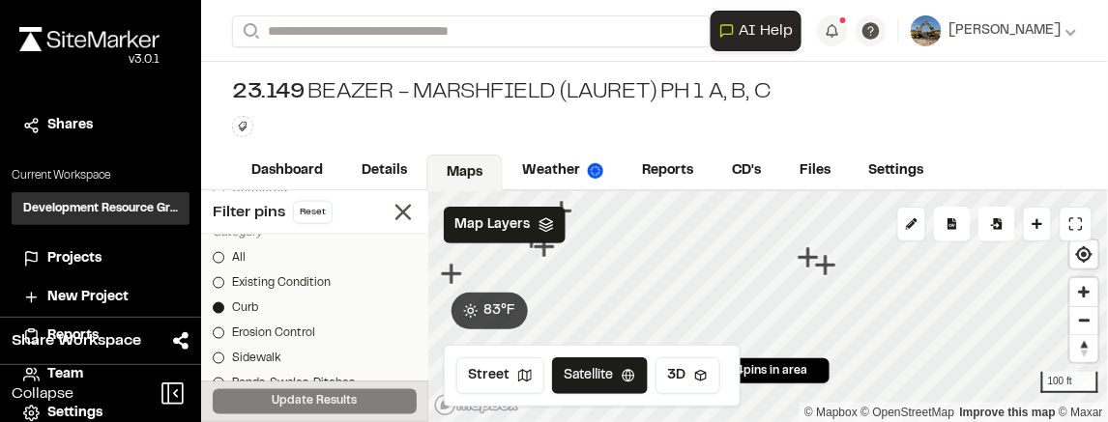
click at [824, 269] on icon "Map marker" at bounding box center [824, 264] width 21 height 21
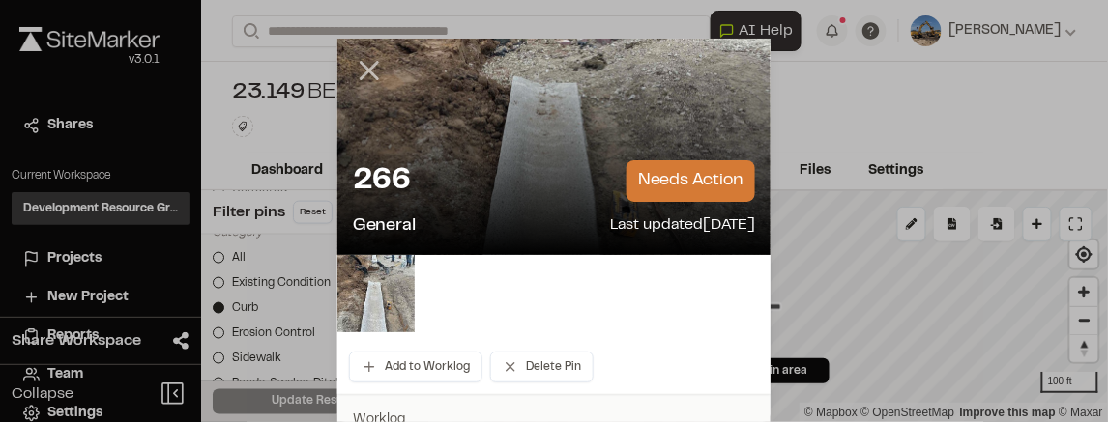
click at [357, 72] on icon at bounding box center [369, 70] width 33 height 33
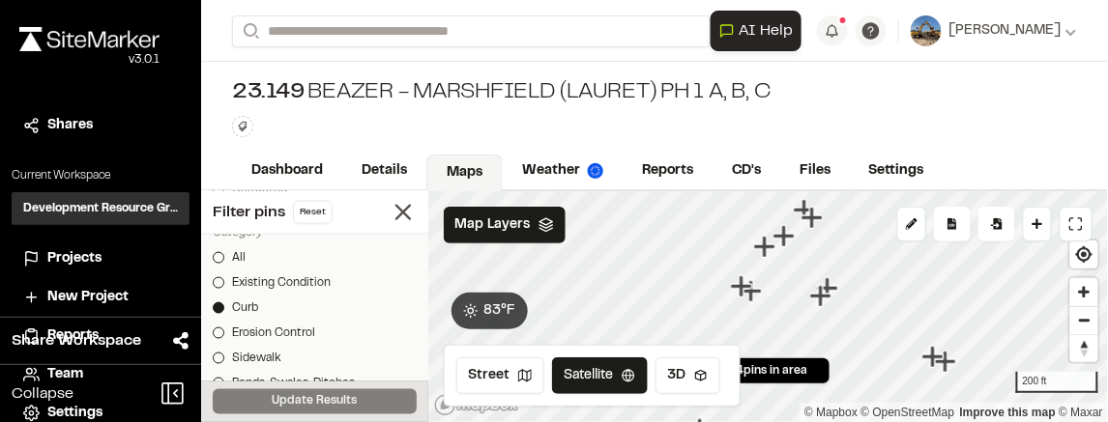
click at [769, 246] on icon "Map marker" at bounding box center [763, 246] width 21 height 21
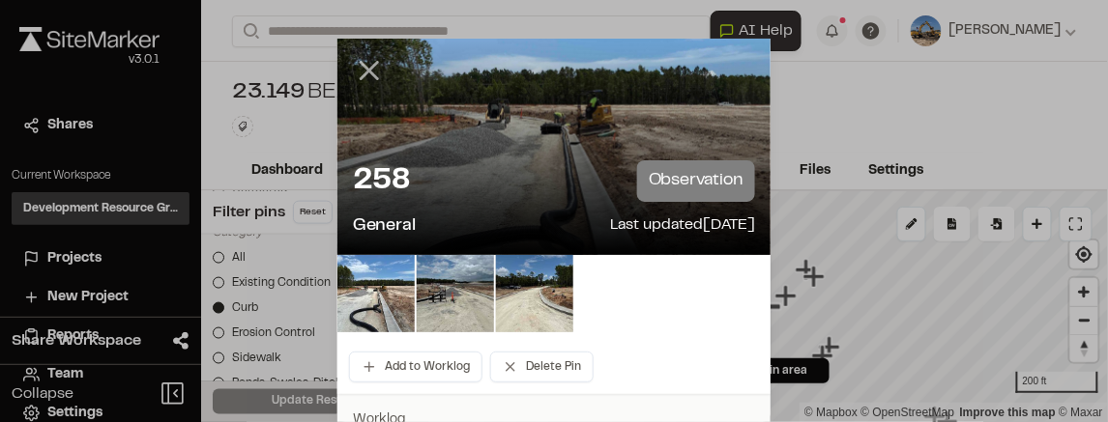
click at [361, 68] on icon at bounding box center [369, 70] width 33 height 33
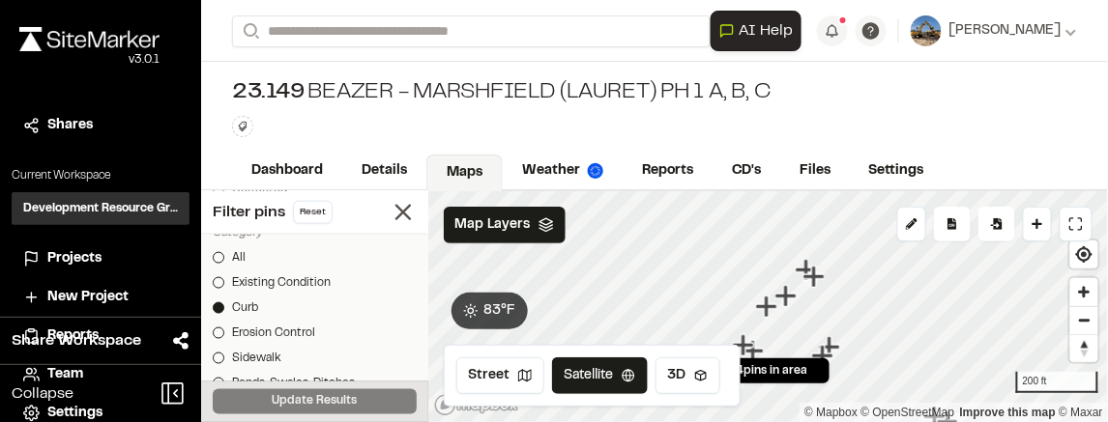
click at [782, 294] on icon "Map marker" at bounding box center [784, 295] width 21 height 21
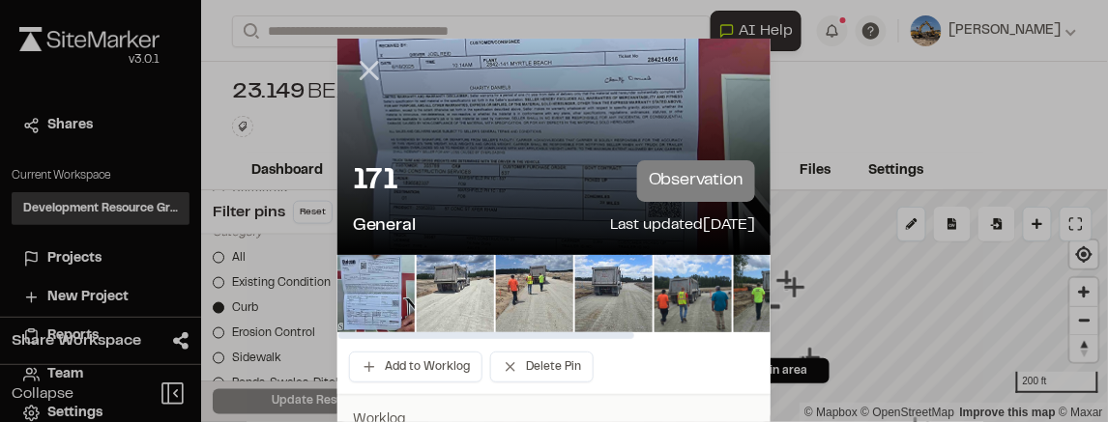
click at [362, 72] on icon at bounding box center [369, 70] width 33 height 33
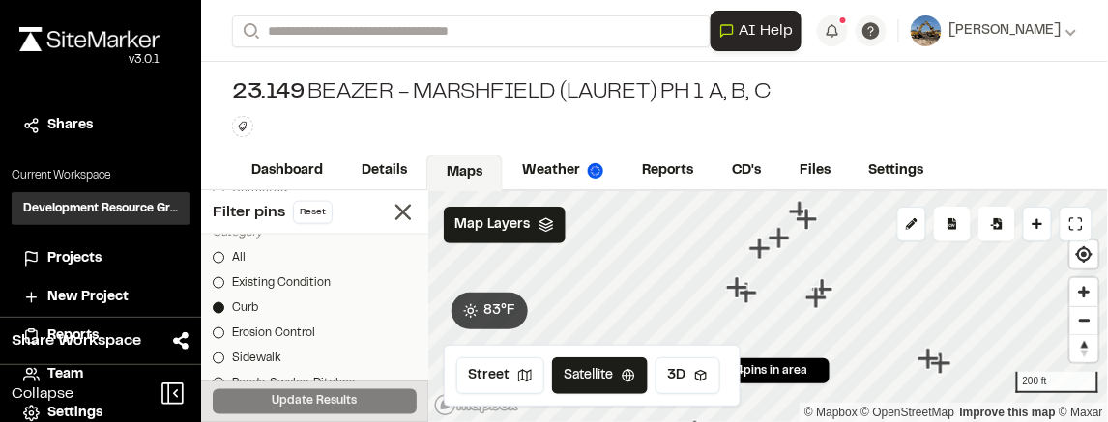
drag, startPoint x: 772, startPoint y: 248, endPoint x: 797, endPoint y: 204, distance: 51.1
click at [793, 226] on icon "Map marker" at bounding box center [779, 238] width 25 height 25
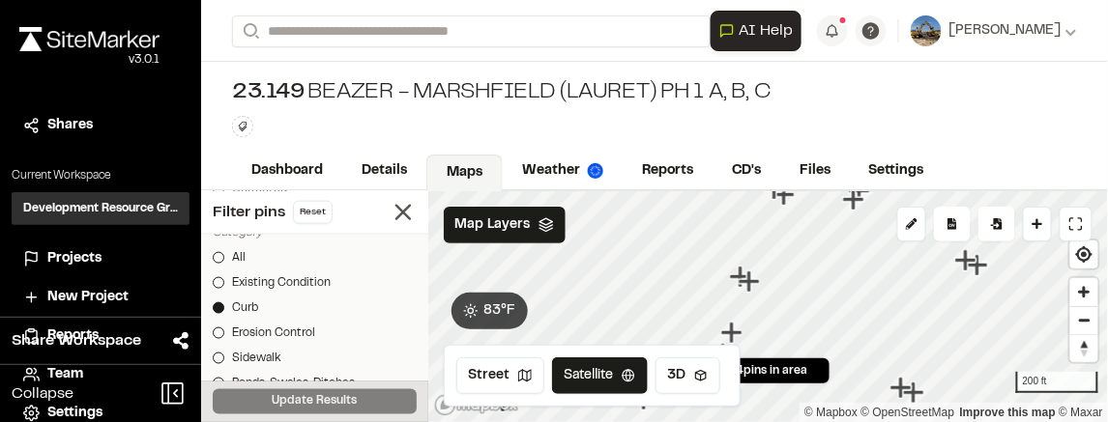
click at [752, 283] on icon "Map marker" at bounding box center [747, 281] width 21 height 21
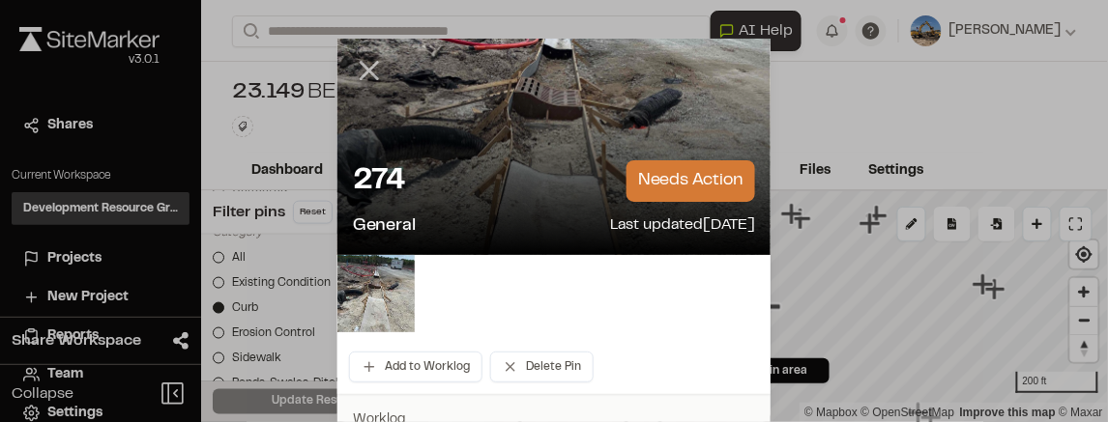
click at [371, 72] on icon at bounding box center [369, 70] width 33 height 33
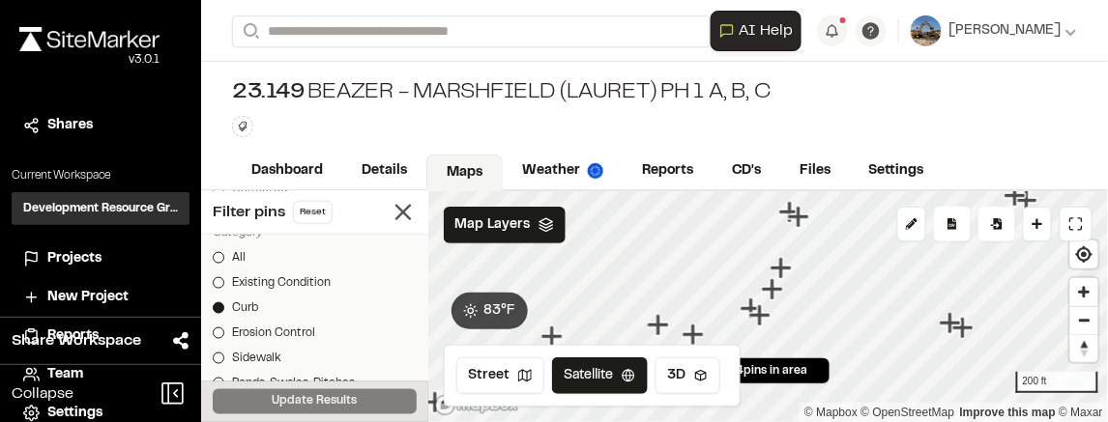
click at [773, 299] on icon "Map marker" at bounding box center [771, 288] width 21 height 21
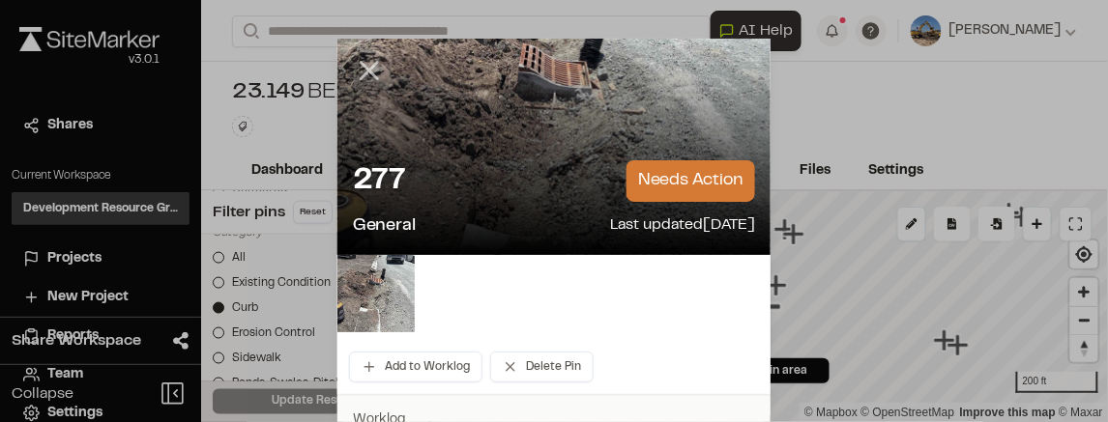
click at [368, 80] on icon at bounding box center [369, 70] width 33 height 33
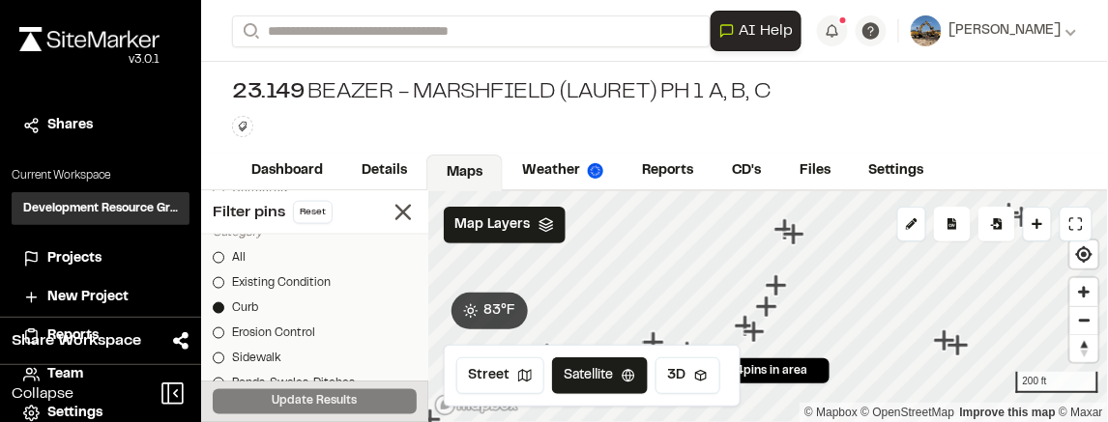
click at [776, 284] on icon "Map marker" at bounding box center [774, 284] width 21 height 21
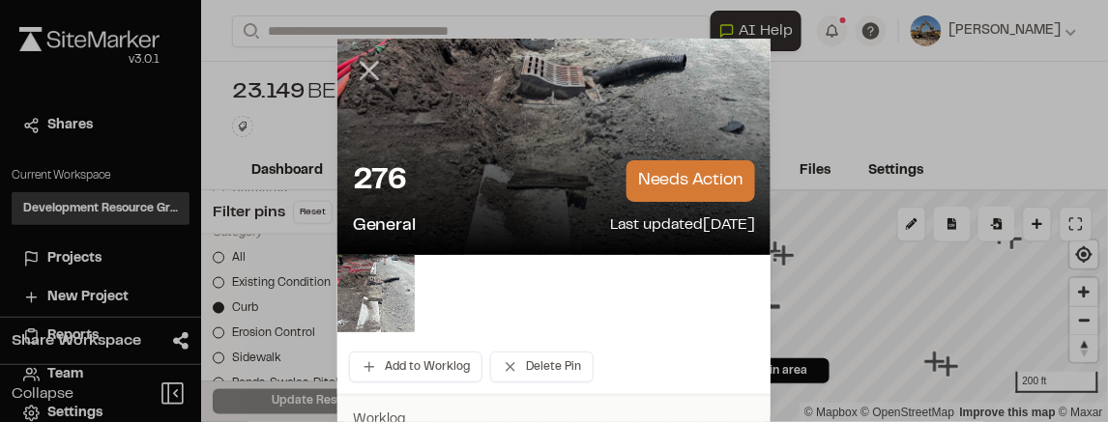
click at [362, 68] on line at bounding box center [369, 71] width 16 height 16
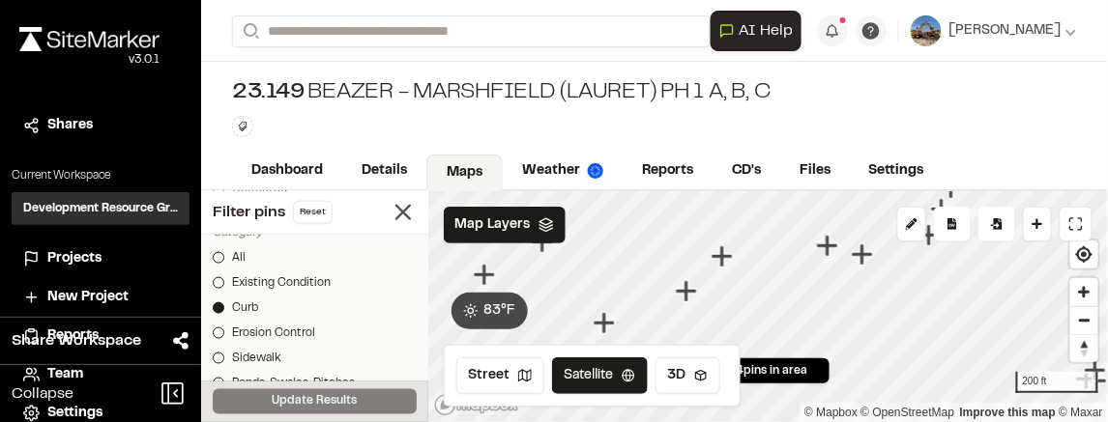
click at [694, 289] on icon "Map marker" at bounding box center [685, 290] width 21 height 21
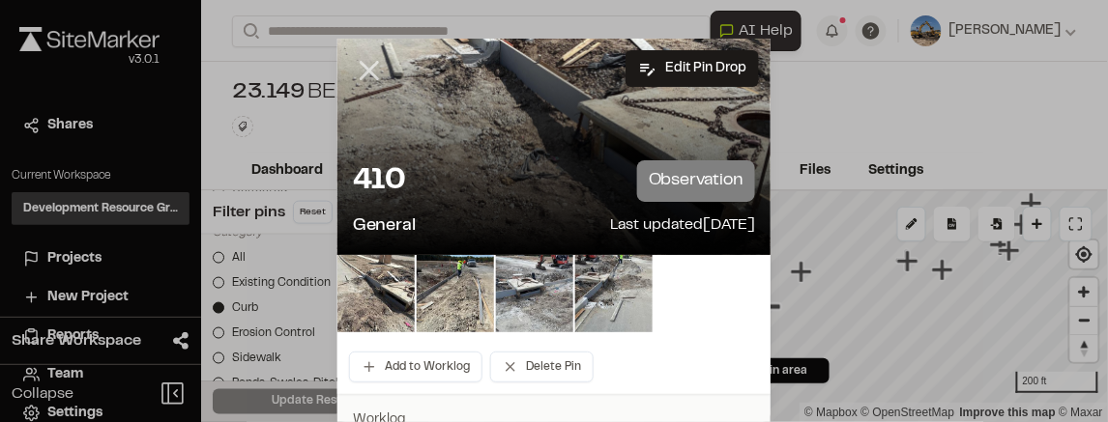
click at [367, 80] on icon at bounding box center [369, 70] width 33 height 33
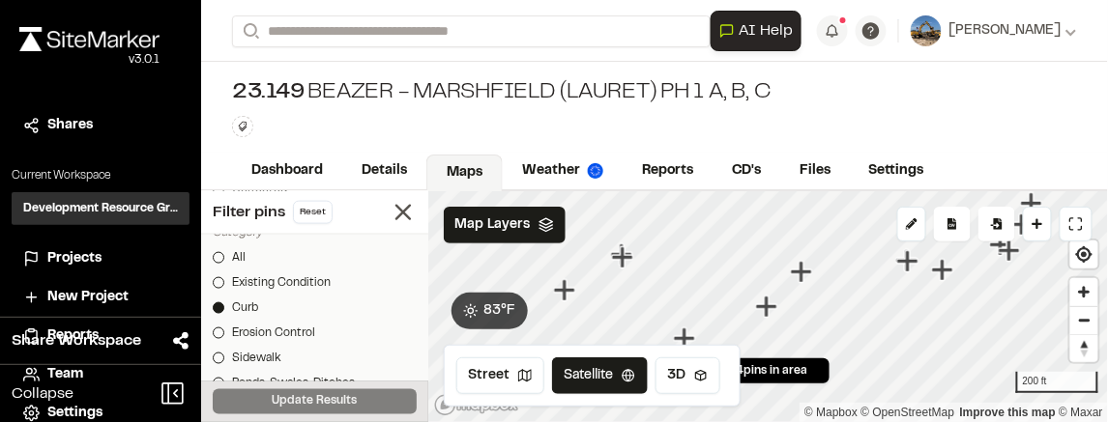
click at [807, 274] on icon "Map marker" at bounding box center [800, 271] width 21 height 21
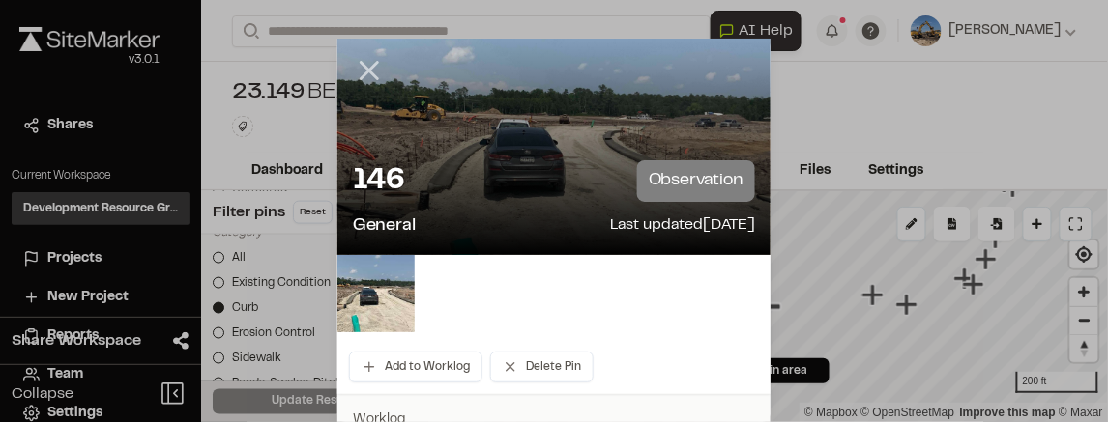
click at [369, 69] on line at bounding box center [369, 71] width 16 height 16
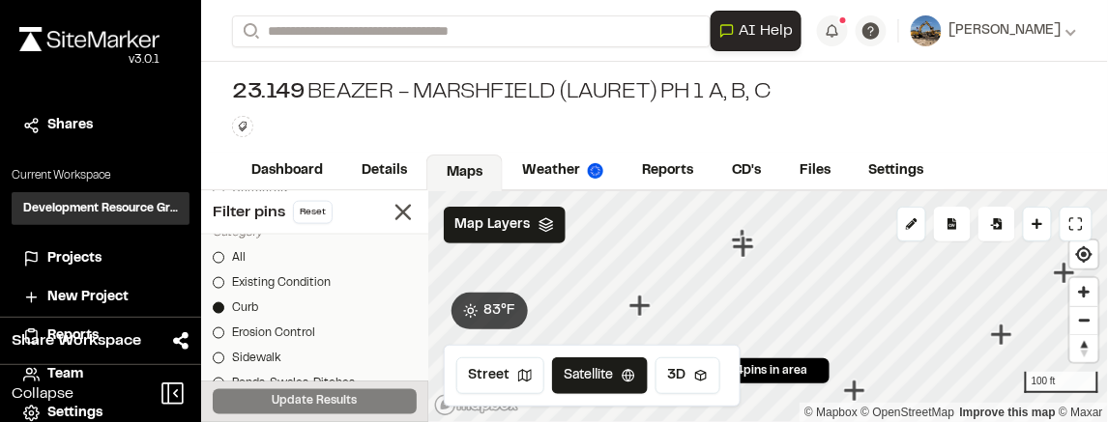
click at [636, 311] on icon "Map marker" at bounding box center [638, 305] width 21 height 21
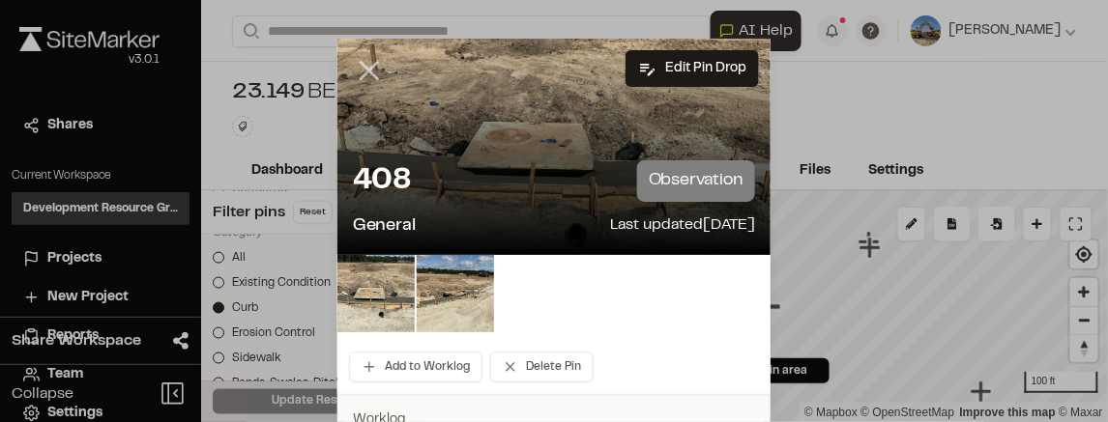
click at [374, 67] on icon at bounding box center [369, 70] width 33 height 33
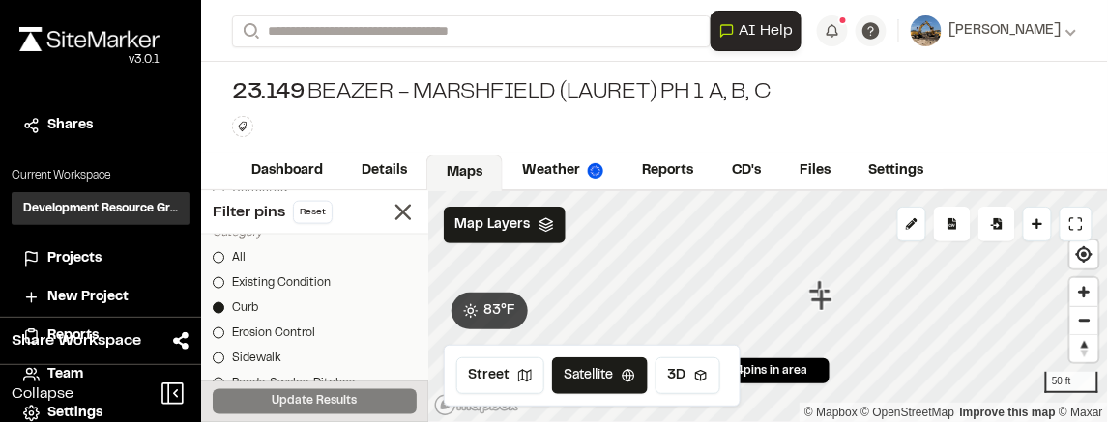
click at [828, 298] on icon "Map marker" at bounding box center [820, 299] width 21 height 21
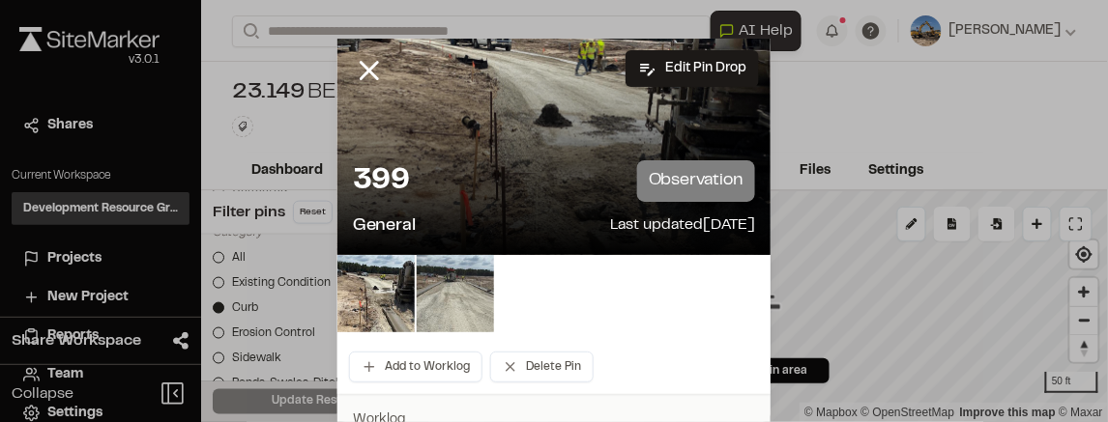
click at [434, 297] on img at bounding box center [455, 293] width 77 height 77
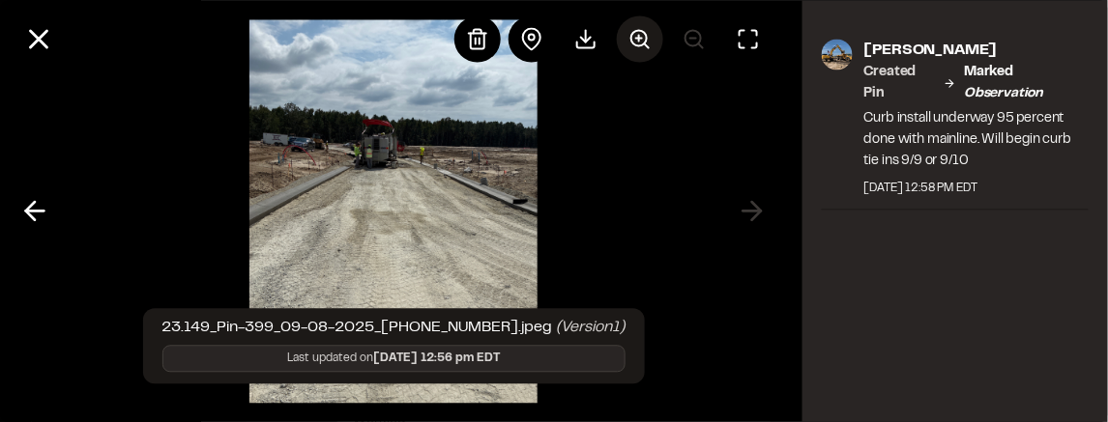
click at [638, 41] on icon at bounding box center [639, 38] width 23 height 23
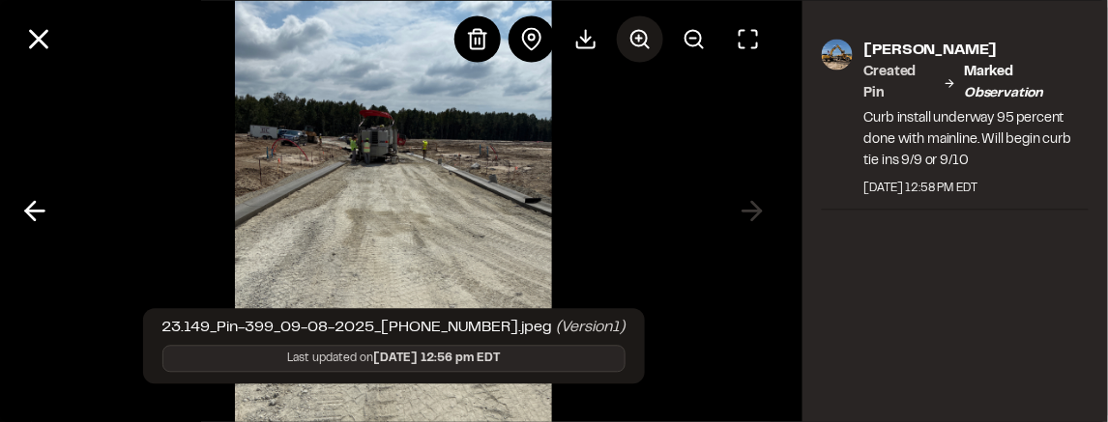
click at [639, 41] on icon at bounding box center [639, 38] width 23 height 23
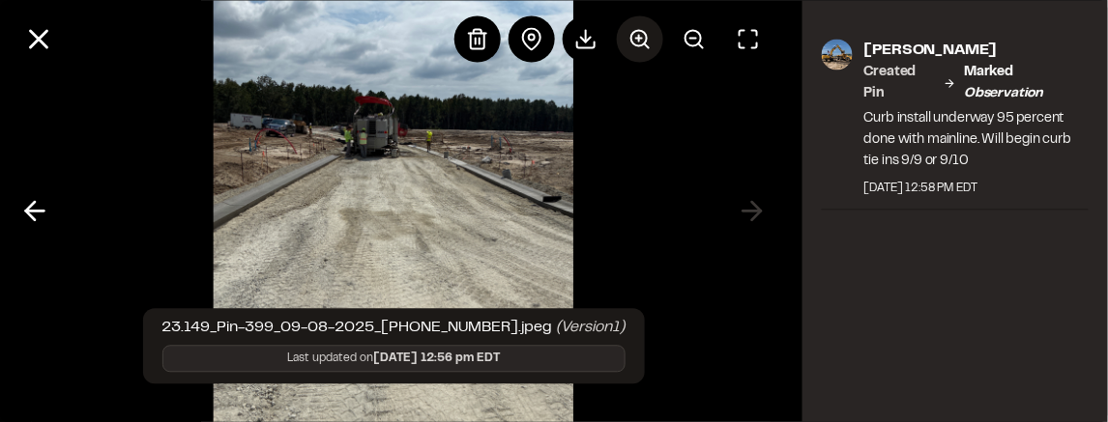
click at [640, 42] on icon at bounding box center [639, 38] width 23 height 23
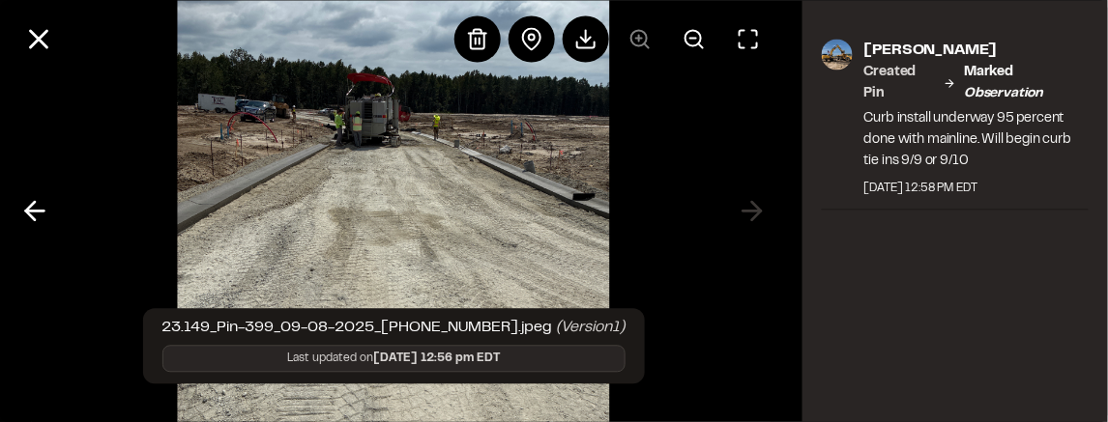
click at [641, 42] on div at bounding box center [612, 38] width 317 height 46
click at [486, 158] on img at bounding box center [394, 212] width 432 height 634
click at [710, 43] on button at bounding box center [694, 38] width 46 height 46
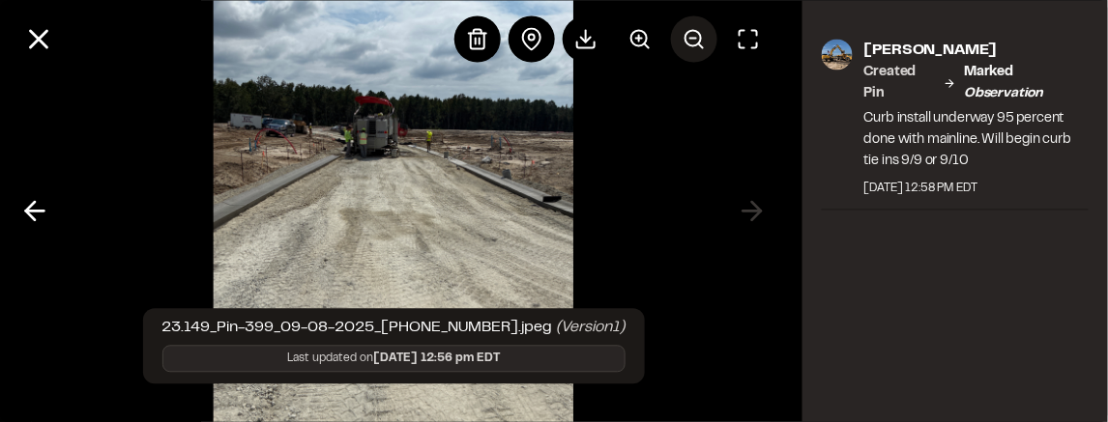
click at [710, 43] on button at bounding box center [694, 38] width 46 height 46
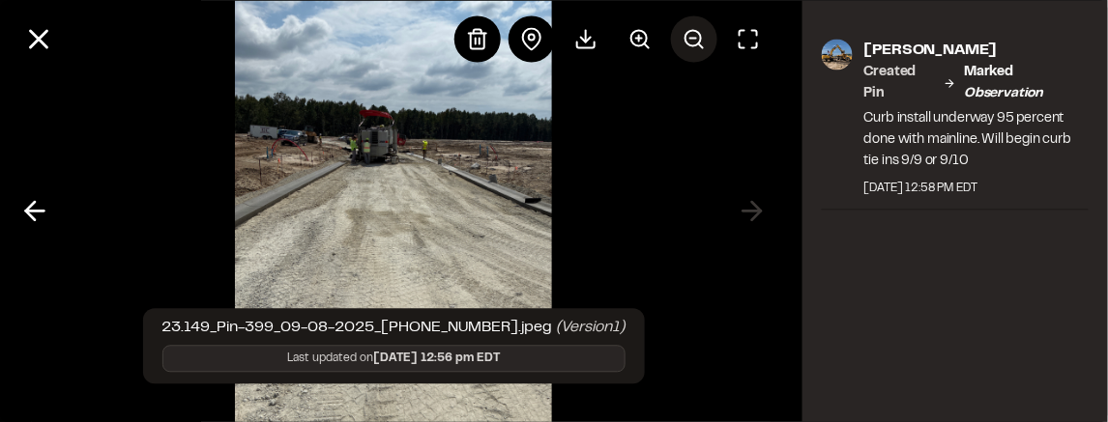
click at [706, 40] on button at bounding box center [694, 38] width 46 height 46
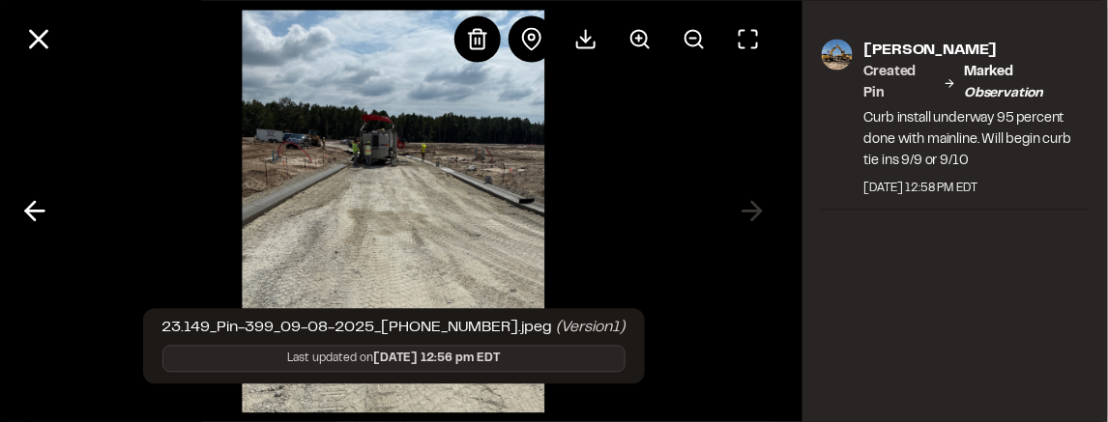
click at [677, 148] on div at bounding box center [393, 211] width 787 height 422
click at [678, 149] on div at bounding box center [393, 211] width 787 height 422
click at [687, 46] on icon at bounding box center [693, 38] width 23 height 23
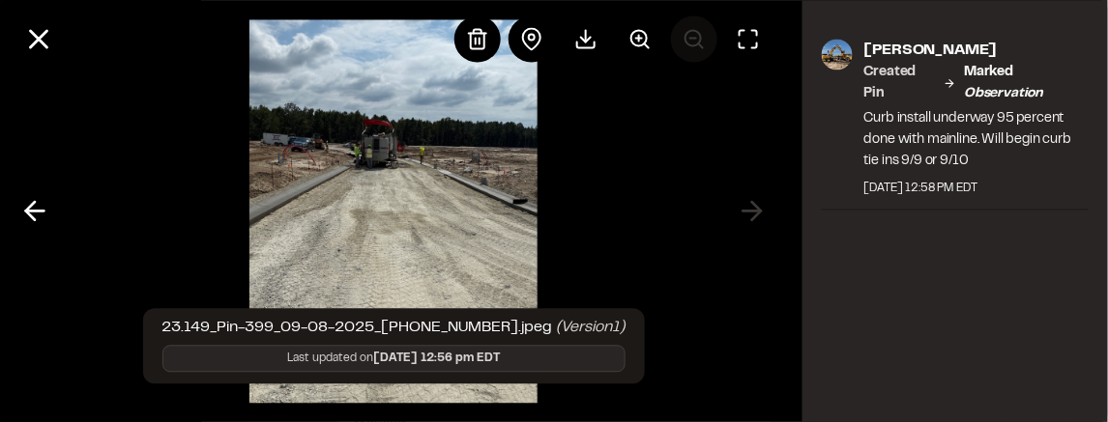
click at [687, 46] on div at bounding box center [612, 38] width 317 height 46
click at [22, 46] on icon at bounding box center [38, 38] width 33 height 33
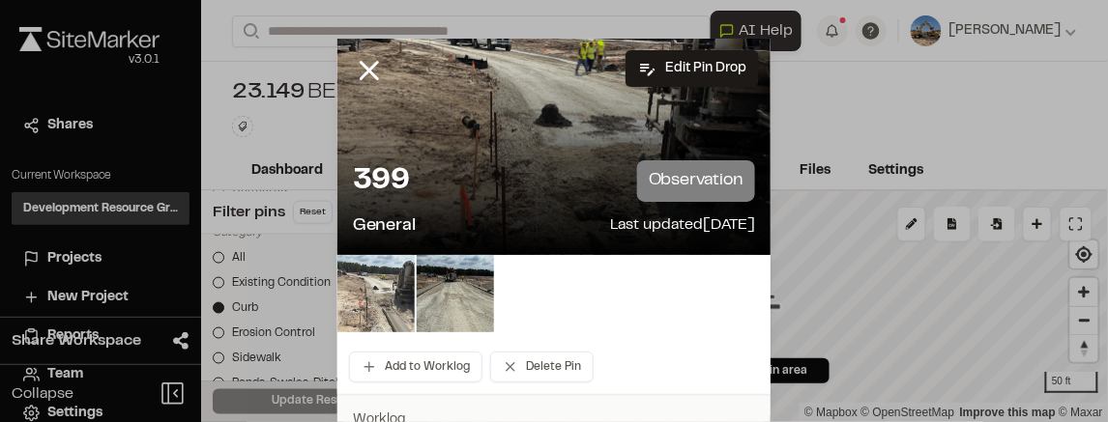
click at [343, 289] on img at bounding box center [375, 293] width 77 height 77
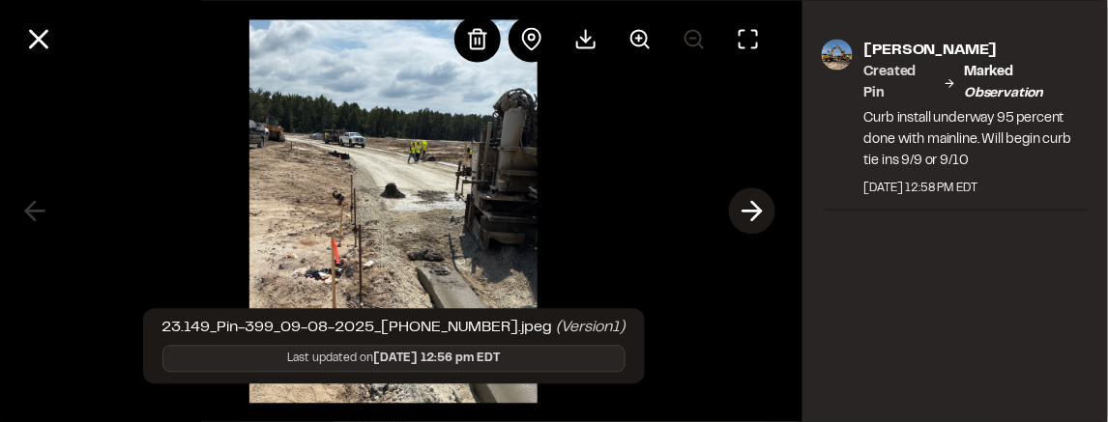
click at [747, 207] on icon at bounding box center [751, 211] width 31 height 33
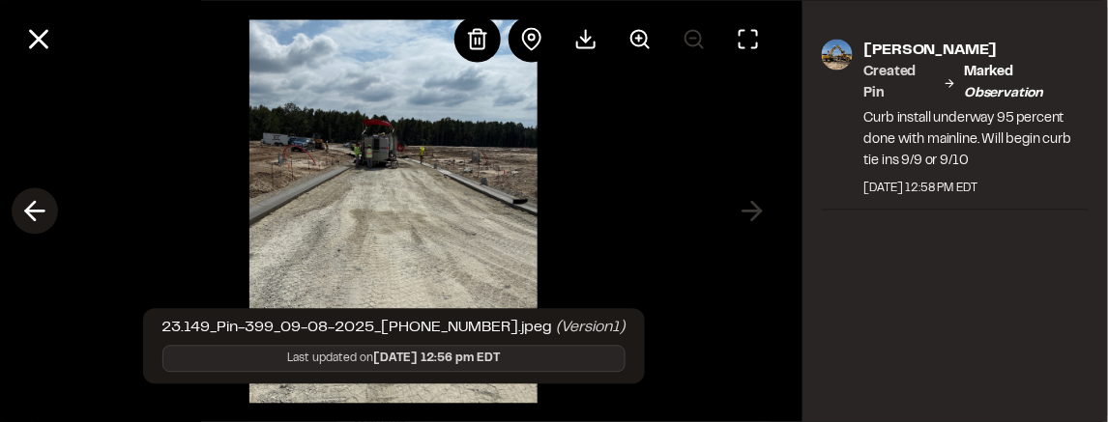
click at [26, 206] on icon at bounding box center [34, 211] width 31 height 33
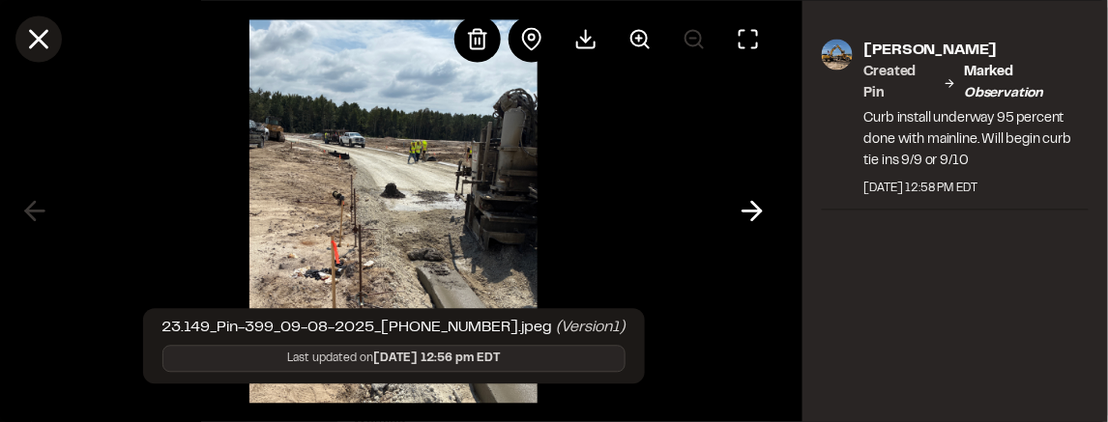
click at [33, 38] on icon at bounding box center [38, 38] width 33 height 33
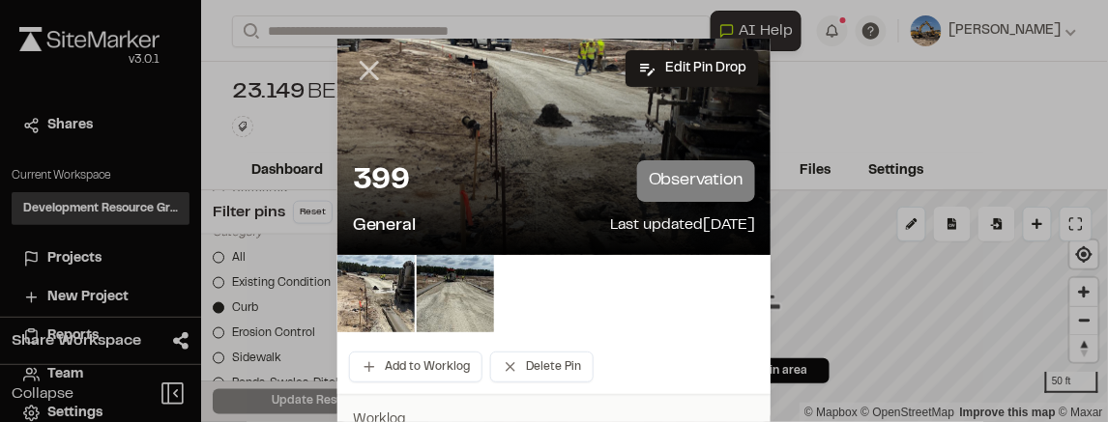
click at [371, 68] on line at bounding box center [369, 71] width 16 height 16
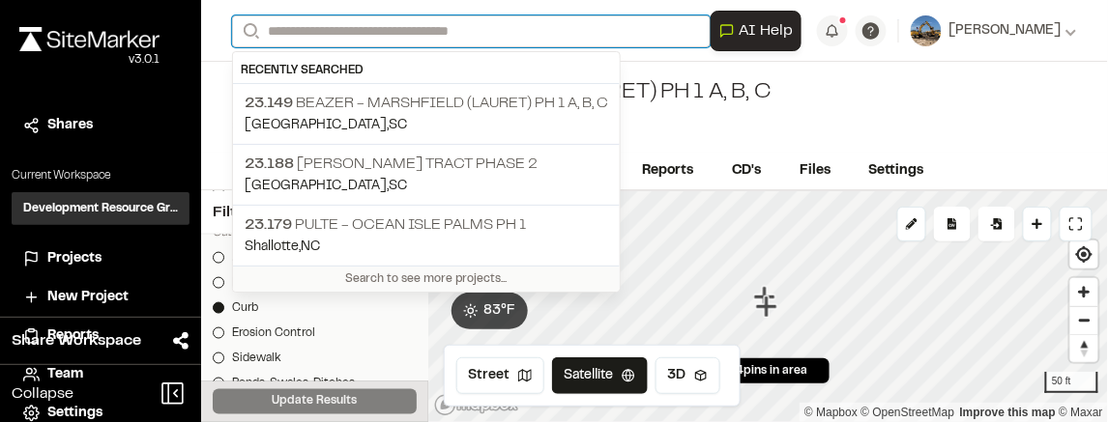
click at [372, 31] on input "Search" at bounding box center [471, 31] width 478 height 32
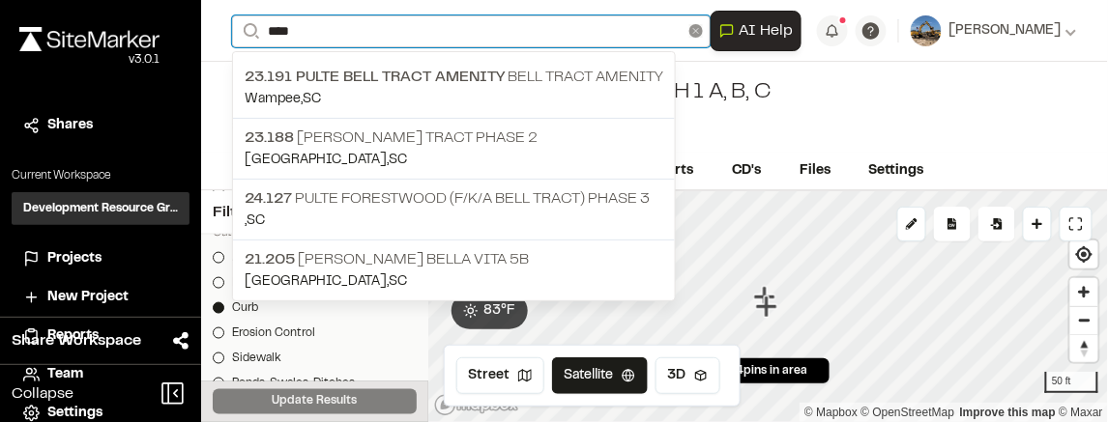
type input "****"
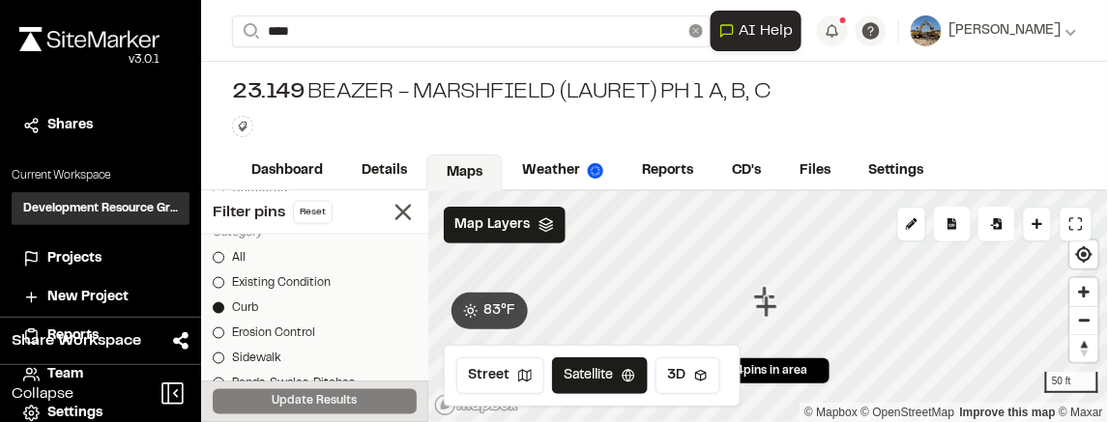
click at [703, 32] on icon at bounding box center [696, 31] width 14 height 14
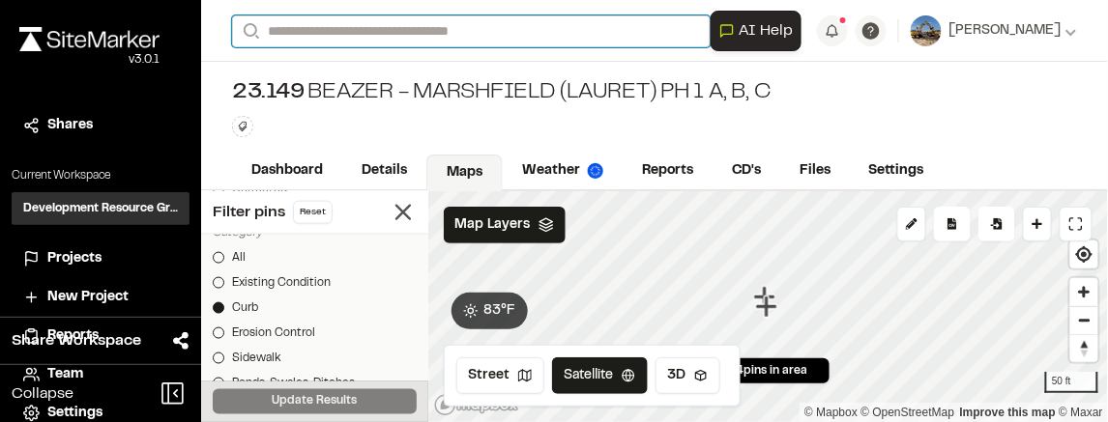
click at [345, 37] on input "Search" at bounding box center [471, 31] width 478 height 32
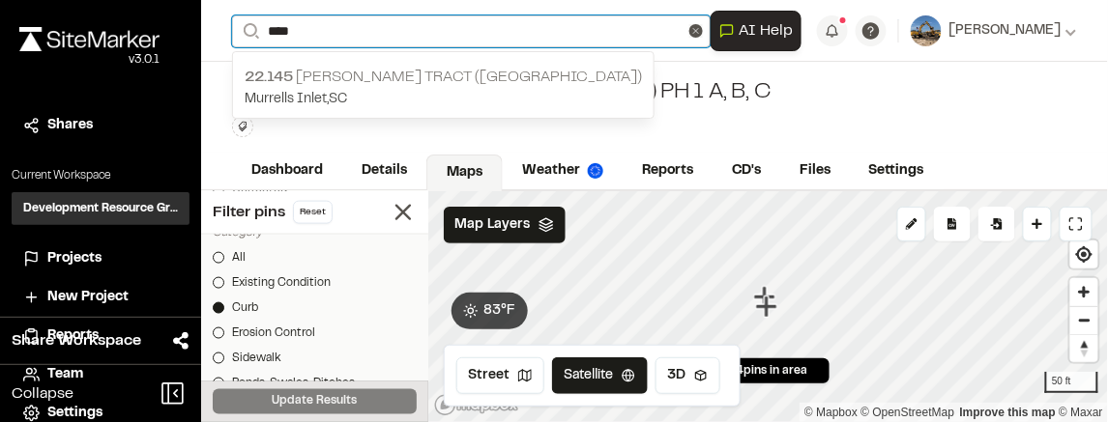
type input "****"
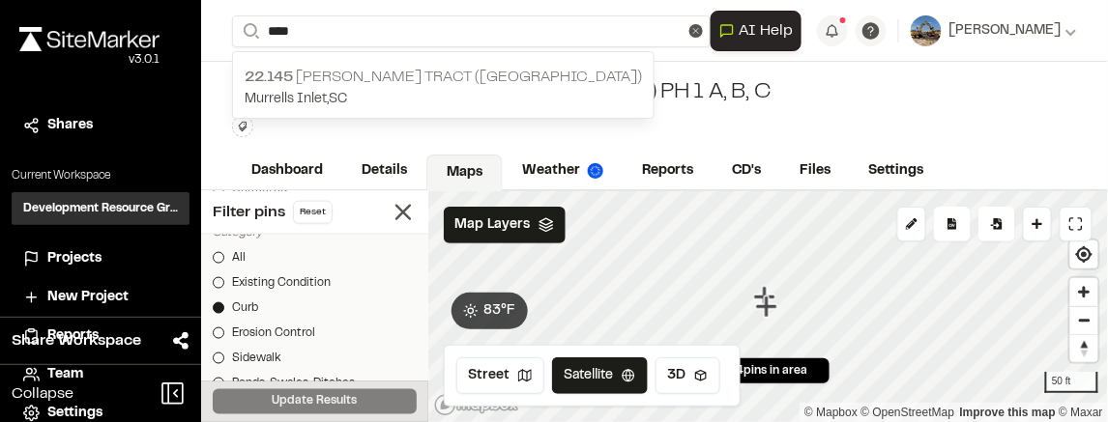
click at [349, 90] on p "Murrells Inlet , [GEOGRAPHIC_DATA]" at bounding box center [443, 99] width 397 height 21
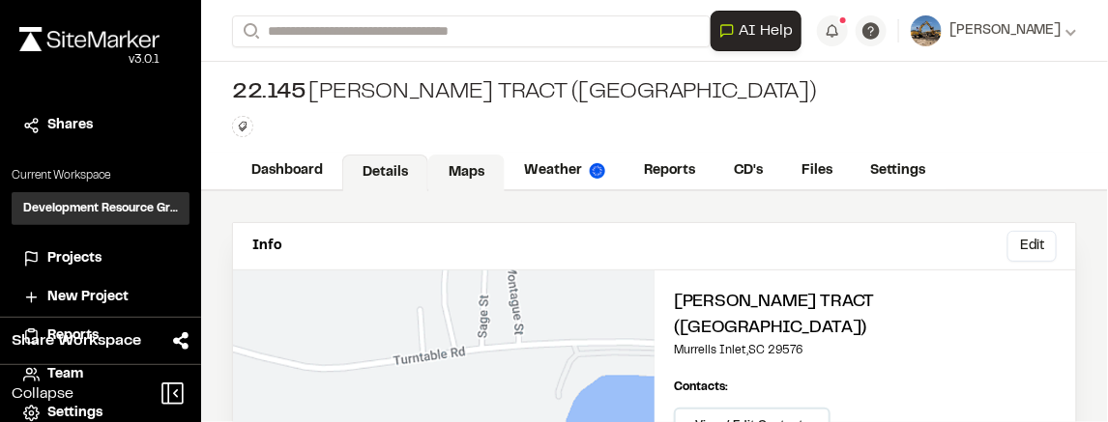
click at [473, 179] on link "Maps" at bounding box center [466, 173] width 76 height 37
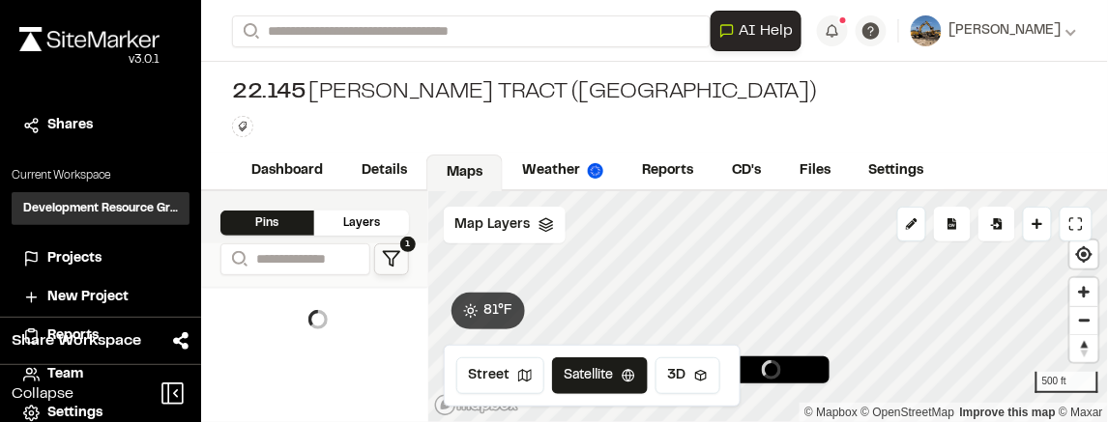
click at [391, 232] on div "Layers" at bounding box center [361, 223] width 94 height 25
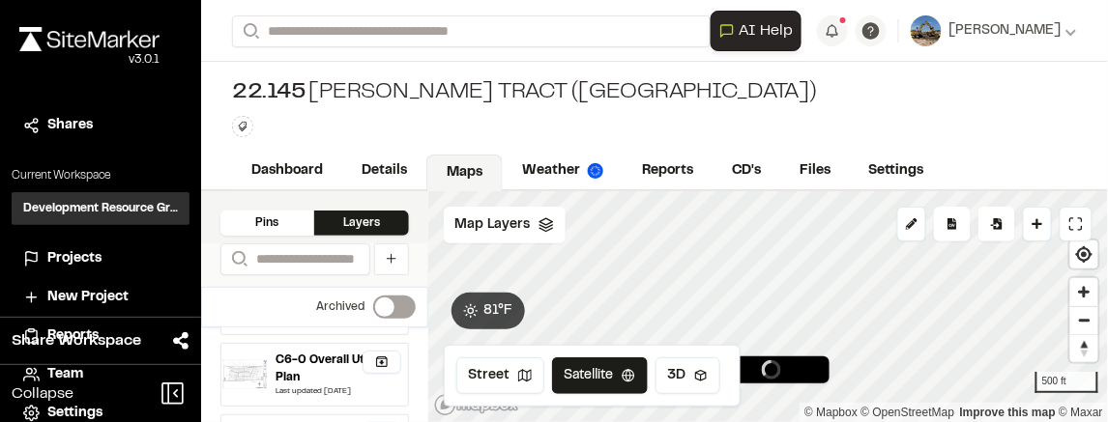
scroll to position [64, 0]
click at [300, 229] on div "Pins" at bounding box center [267, 223] width 94 height 25
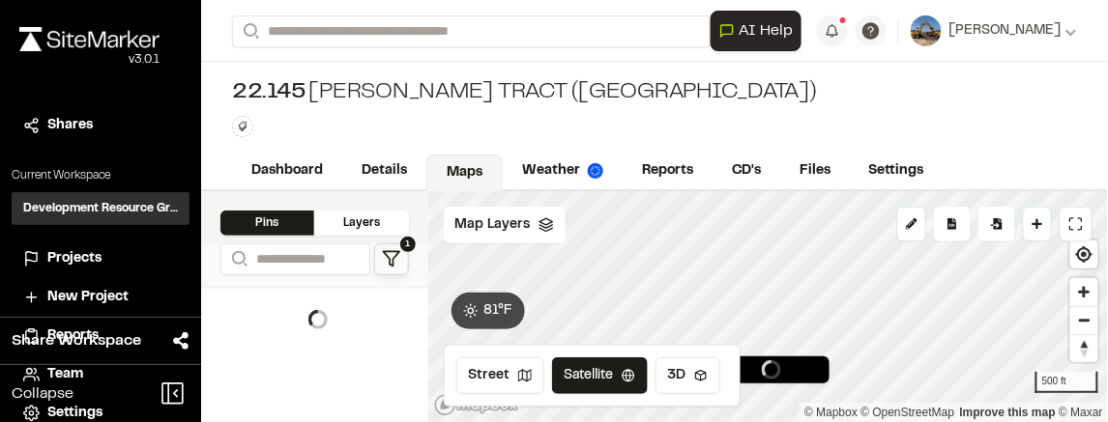
click at [392, 257] on icon at bounding box center [391, 258] width 19 height 19
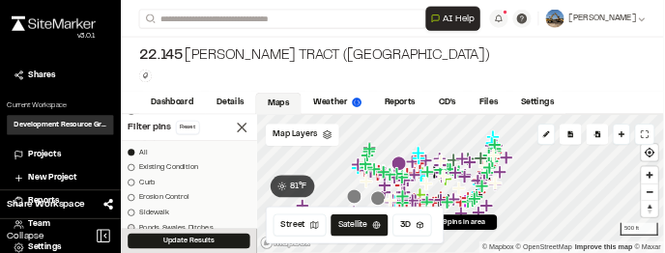
scroll to position [677, 0]
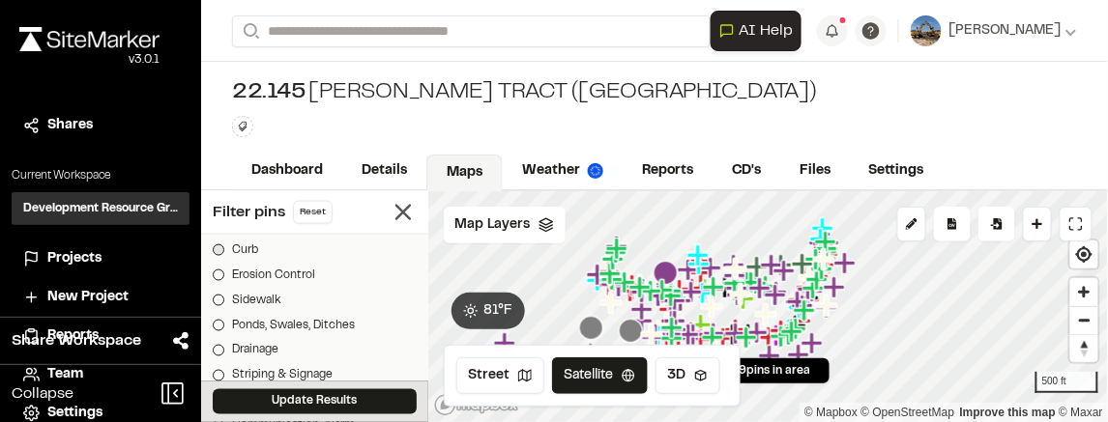
click at [220, 253] on div at bounding box center [219, 251] width 12 height 12
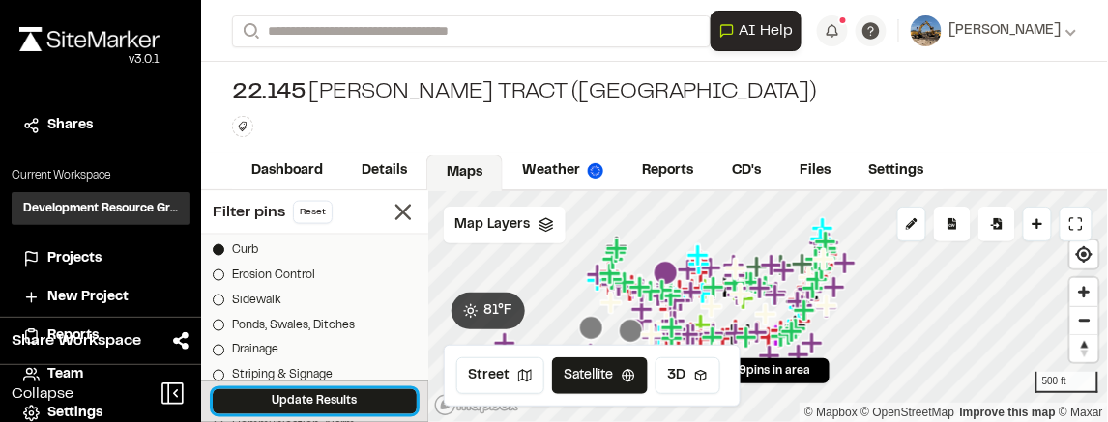
click at [326, 414] on button "Update Results" at bounding box center [315, 401] width 204 height 25
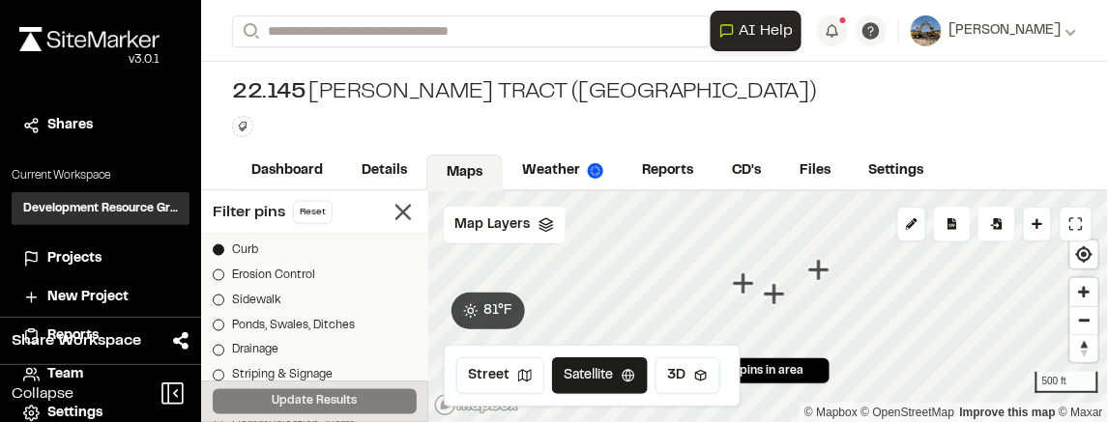
click at [746, 290] on icon "Map marker" at bounding box center [744, 284] width 25 height 25
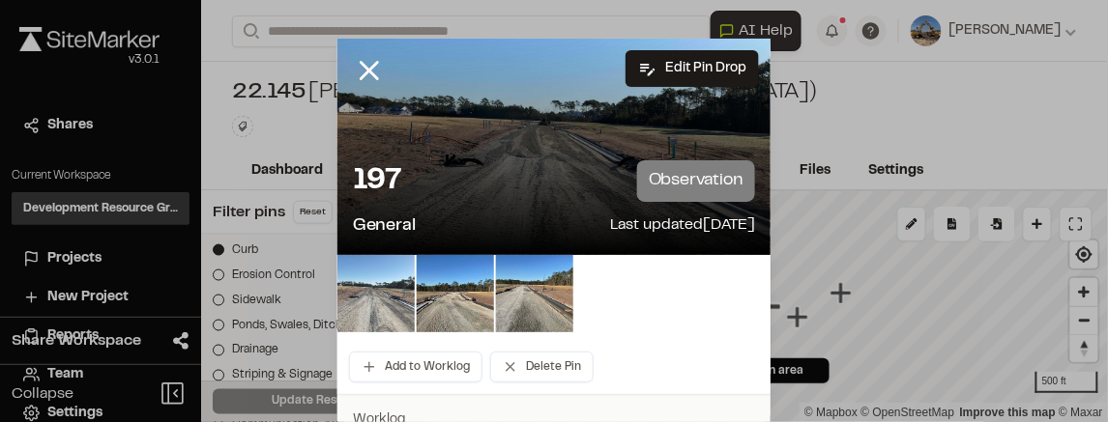
click at [396, 303] on img at bounding box center [375, 293] width 77 height 77
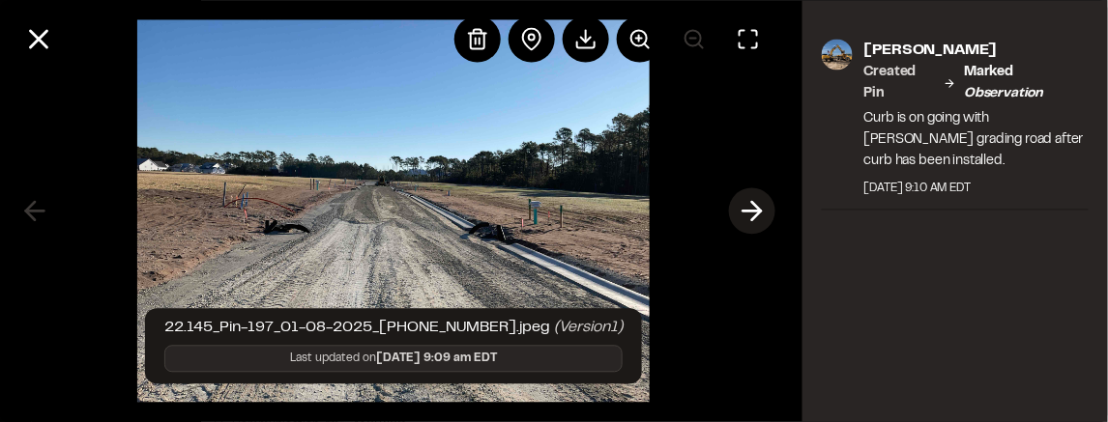
click at [760, 209] on polyline at bounding box center [756, 211] width 9 height 18
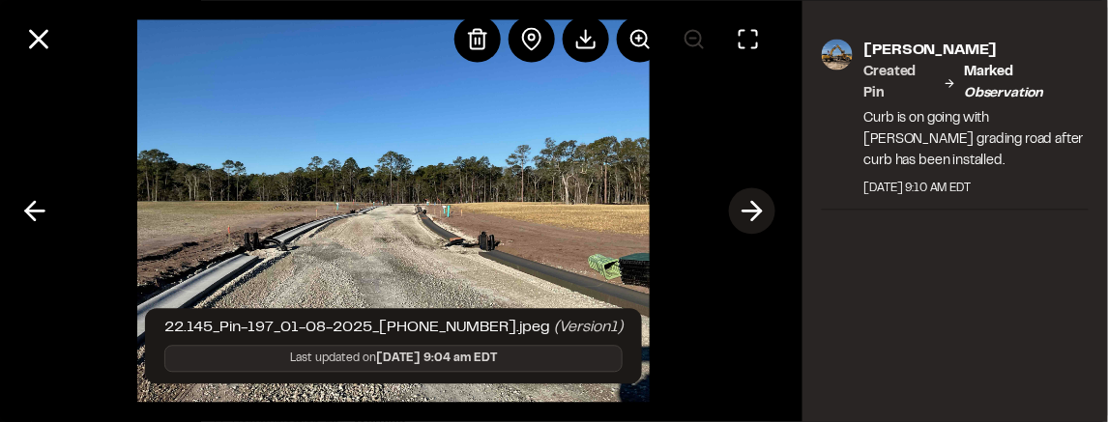
click at [759, 210] on polyline at bounding box center [756, 211] width 9 height 18
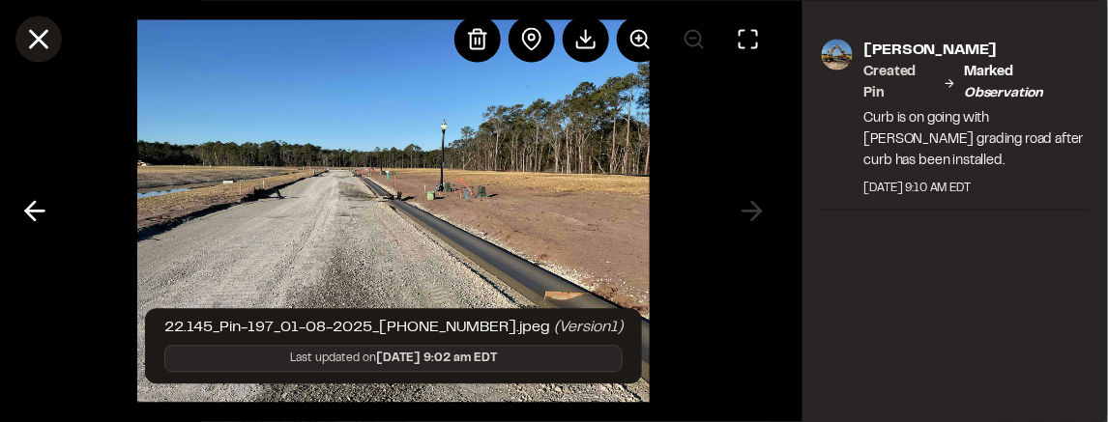
click at [32, 38] on icon at bounding box center [38, 38] width 33 height 33
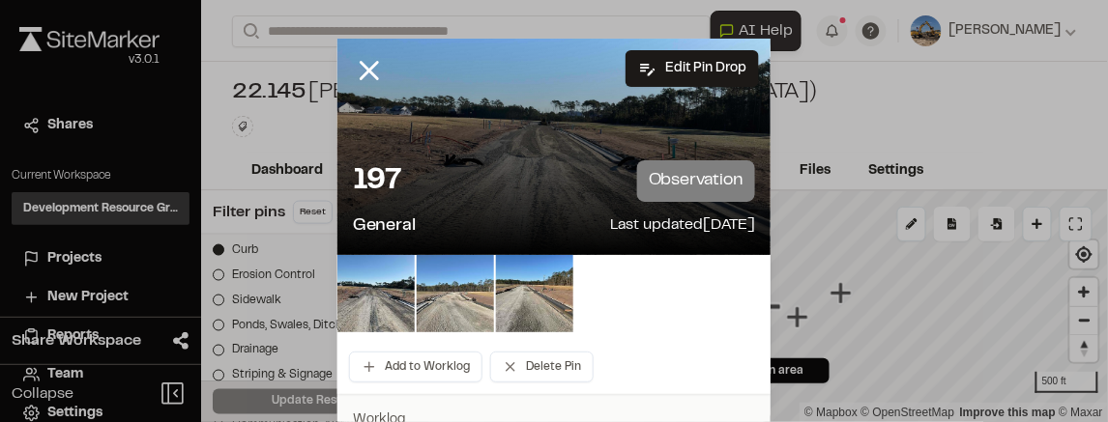
click at [462, 301] on img at bounding box center [455, 293] width 77 height 77
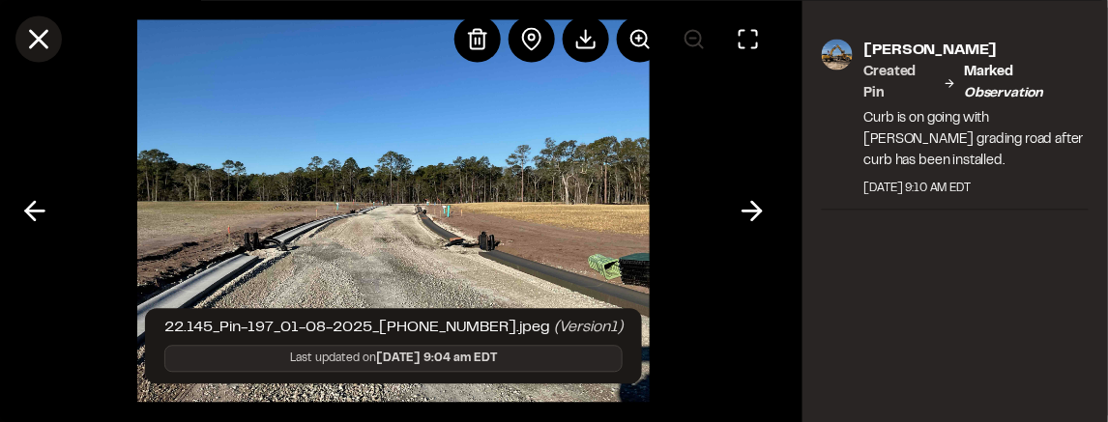
click at [38, 40] on line at bounding box center [39, 39] width 16 height 16
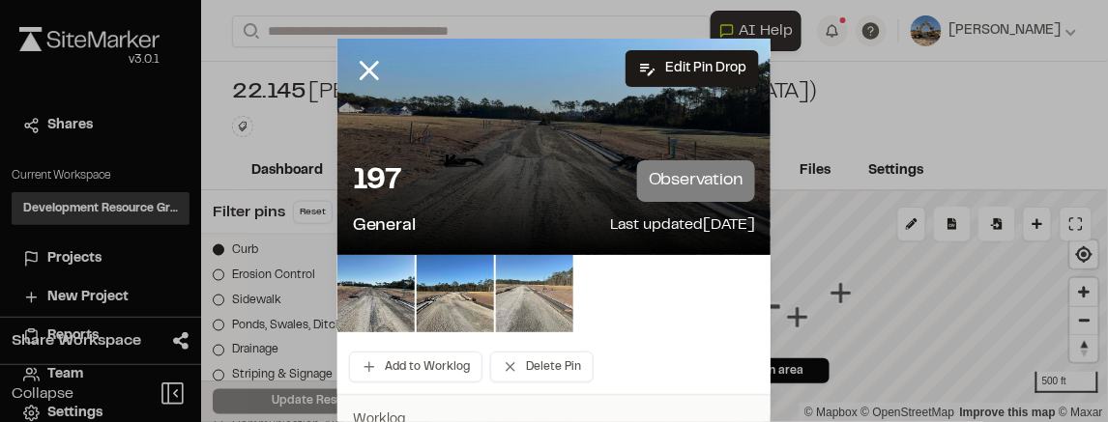
click at [550, 302] on img at bounding box center [534, 293] width 77 height 77
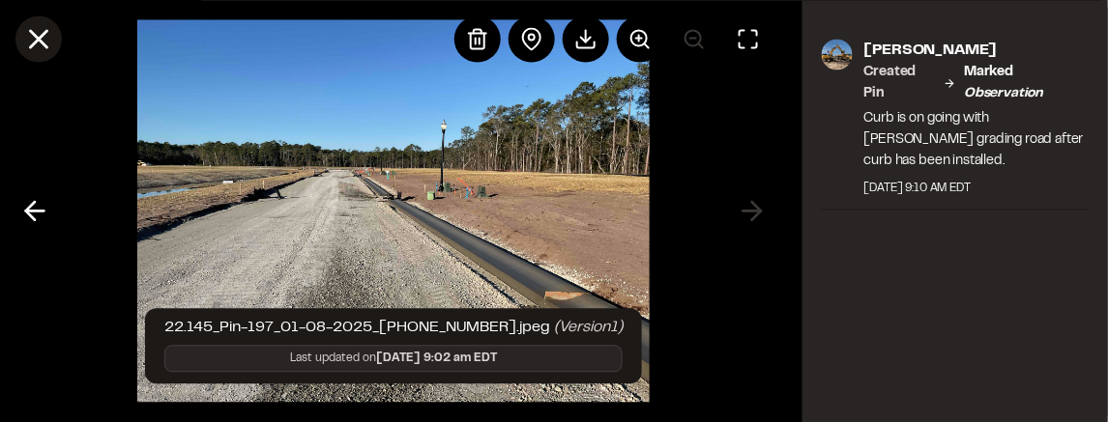
click at [43, 44] on icon at bounding box center [38, 38] width 33 height 33
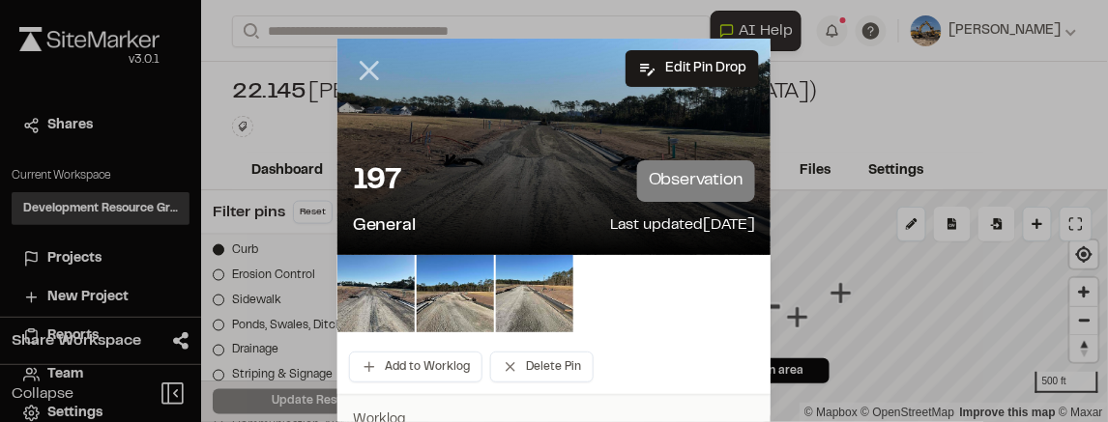
click at [366, 80] on icon at bounding box center [369, 70] width 33 height 33
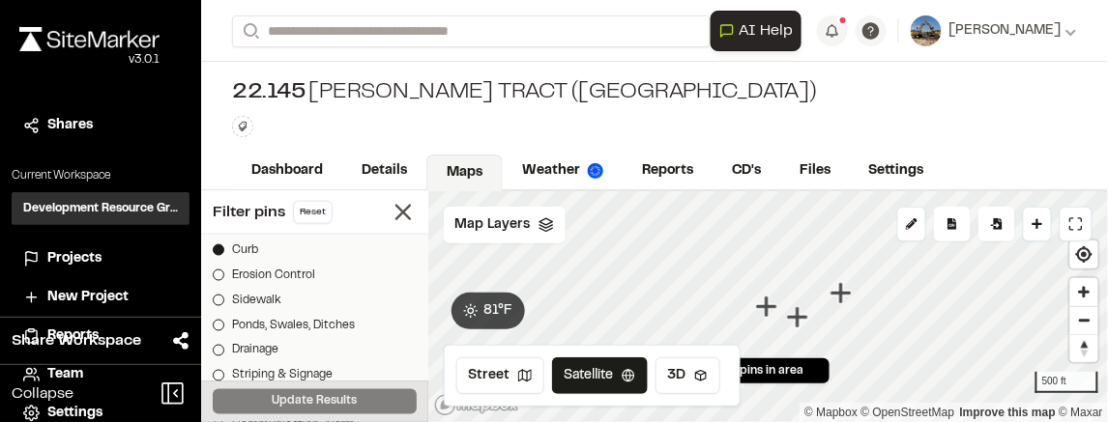
click at [799, 316] on icon "Map marker" at bounding box center [796, 316] width 21 height 21
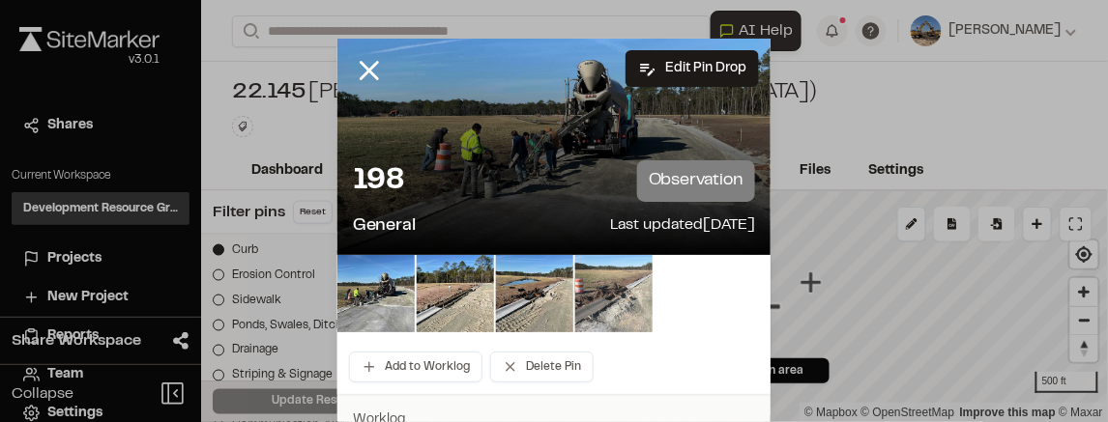
click at [607, 303] on img at bounding box center [613, 293] width 77 height 77
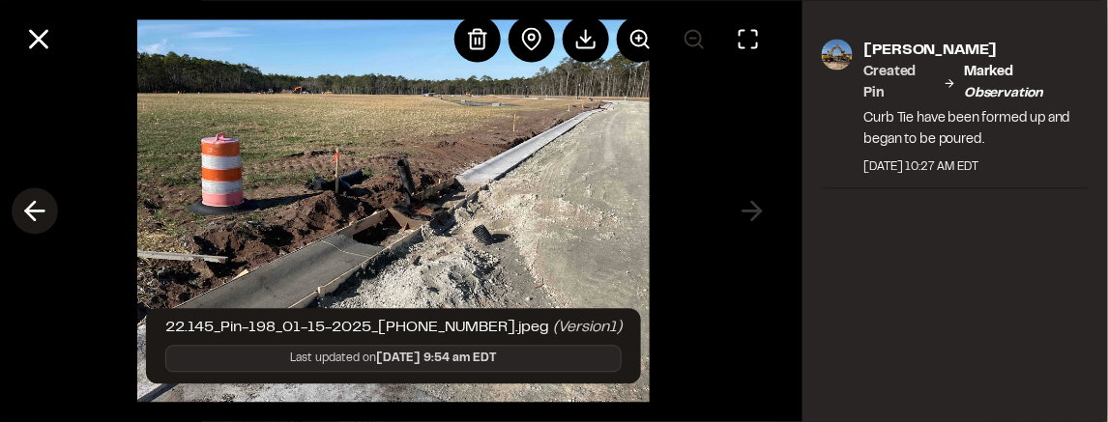
click at [33, 206] on icon at bounding box center [34, 211] width 31 height 33
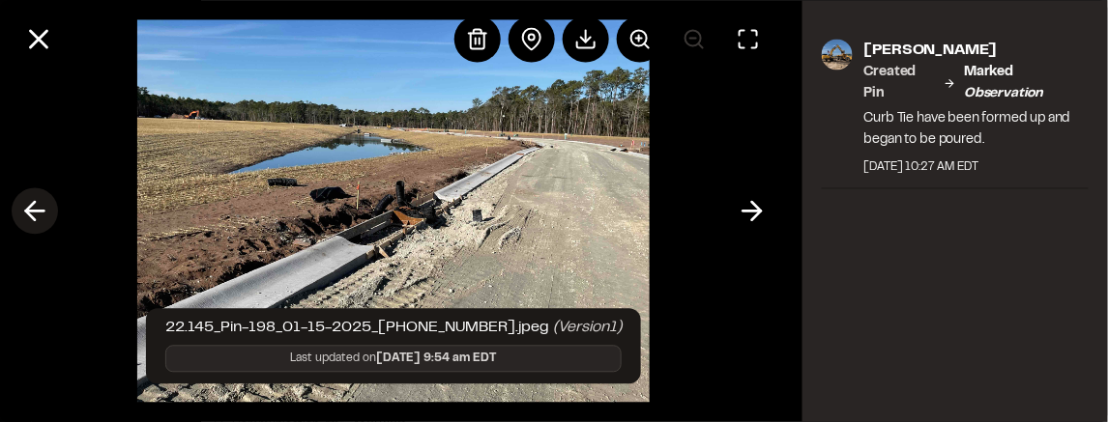
click at [33, 206] on icon at bounding box center [34, 211] width 31 height 33
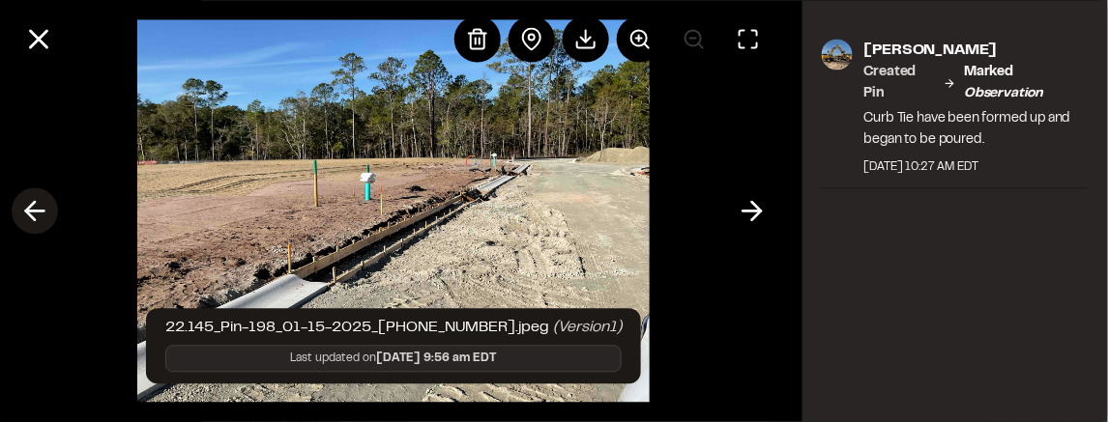
click at [33, 212] on line at bounding box center [35, 212] width 18 height 0
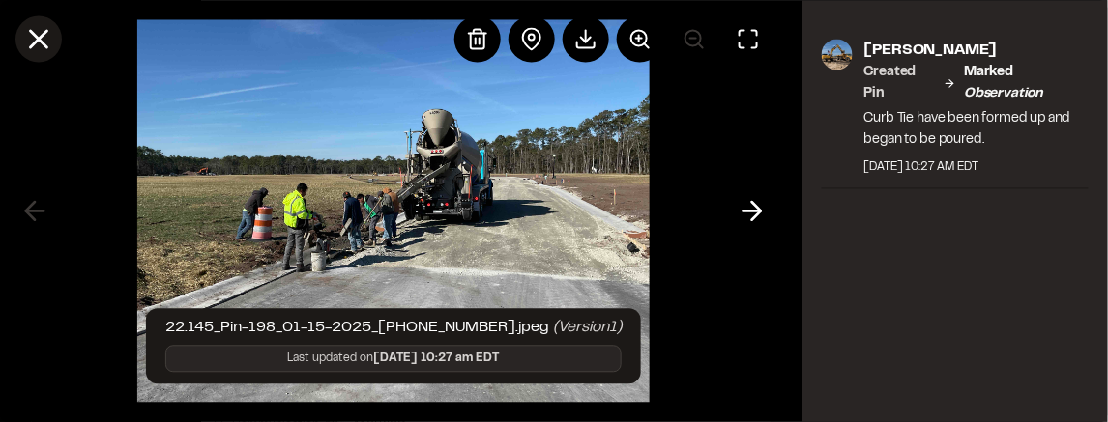
click at [38, 45] on icon at bounding box center [38, 38] width 33 height 33
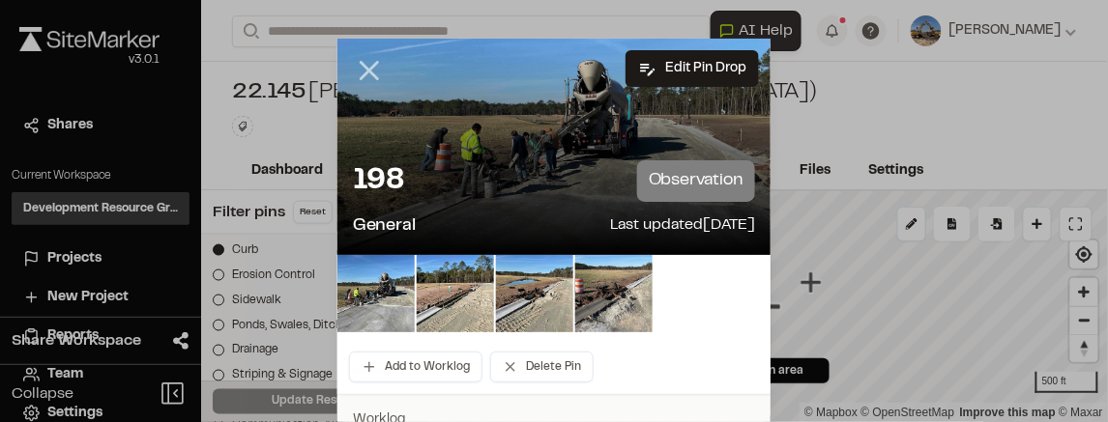
click at [365, 61] on icon at bounding box center [369, 70] width 33 height 33
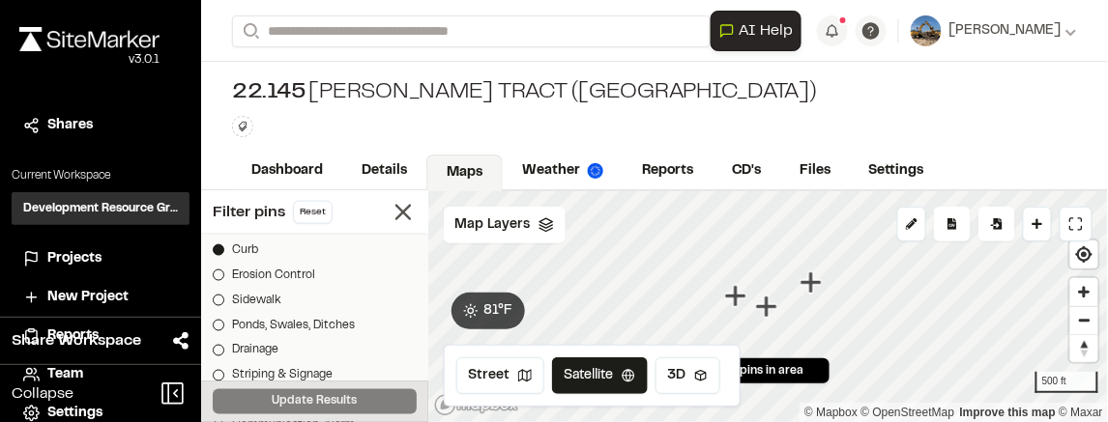
click at [815, 285] on icon "Map marker" at bounding box center [809, 282] width 21 height 21
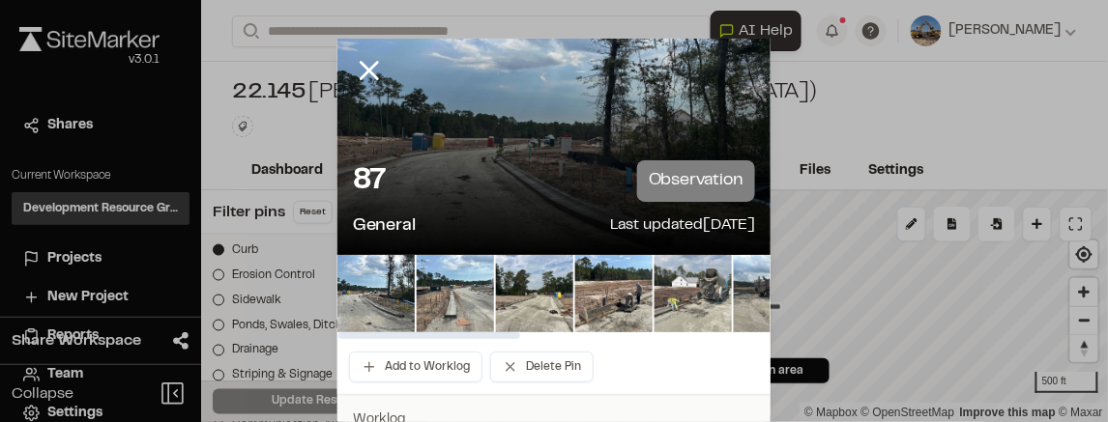
click at [718, 296] on img at bounding box center [692, 293] width 77 height 77
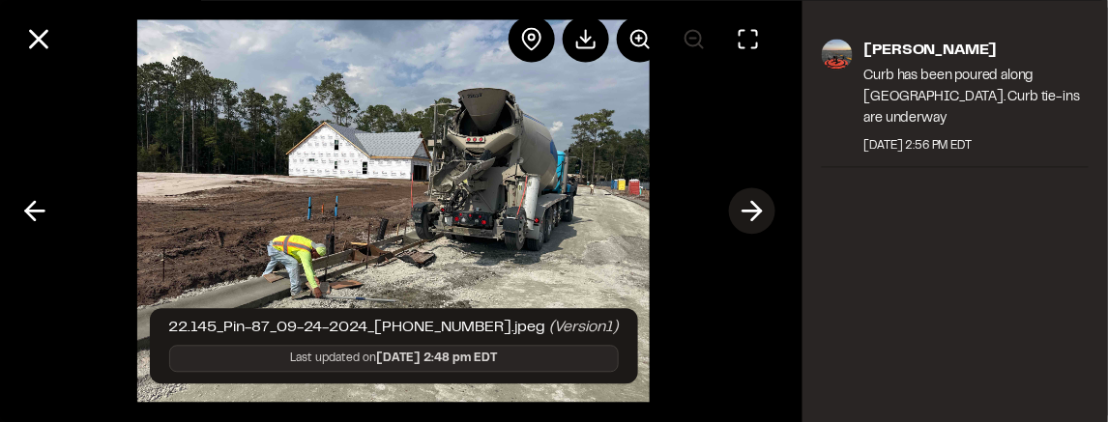
click at [750, 216] on icon at bounding box center [751, 211] width 31 height 33
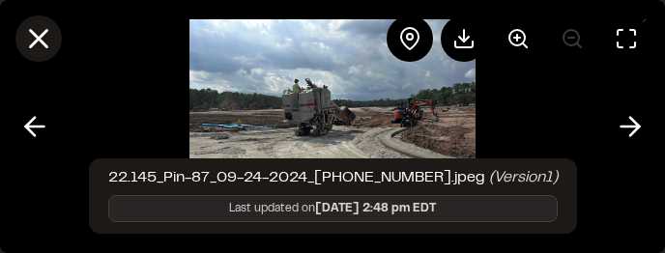
click at [42, 50] on icon at bounding box center [38, 38] width 33 height 33
